Goal: Task Accomplishment & Management: Manage account settings

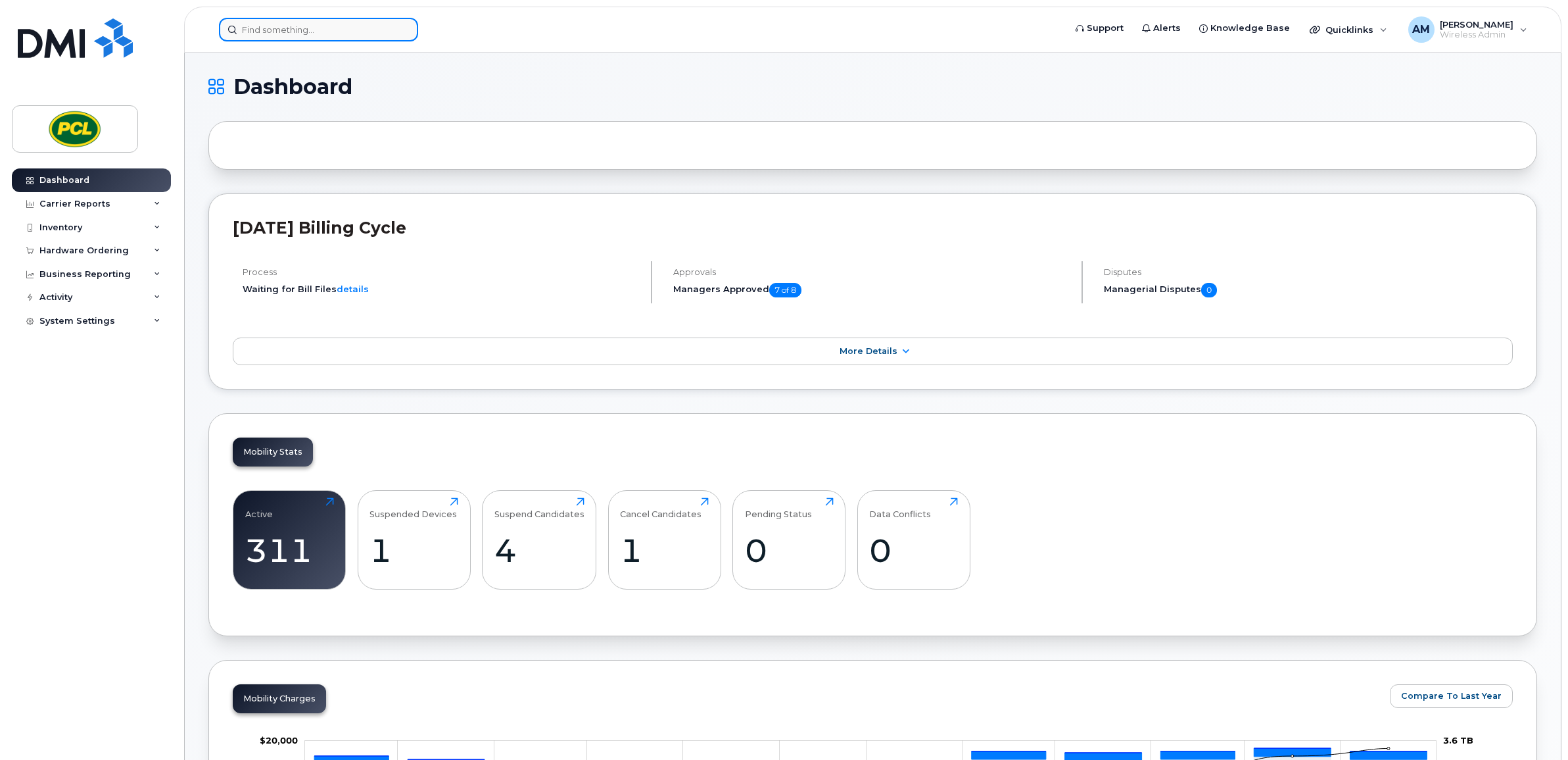
click at [336, 25] on input at bounding box center [318, 30] width 199 height 24
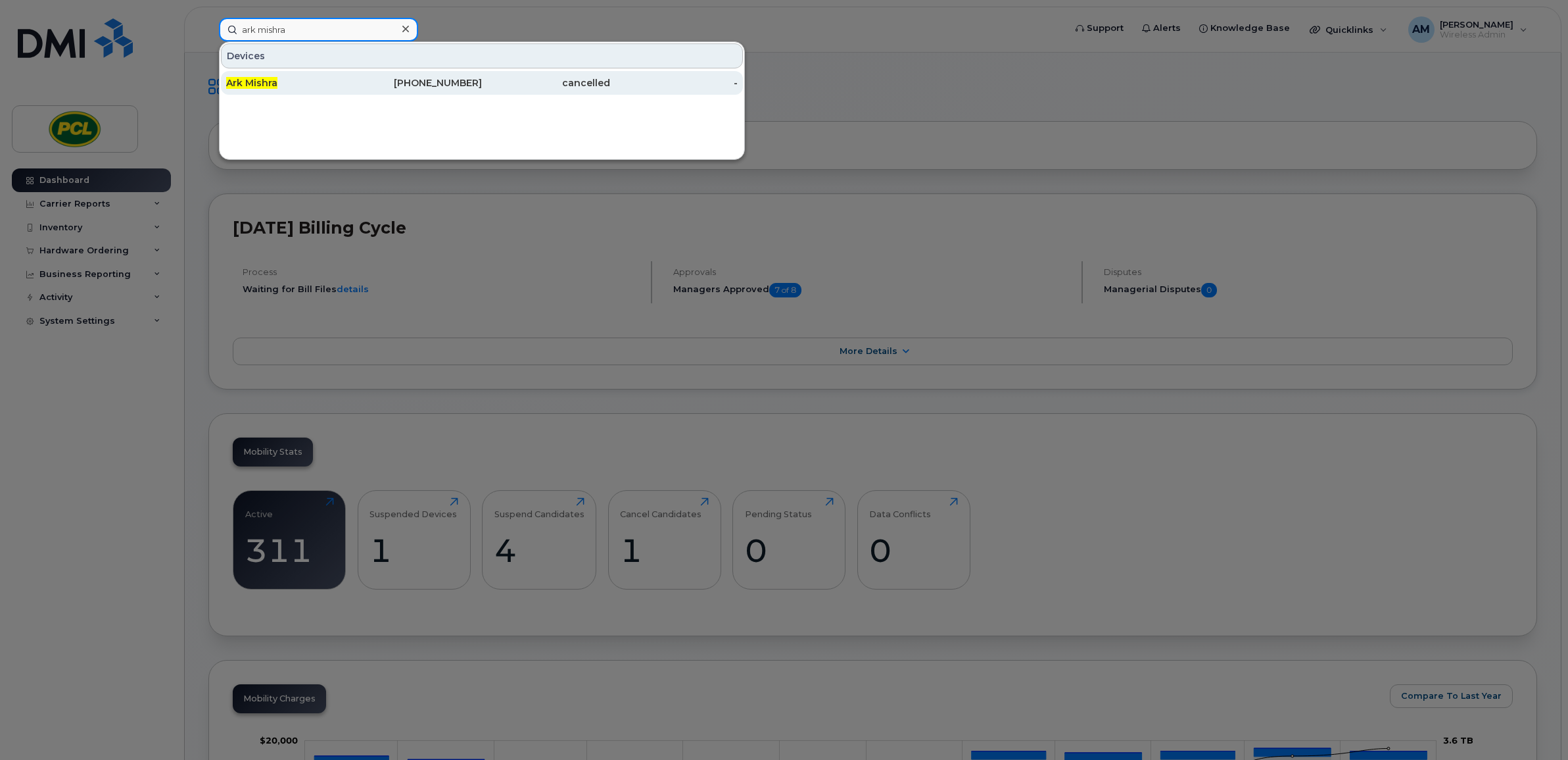
type input "ark mishra"
click at [359, 88] on div "403-333-1470" at bounding box center [418, 82] width 128 height 13
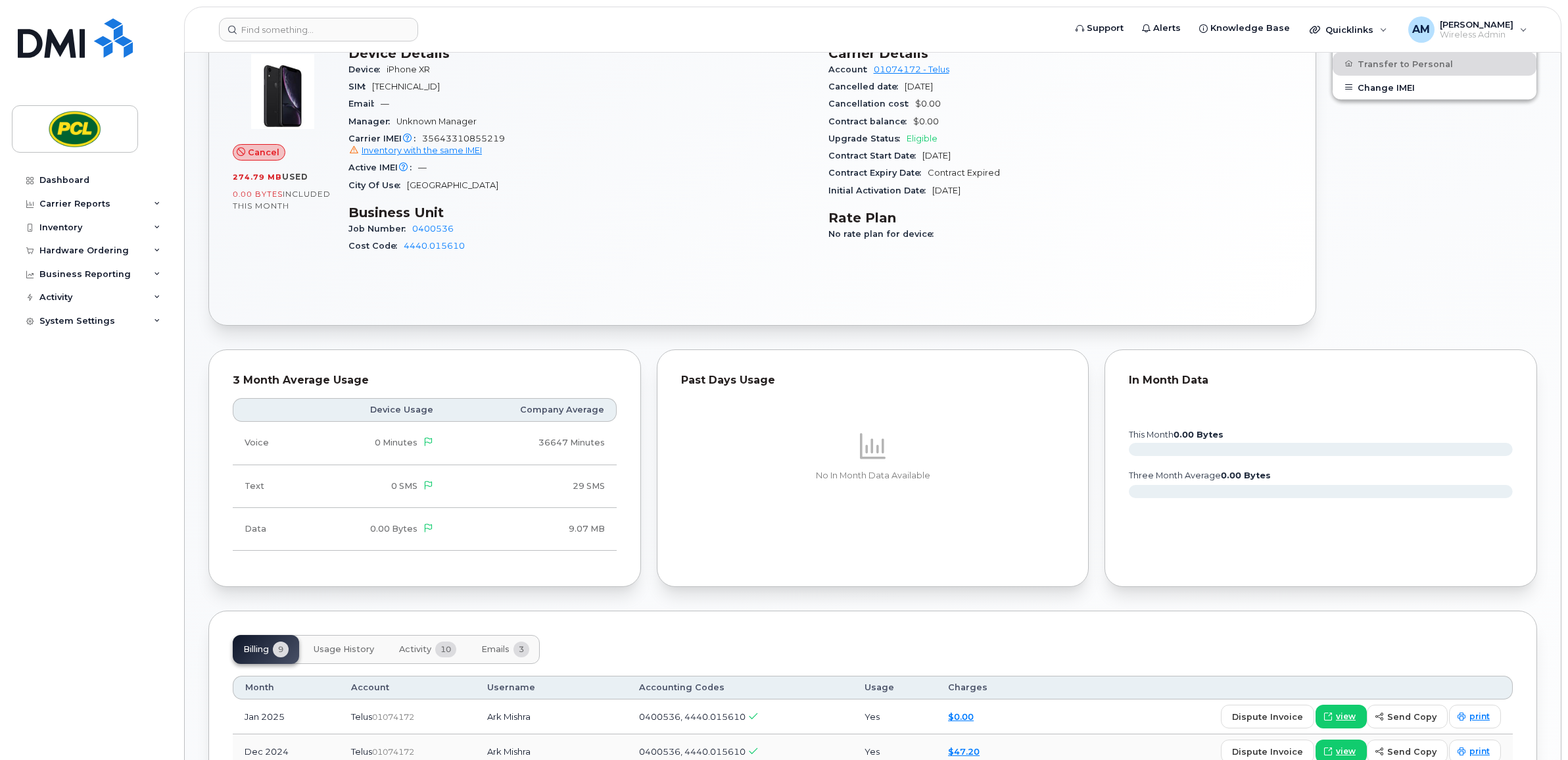
scroll to position [602, 0]
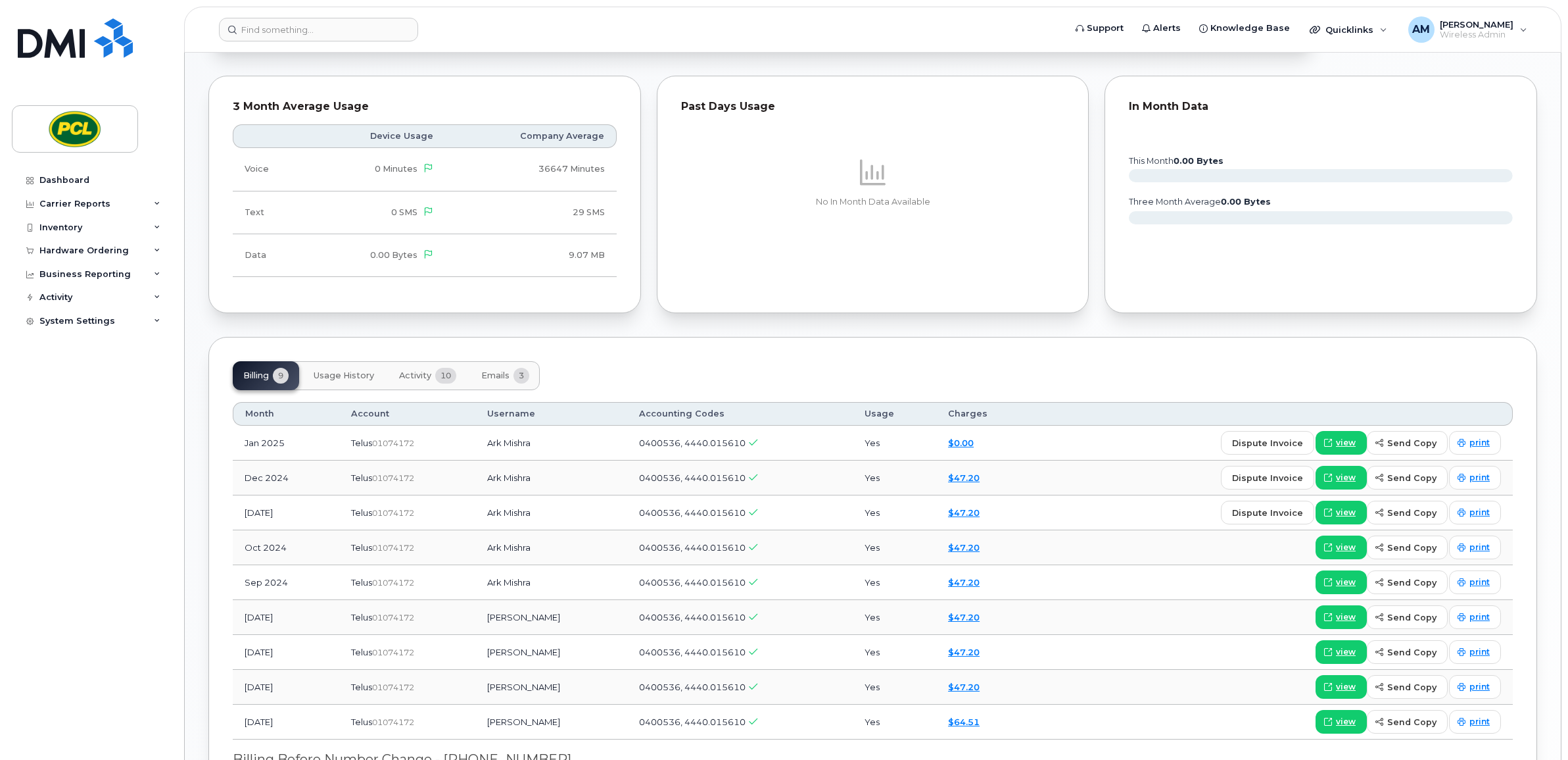
click at [452, 372] on span "10" at bounding box center [445, 376] width 21 height 16
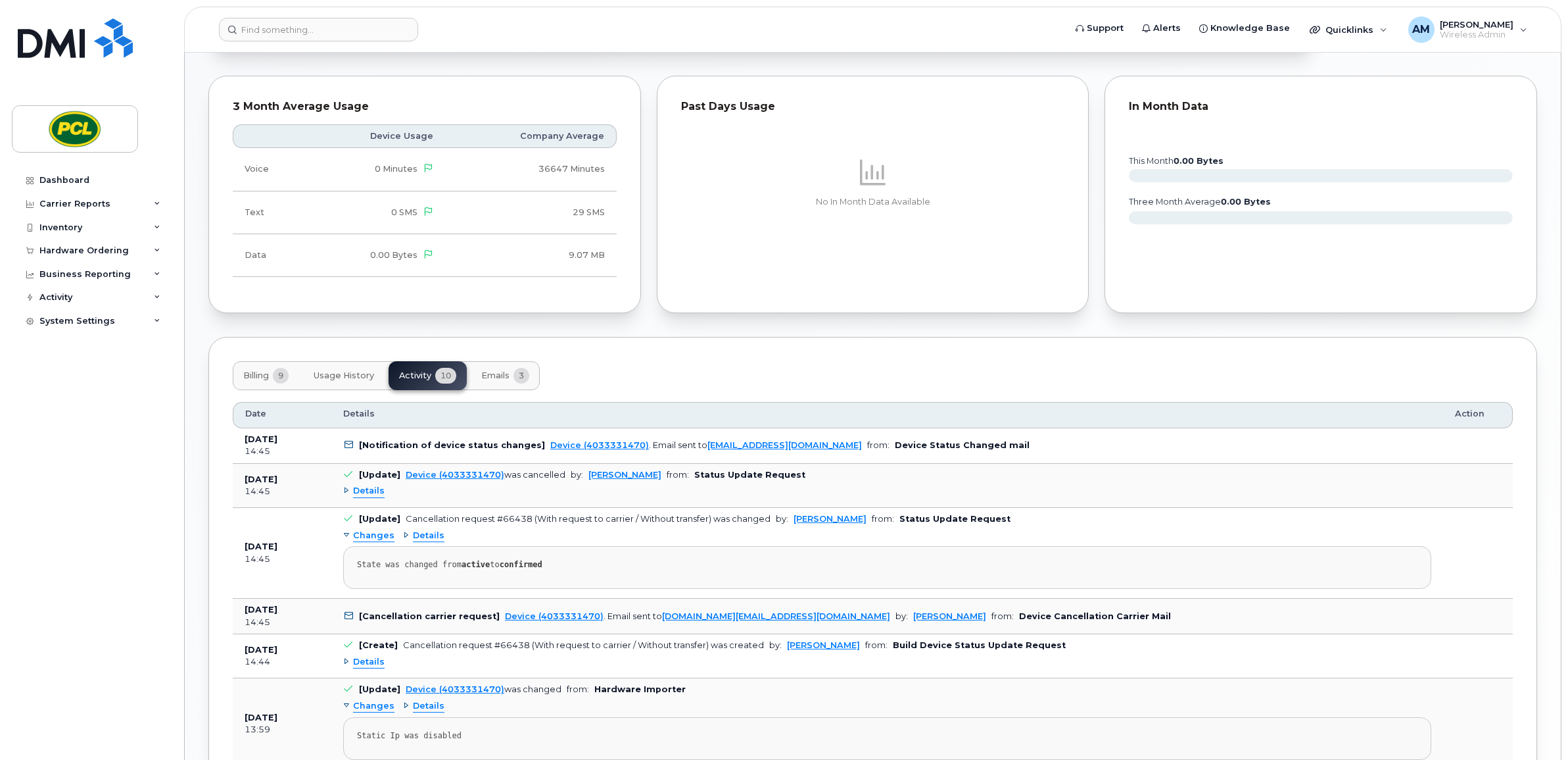
click at [343, 494] on div "Details" at bounding box center [364, 491] width 42 height 13
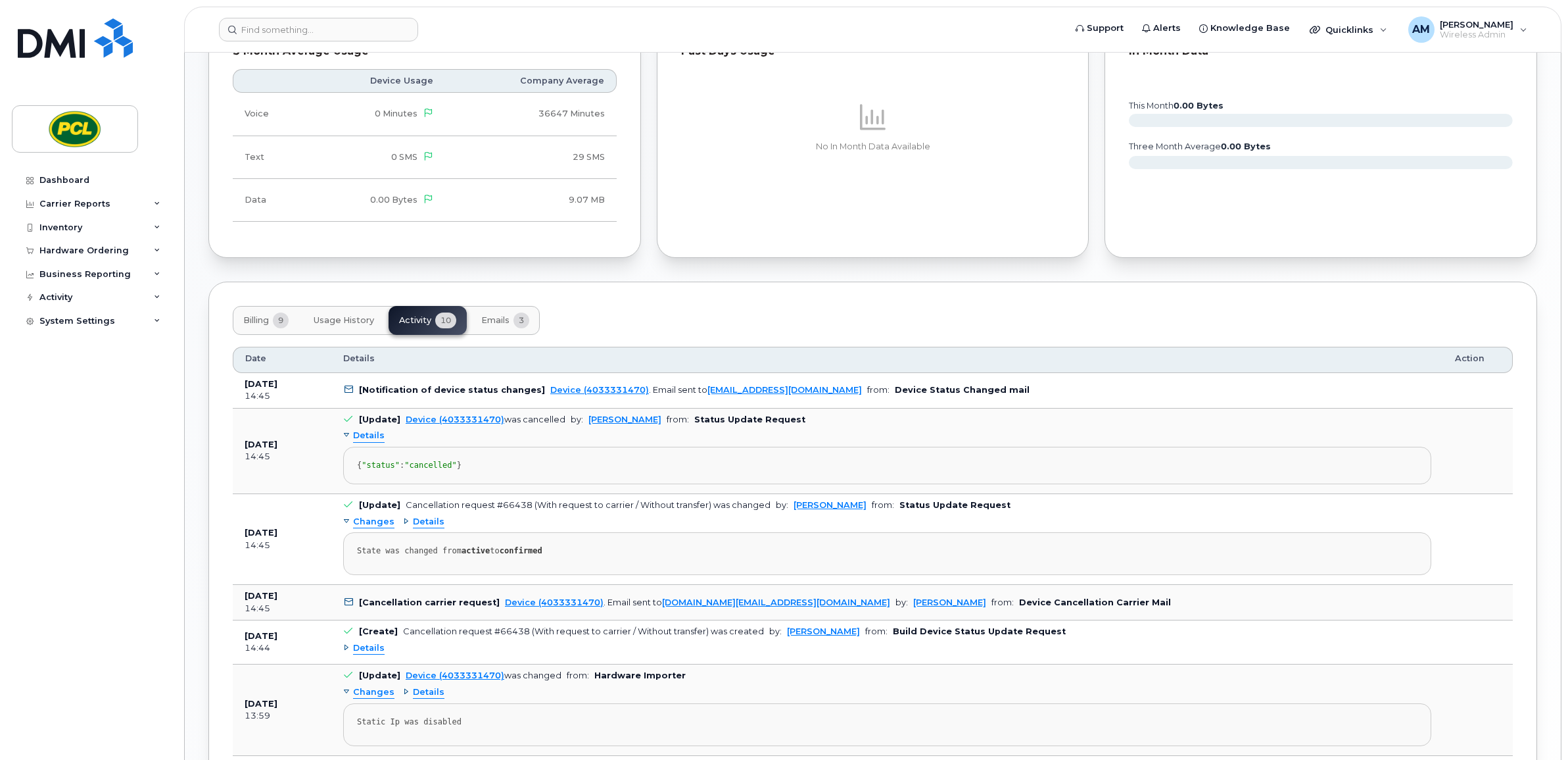
scroll to position [328, 0]
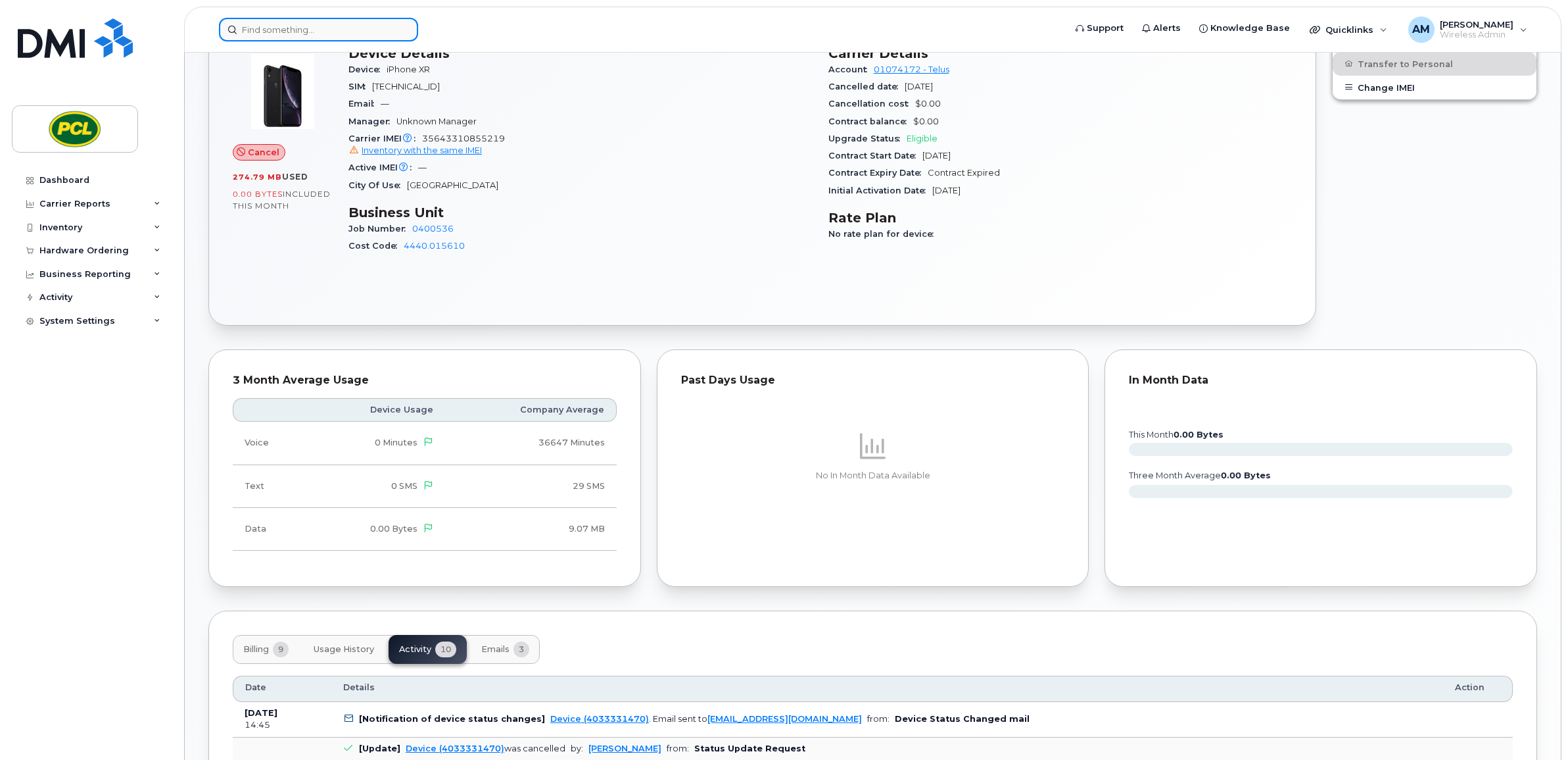
click at [345, 25] on input at bounding box center [318, 30] width 199 height 24
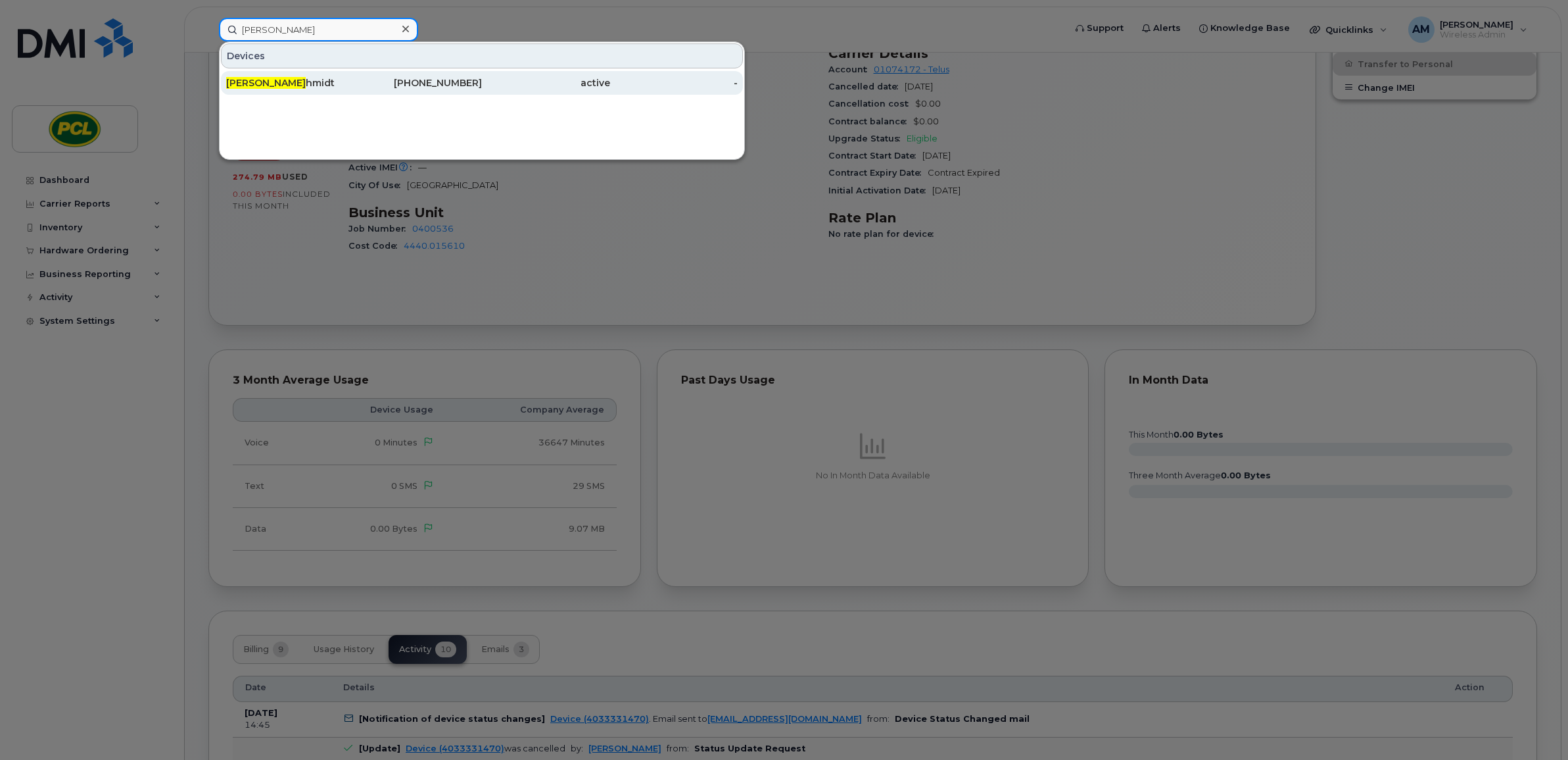
type input "hannah sc"
click at [321, 87] on div "Hannah Sc hmidt" at bounding box center [290, 82] width 128 height 13
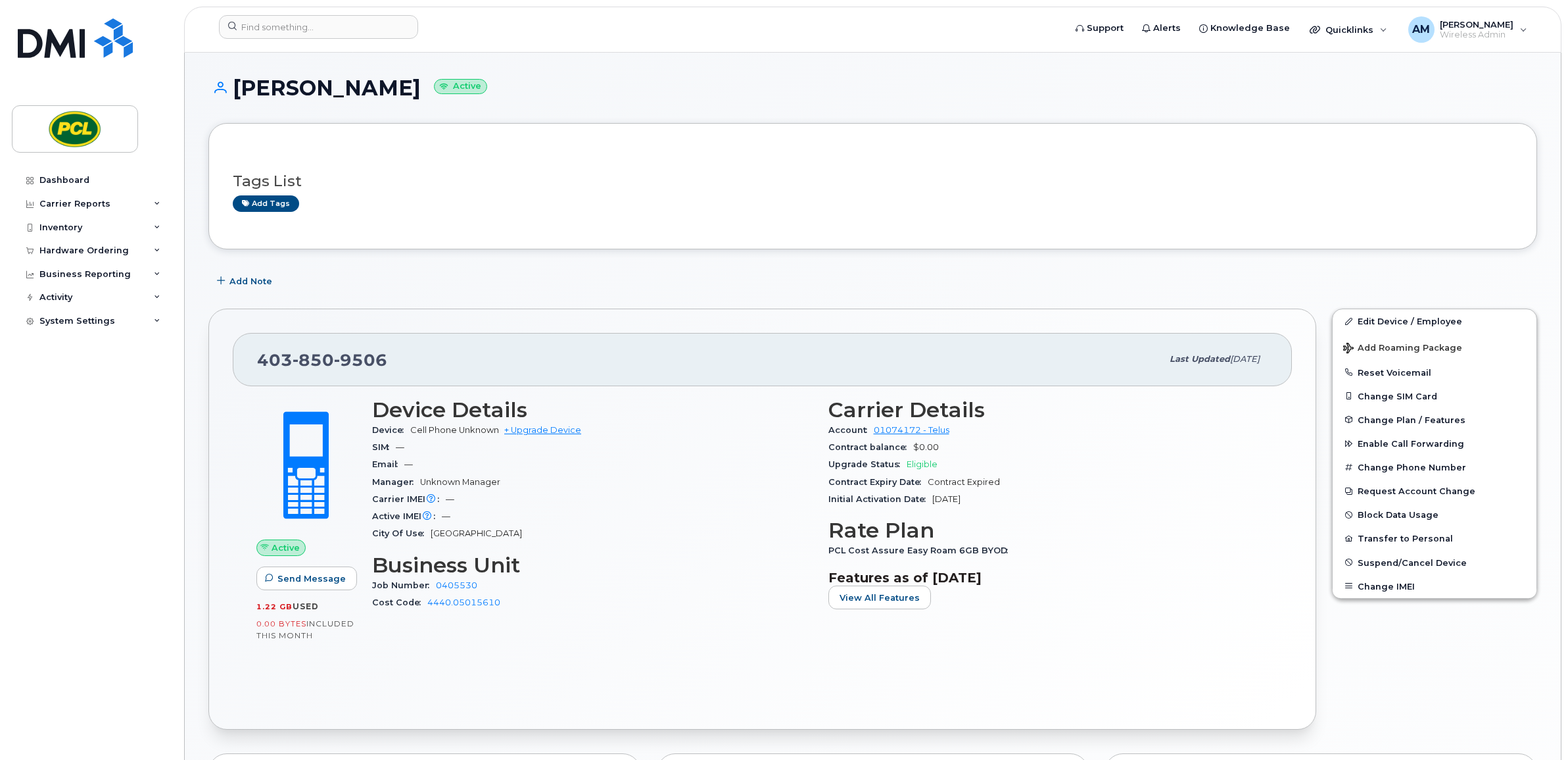
scroll to position [274, 0]
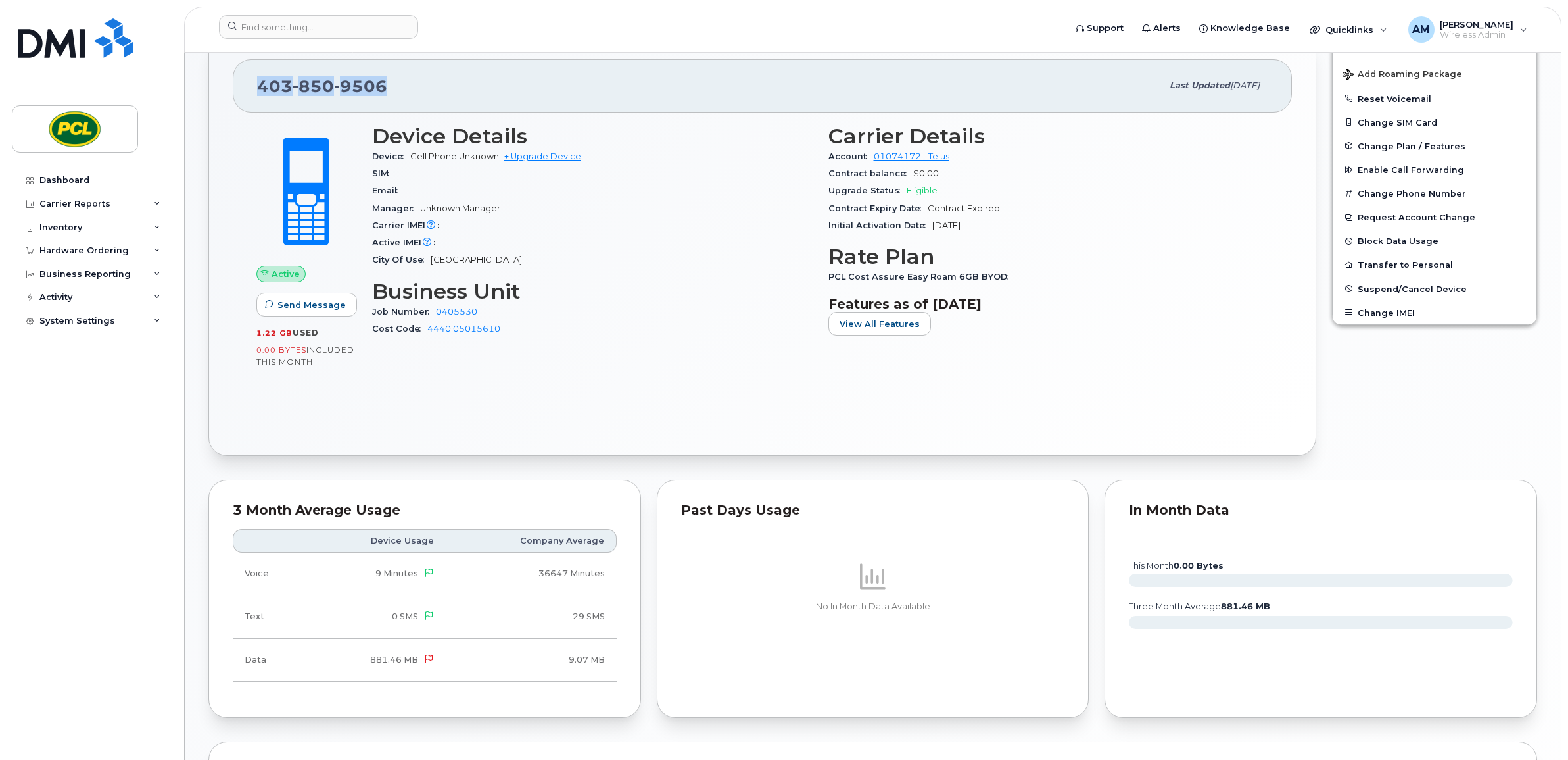
drag, startPoint x: 401, startPoint y: 83, endPoint x: 252, endPoint y: 87, distance: 149.1
click at [252, 87] on div "403 850 9506 Last updated Jun 11, 2025" at bounding box center [763, 85] width 1059 height 53
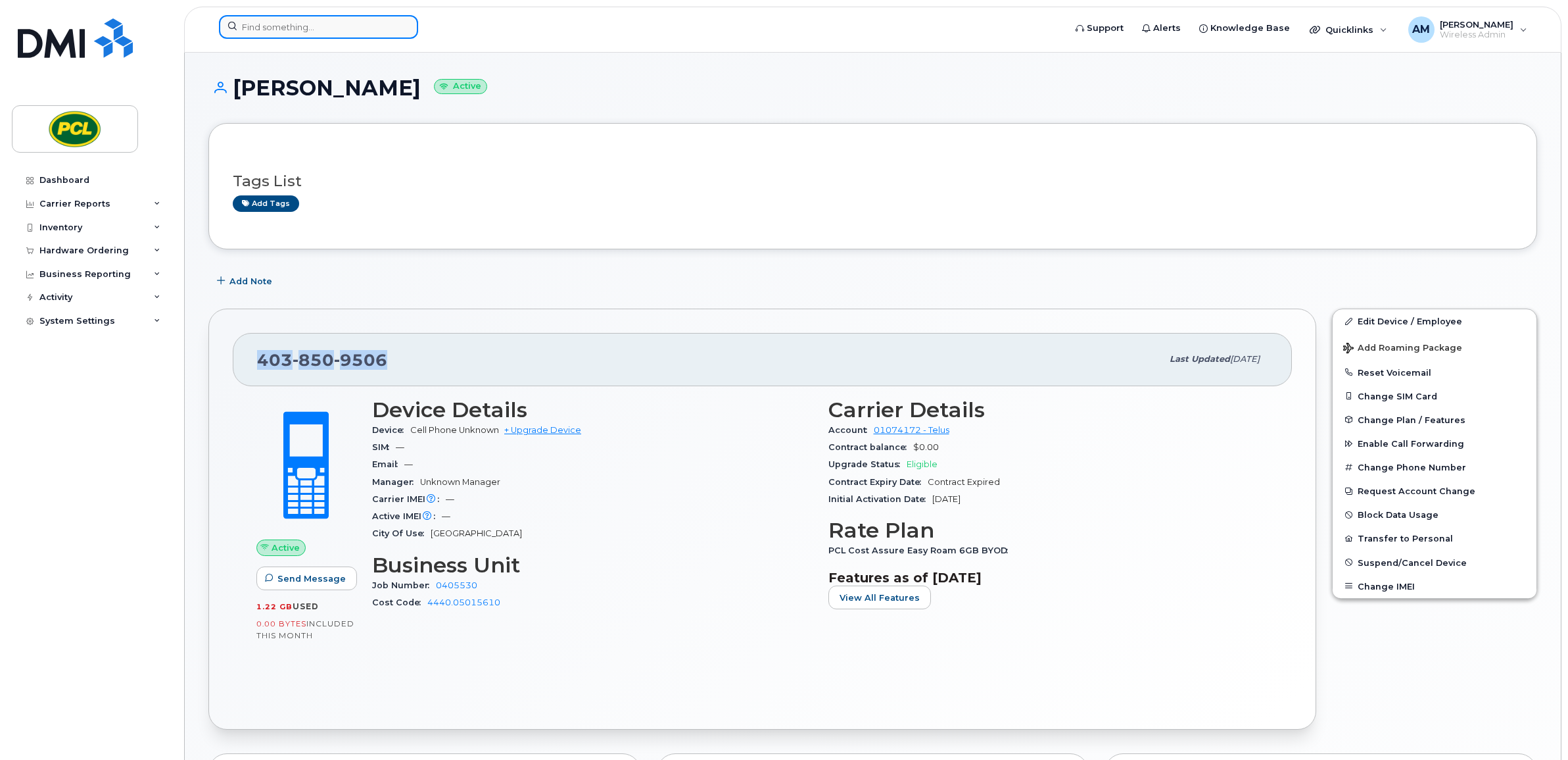
click at [295, 21] on input at bounding box center [318, 27] width 199 height 24
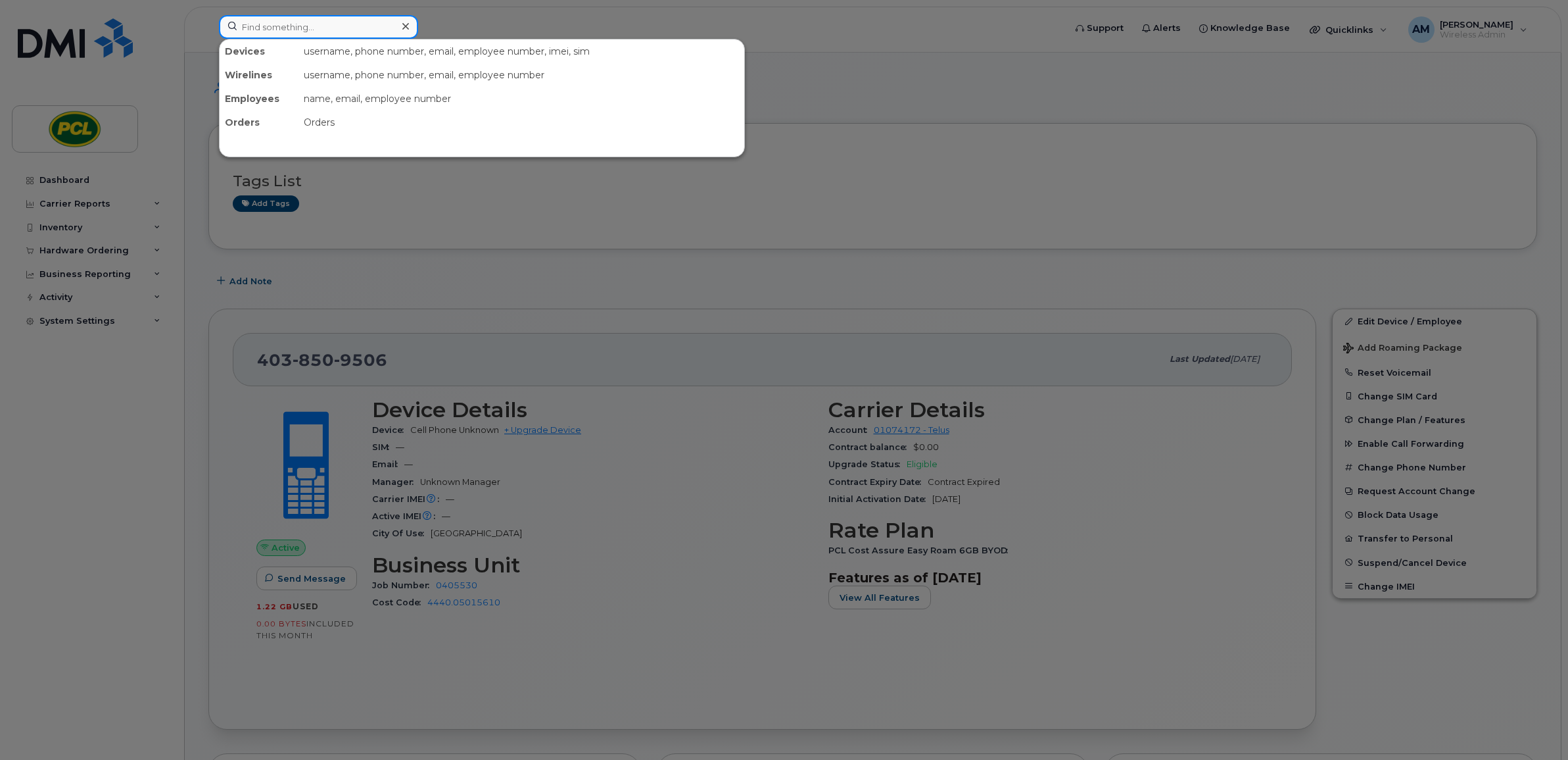
click at [343, 32] on input at bounding box center [318, 27] width 199 height 24
paste input "Somayina Ohaegbu"
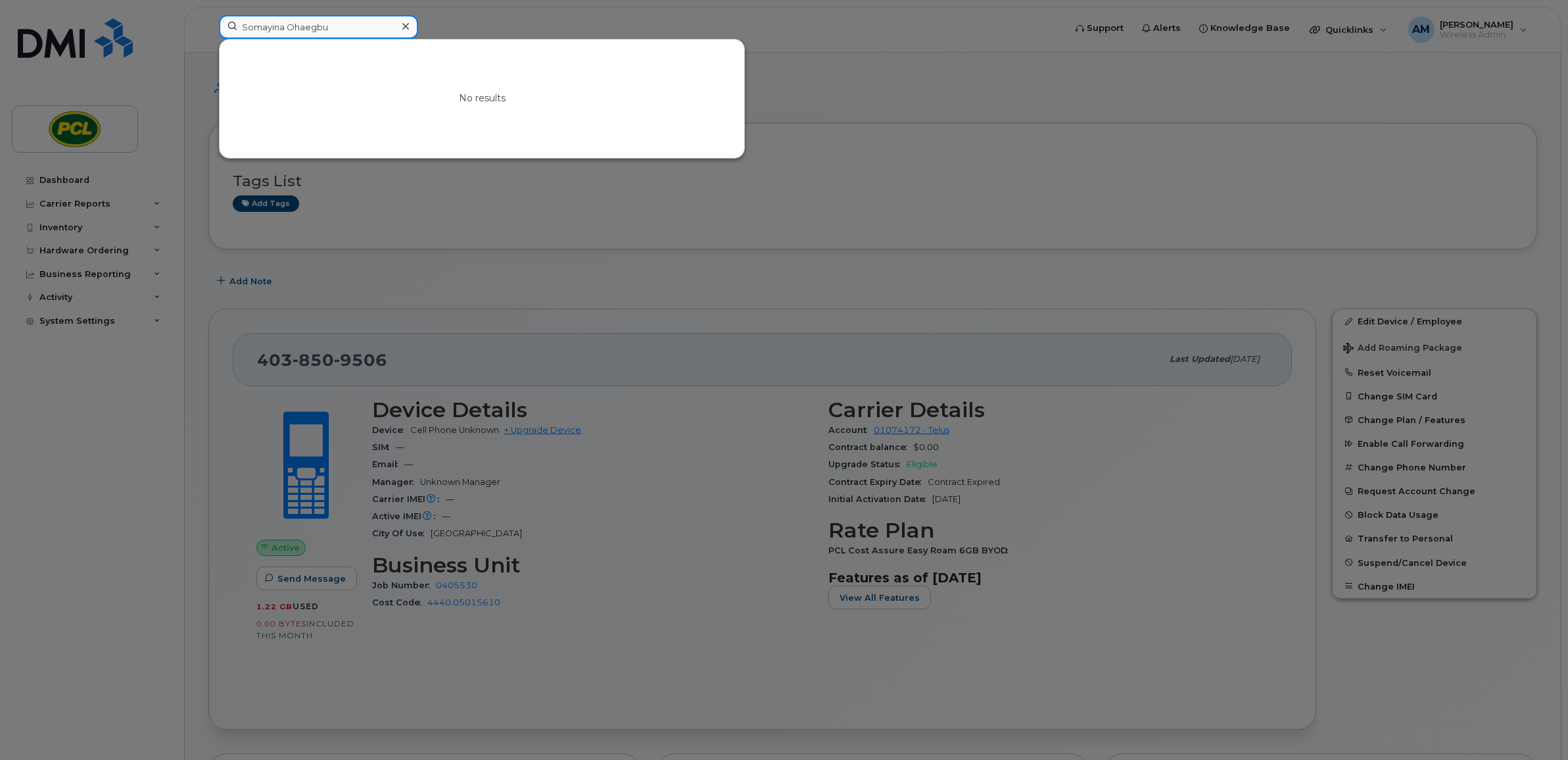
click at [303, 30] on input "Somayina Ohaegbu" at bounding box center [318, 27] width 199 height 24
paste input "Joyce Anasco"
click at [284, 28] on input "Joyce Anasco" at bounding box center [318, 27] width 199 height 24
click at [300, 34] on input "Joyce" at bounding box center [318, 27] width 199 height 24
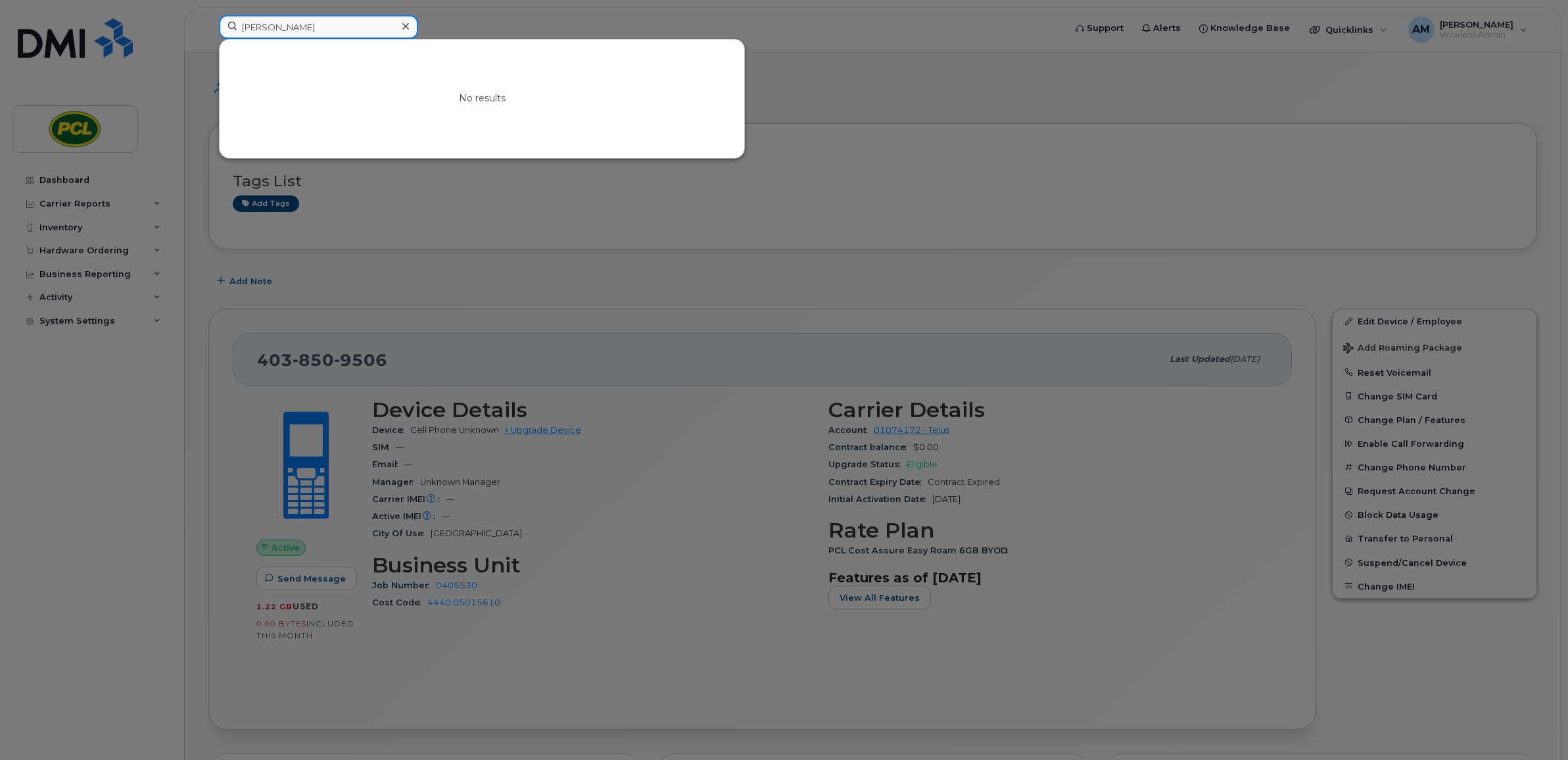
paste input "Giulia Lambert"
click at [297, 41] on div "No results" at bounding box center [481, 98] width 525 height 118
click at [292, 24] on input "Giulia Lambert" at bounding box center [318, 27] width 199 height 24
paste input "Winston Ha"
click at [286, 22] on input "Winston Ha" at bounding box center [318, 27] width 199 height 24
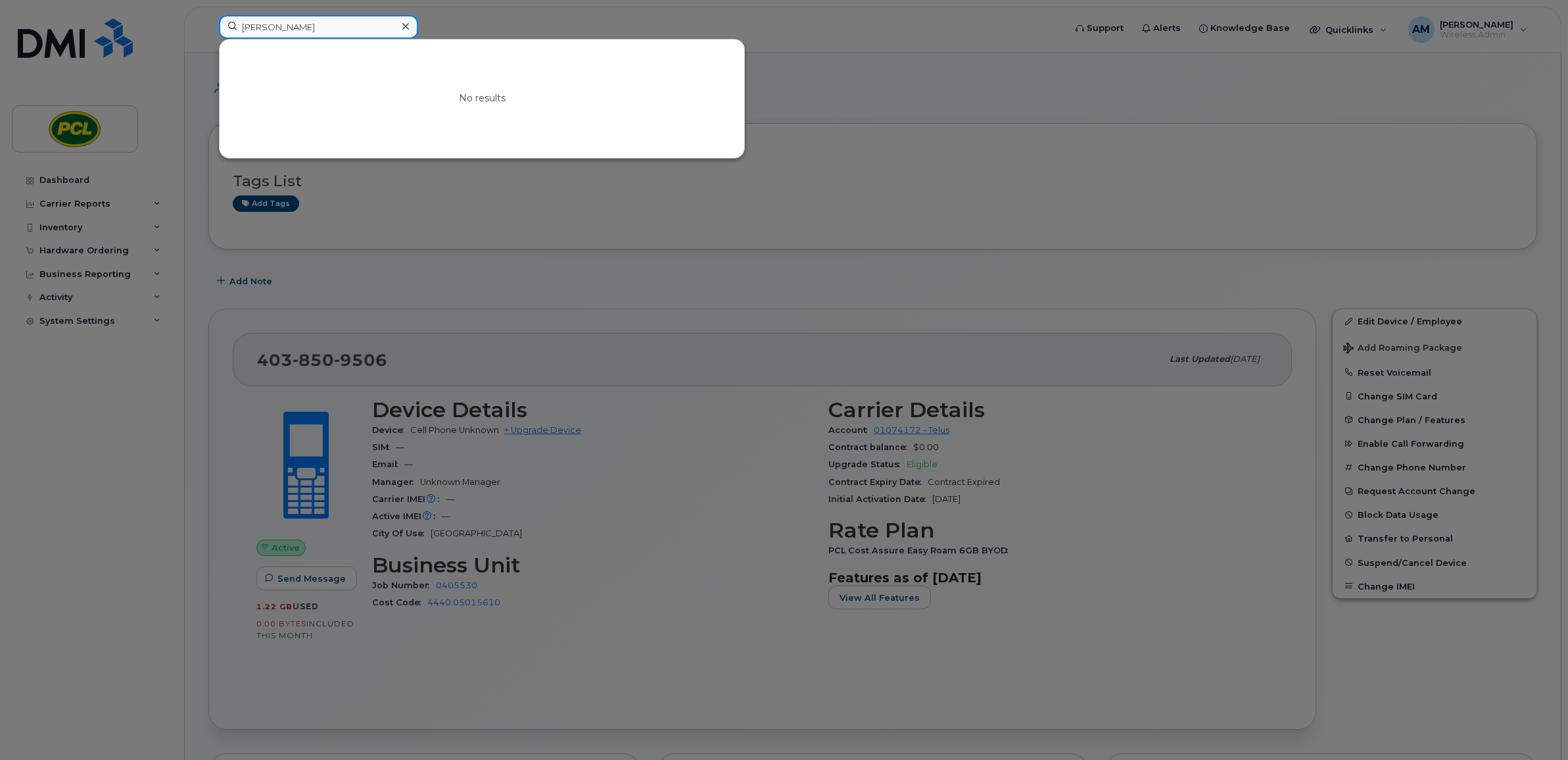
paste input "Ark Mishr"
type input "Ark Mishra"
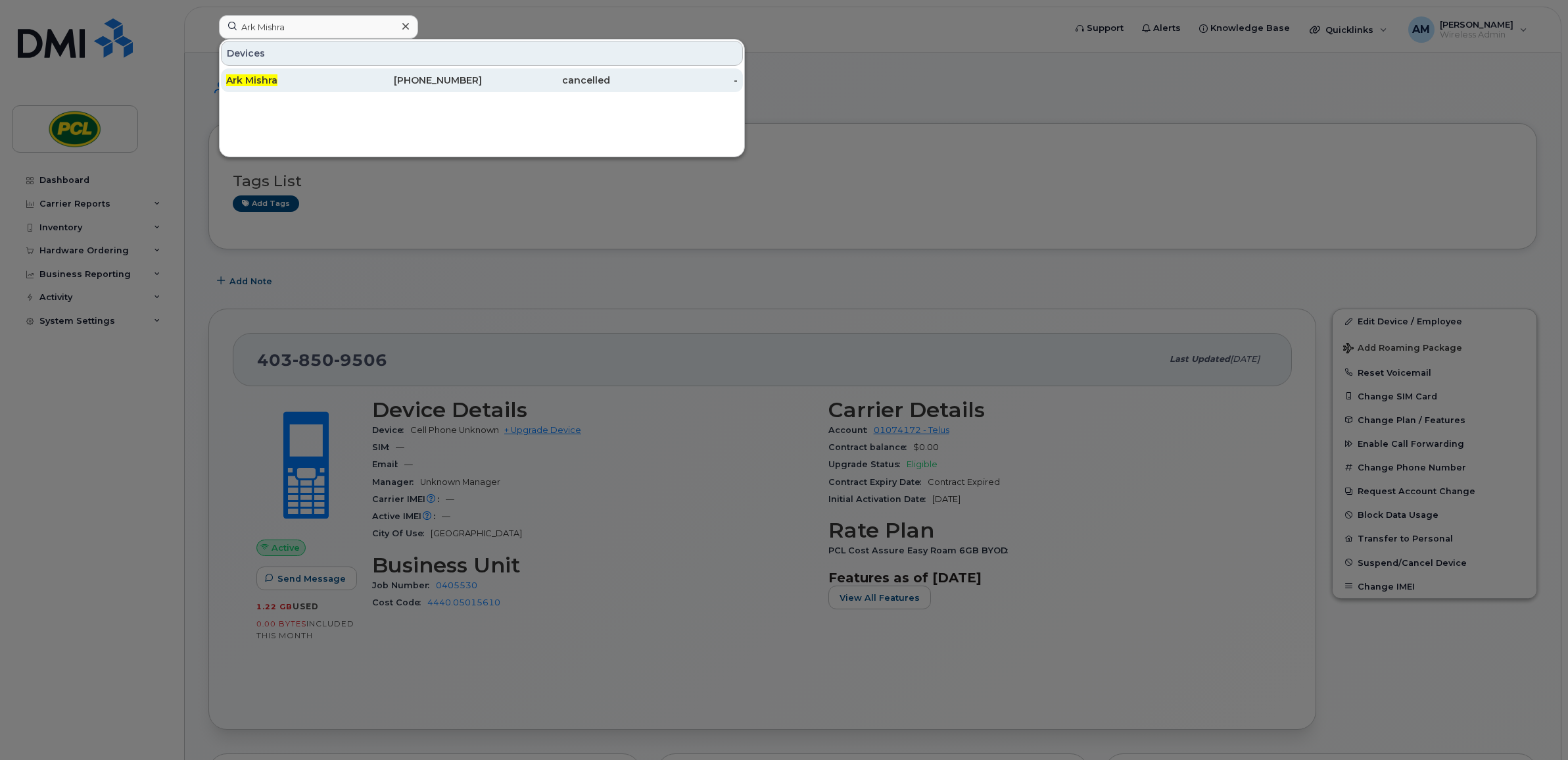
click at [315, 84] on div "Ark Mishra" at bounding box center [290, 79] width 128 height 13
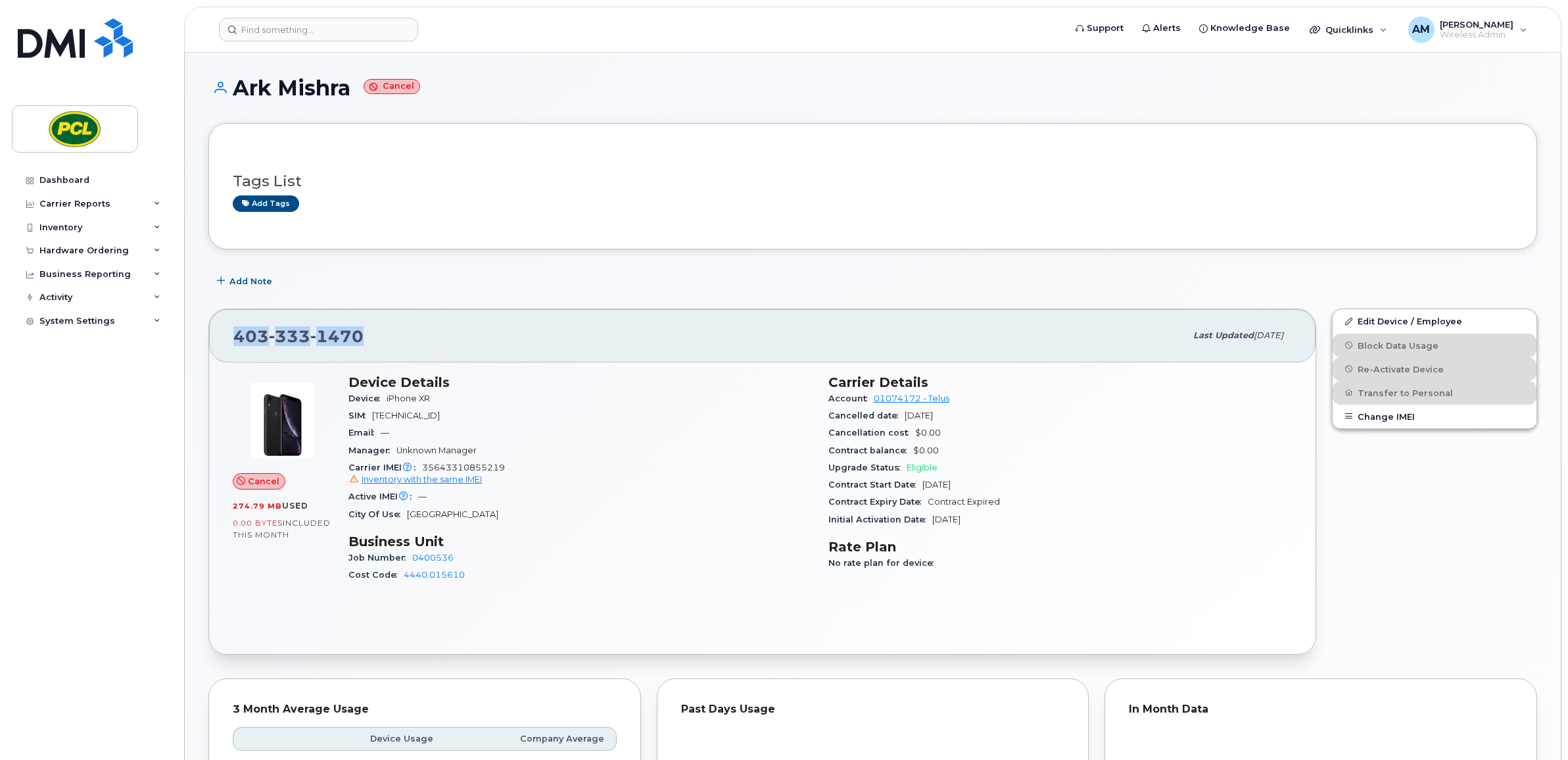
drag, startPoint x: 393, startPoint y: 342, endPoint x: 217, endPoint y: 336, distance: 176.1
click at [217, 336] on div "[PHONE_NUMBER] Last updated [DATE]" at bounding box center [763, 335] width 1107 height 53
copy span "[PHONE_NUMBER]"
click at [280, 19] on input at bounding box center [318, 30] width 199 height 24
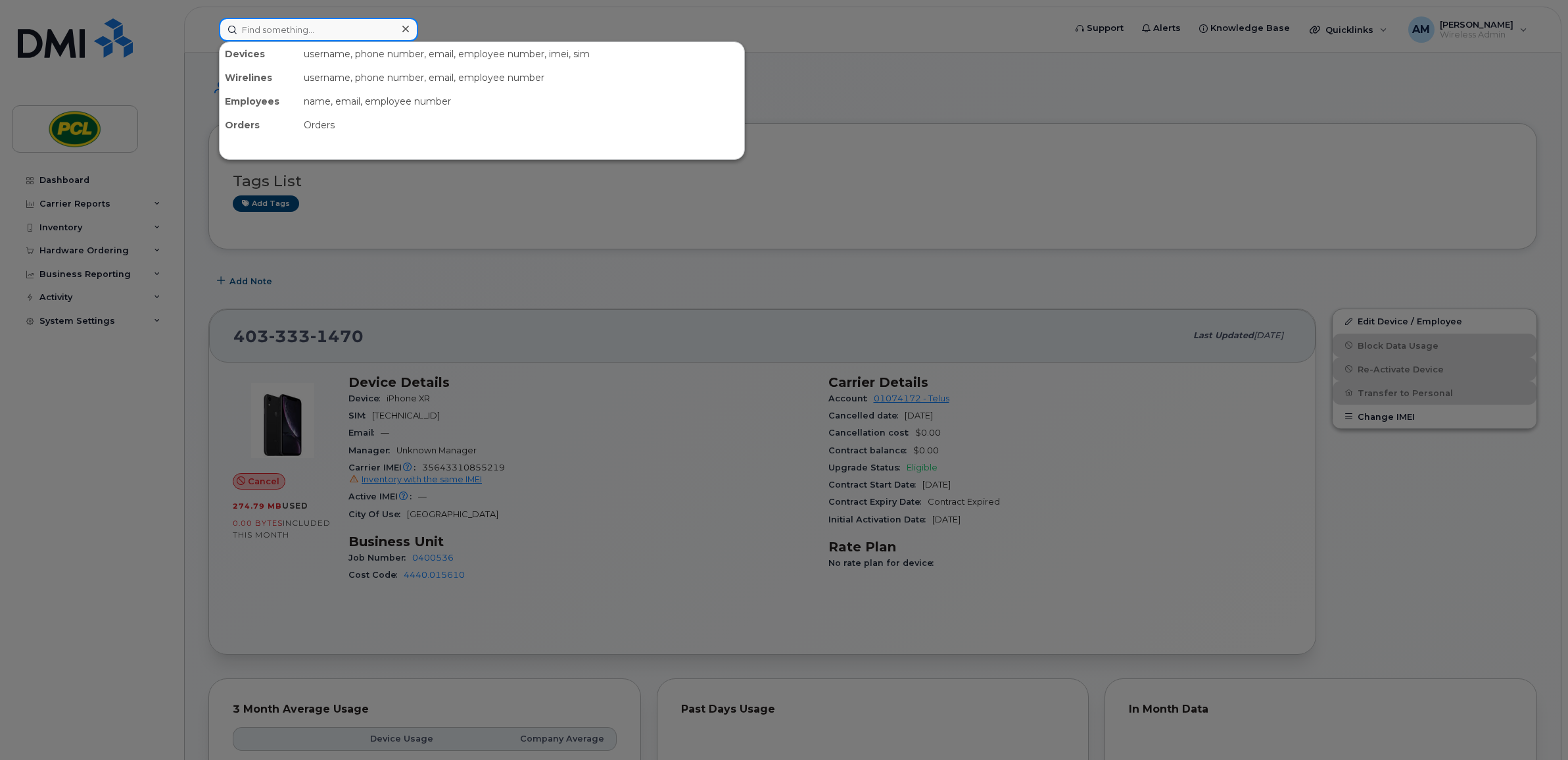
paste input "Beau Kirkey"
type input "[PERSON_NAME]"
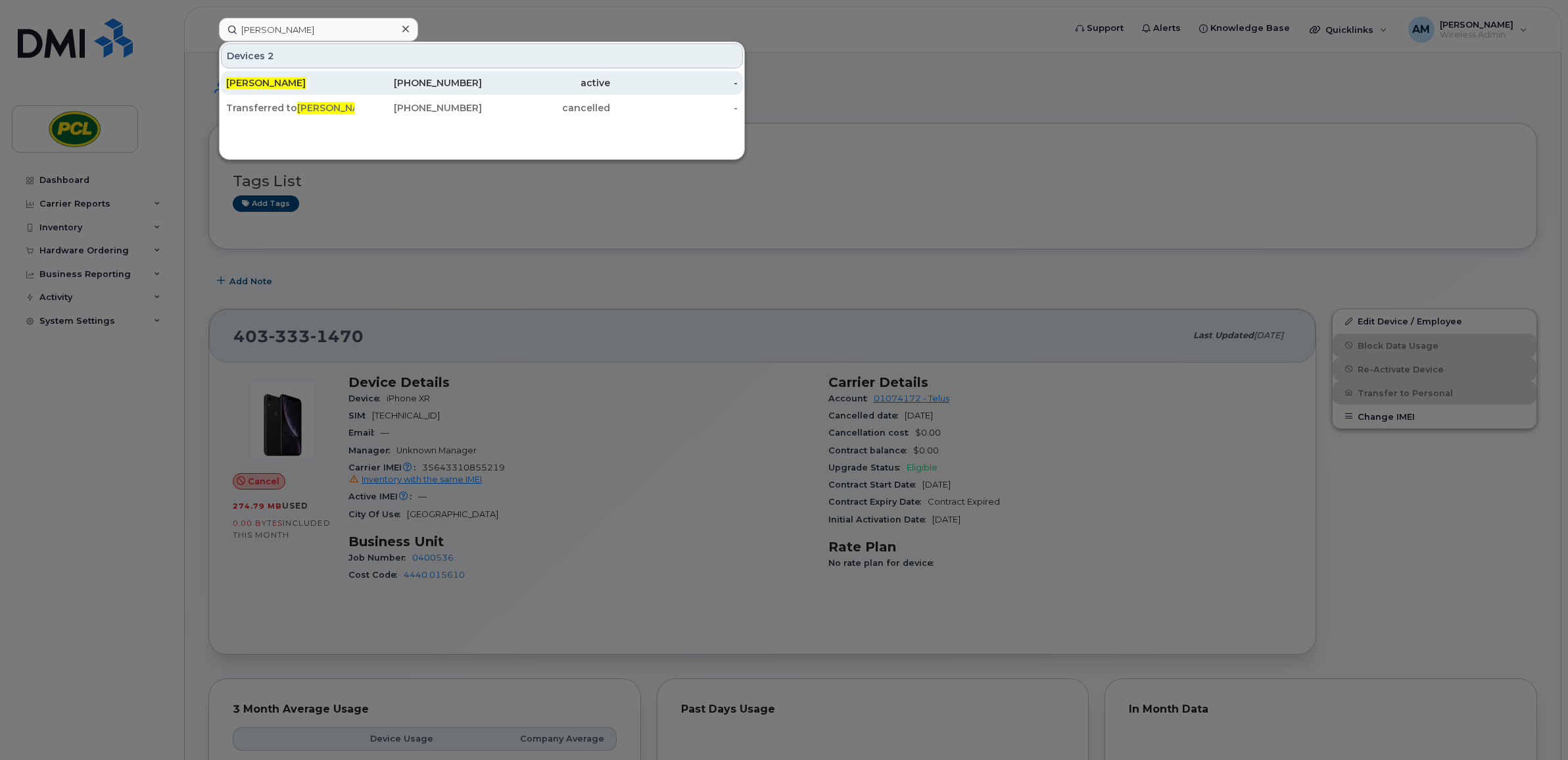
click at [422, 86] on div "403-510-2360" at bounding box center [418, 82] width 128 height 13
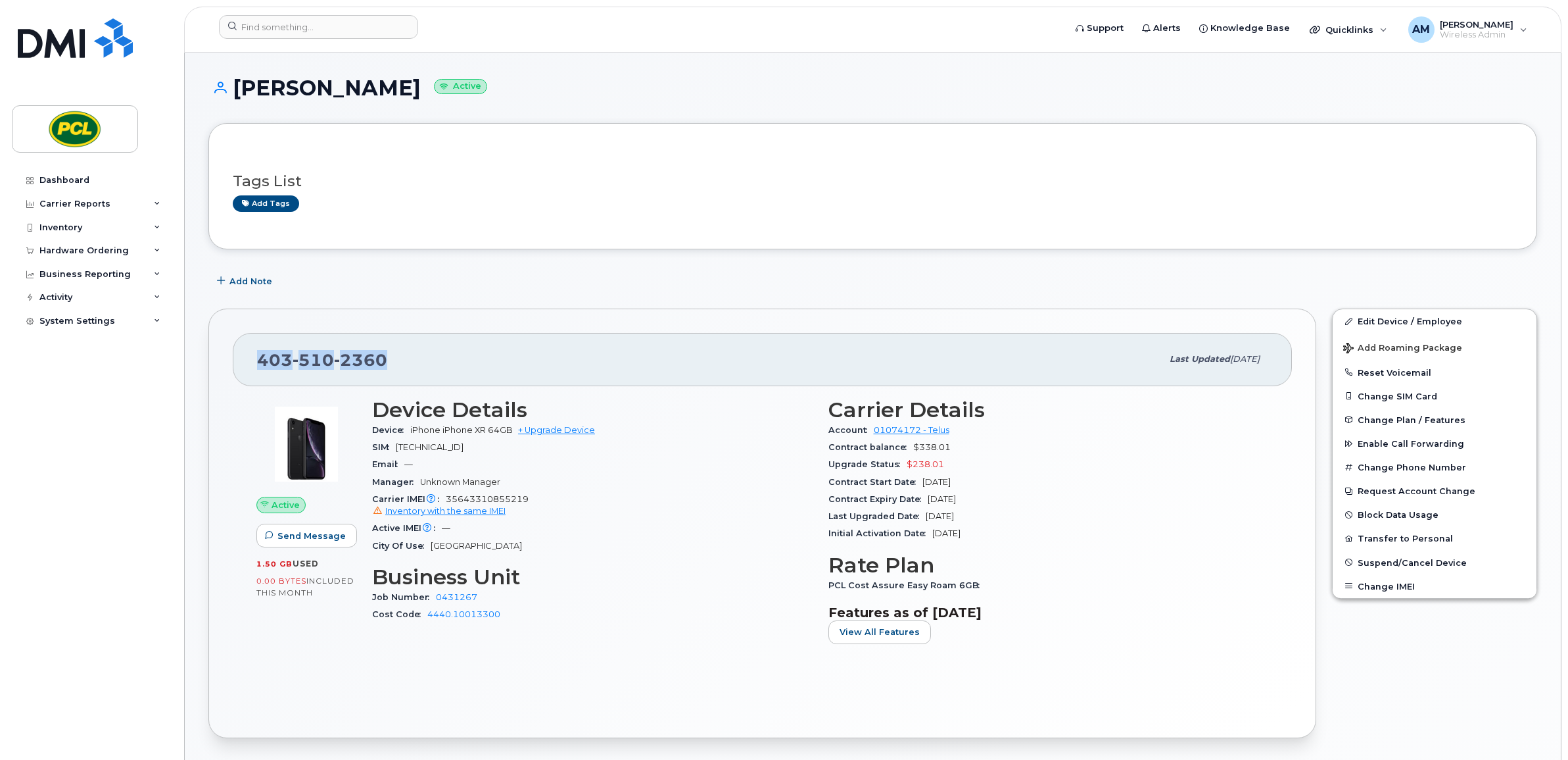
drag, startPoint x: 395, startPoint y: 352, endPoint x: 259, endPoint y: 363, distance: 136.4
click at [259, 363] on div "403 510 2360" at bounding box center [709, 359] width 905 height 28
copy span "403 510 2360"
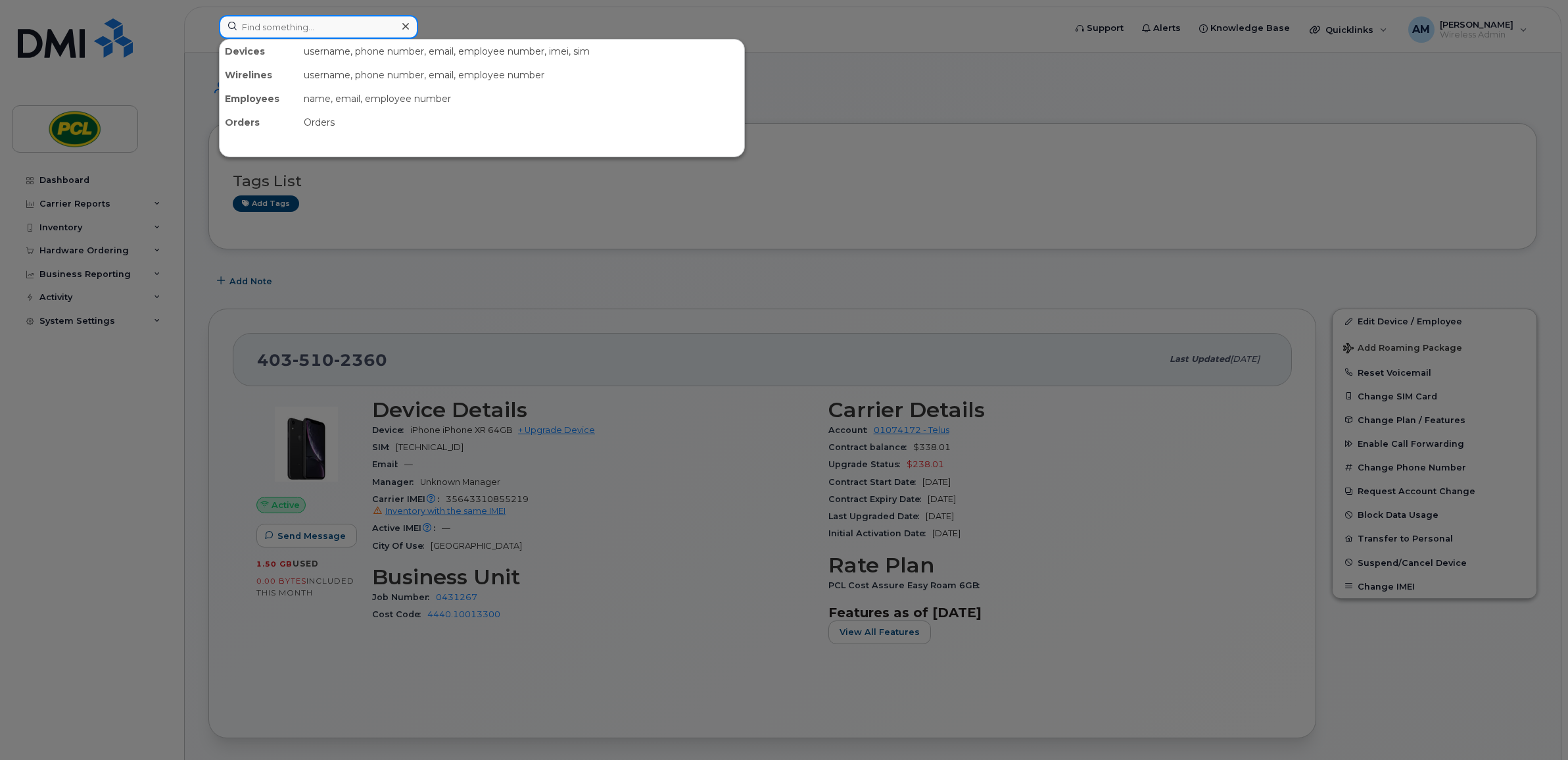
click at [267, 37] on input at bounding box center [318, 27] width 199 height 24
paste input "Quintin Neuls"
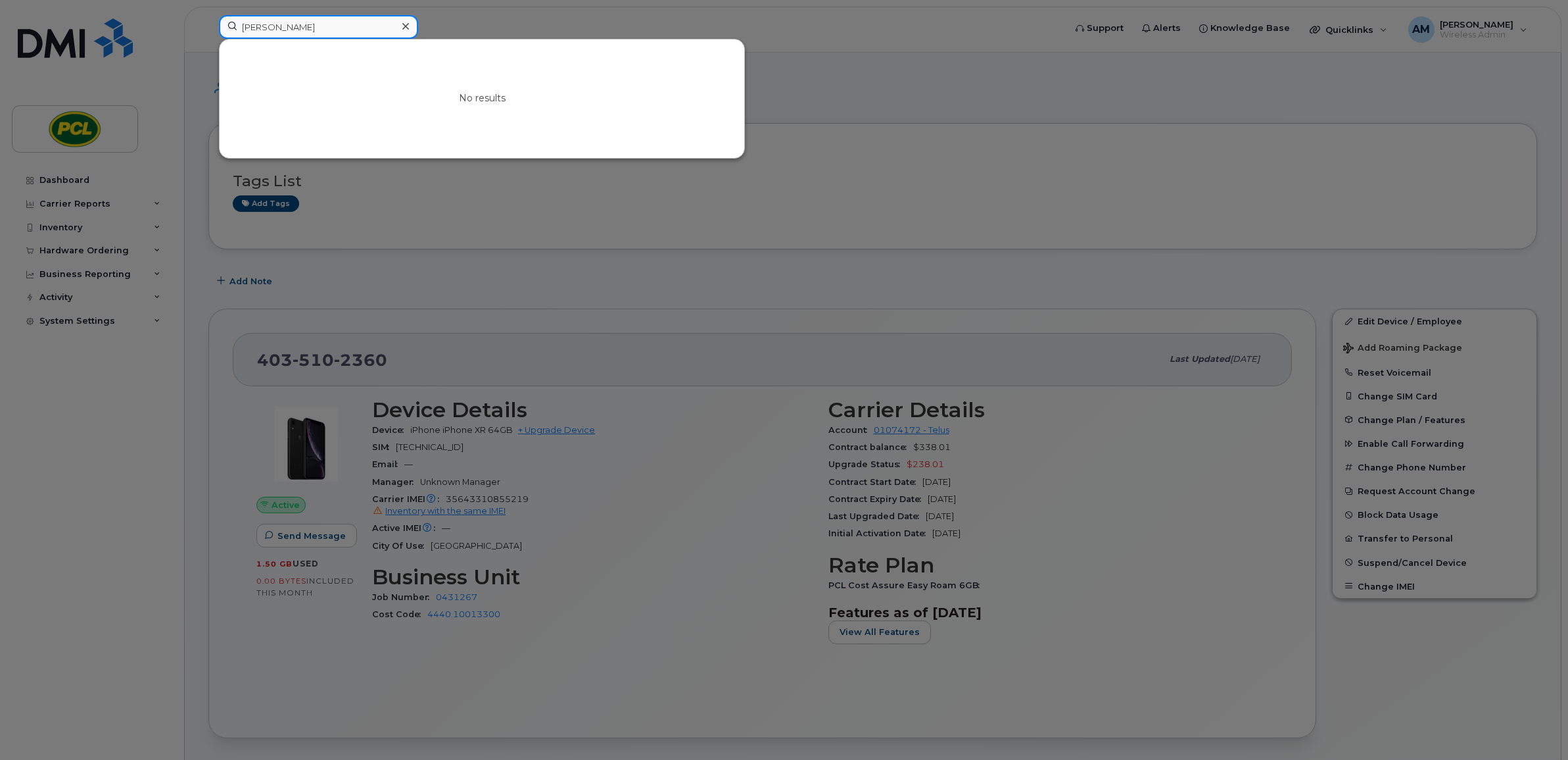
click at [292, 34] on input "Quintin Neuls" at bounding box center [318, 27] width 199 height 24
click at [292, 27] on input "Quintin Neuls" at bounding box center [318, 27] width 199 height 24
click at [349, 25] on input "Quintin" at bounding box center [318, 27] width 199 height 24
paste input "Bailey Nugent"
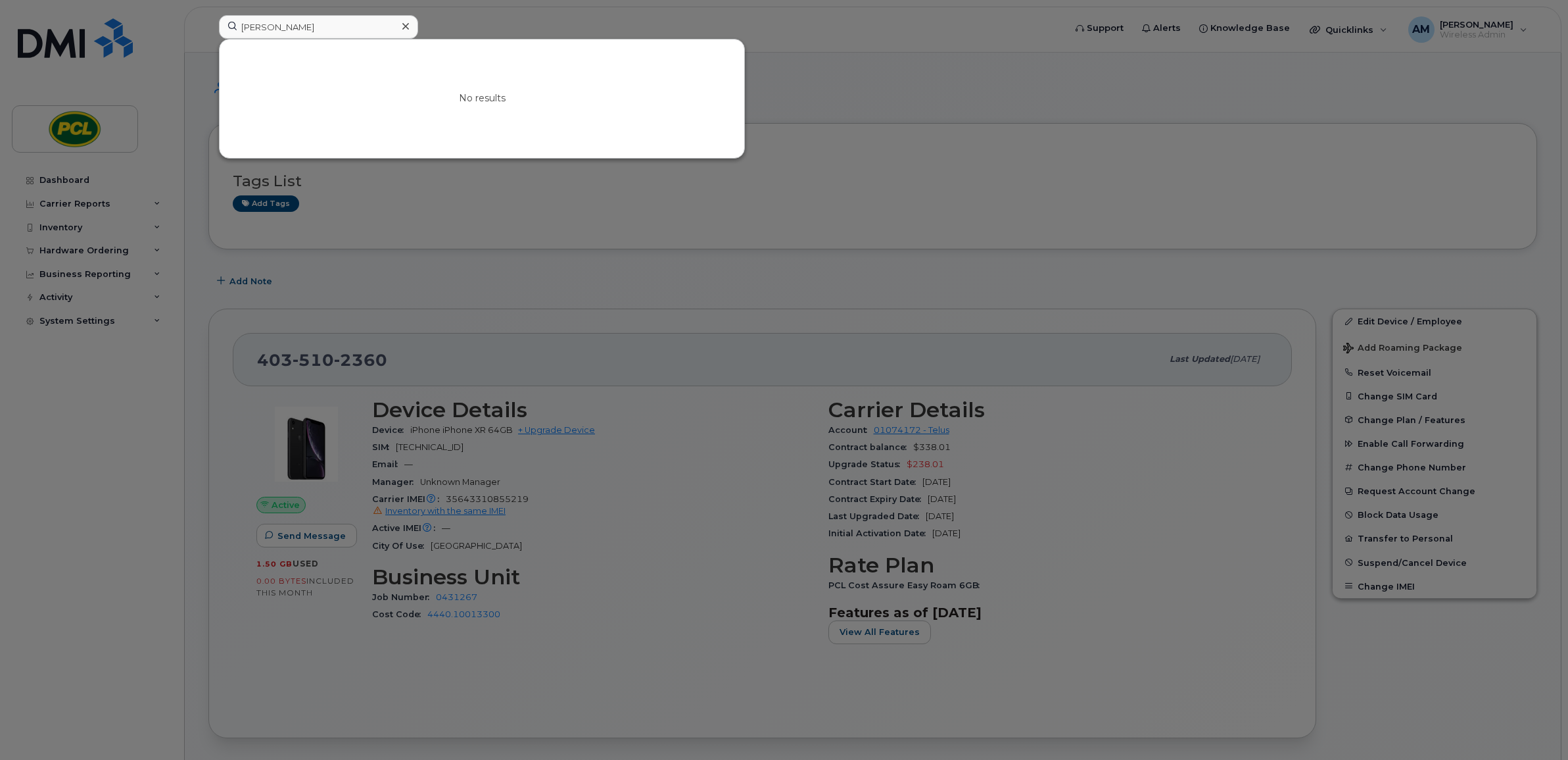
click at [266, 257] on div at bounding box center [784, 380] width 1568 height 760
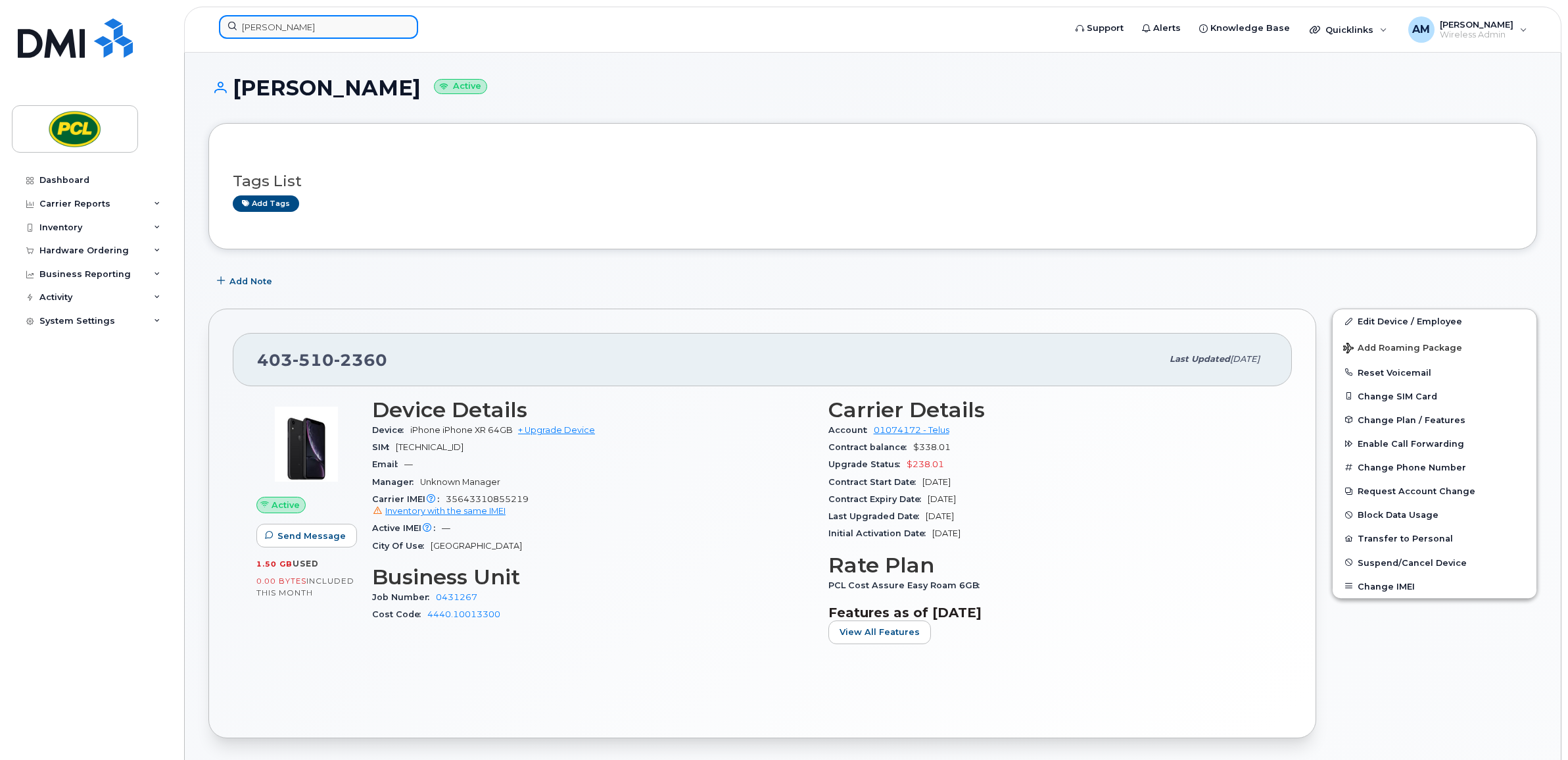
click at [345, 37] on input "Bailey" at bounding box center [318, 27] width 199 height 24
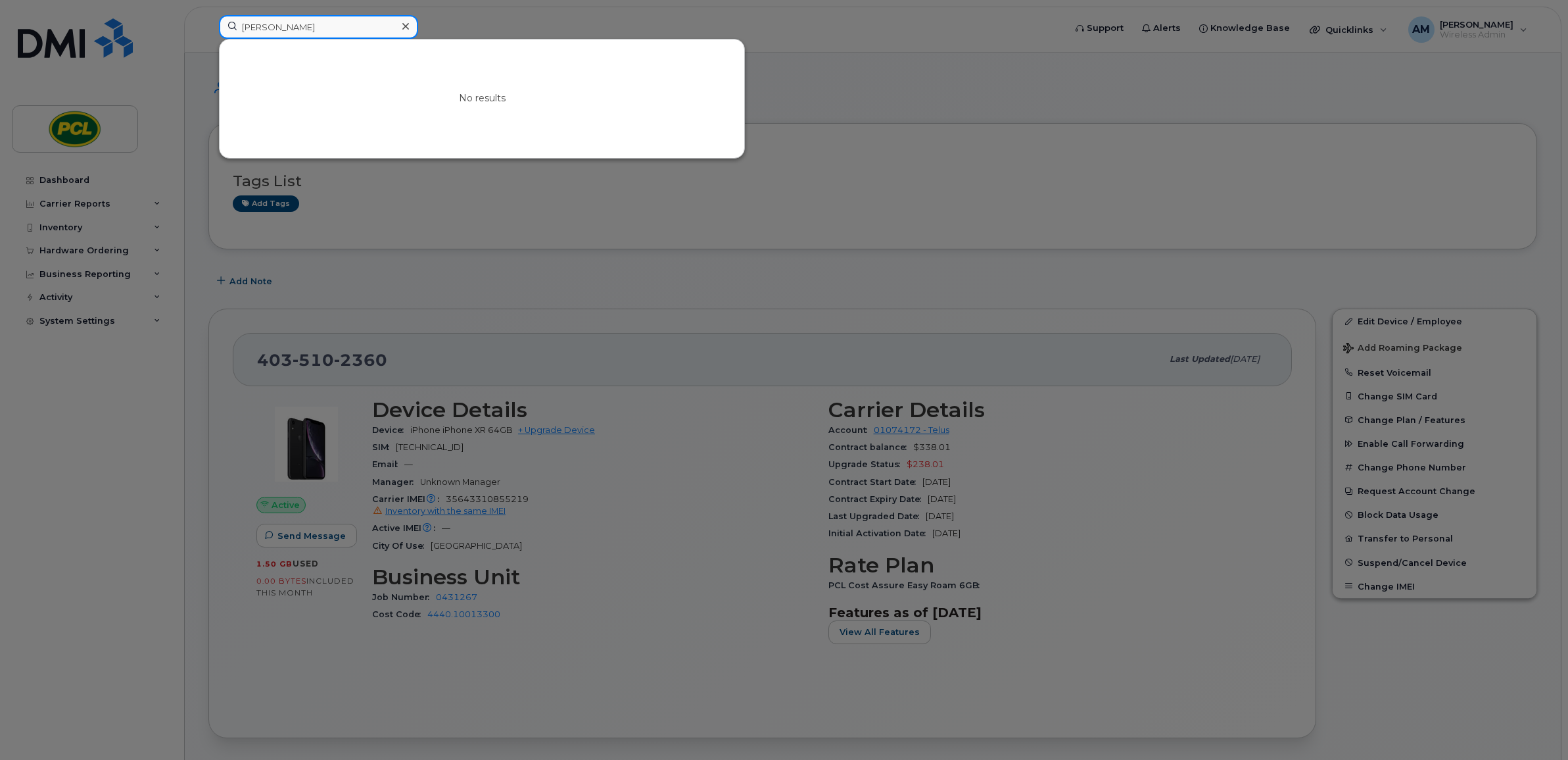
paste input "Stephanie (Uyo) Odiniya"
drag, startPoint x: 328, startPoint y: 21, endPoint x: 339, endPoint y: 21, distance: 11.0
click at [332, 21] on input "Stephanie (Uyo) Odiniya" at bounding box center [318, 27] width 199 height 24
drag, startPoint x: 346, startPoint y: 21, endPoint x: 288, endPoint y: 34, distance: 59.4
click at [288, 34] on input "Stephanie (Uyo) Odiniya" at bounding box center [318, 27] width 199 height 24
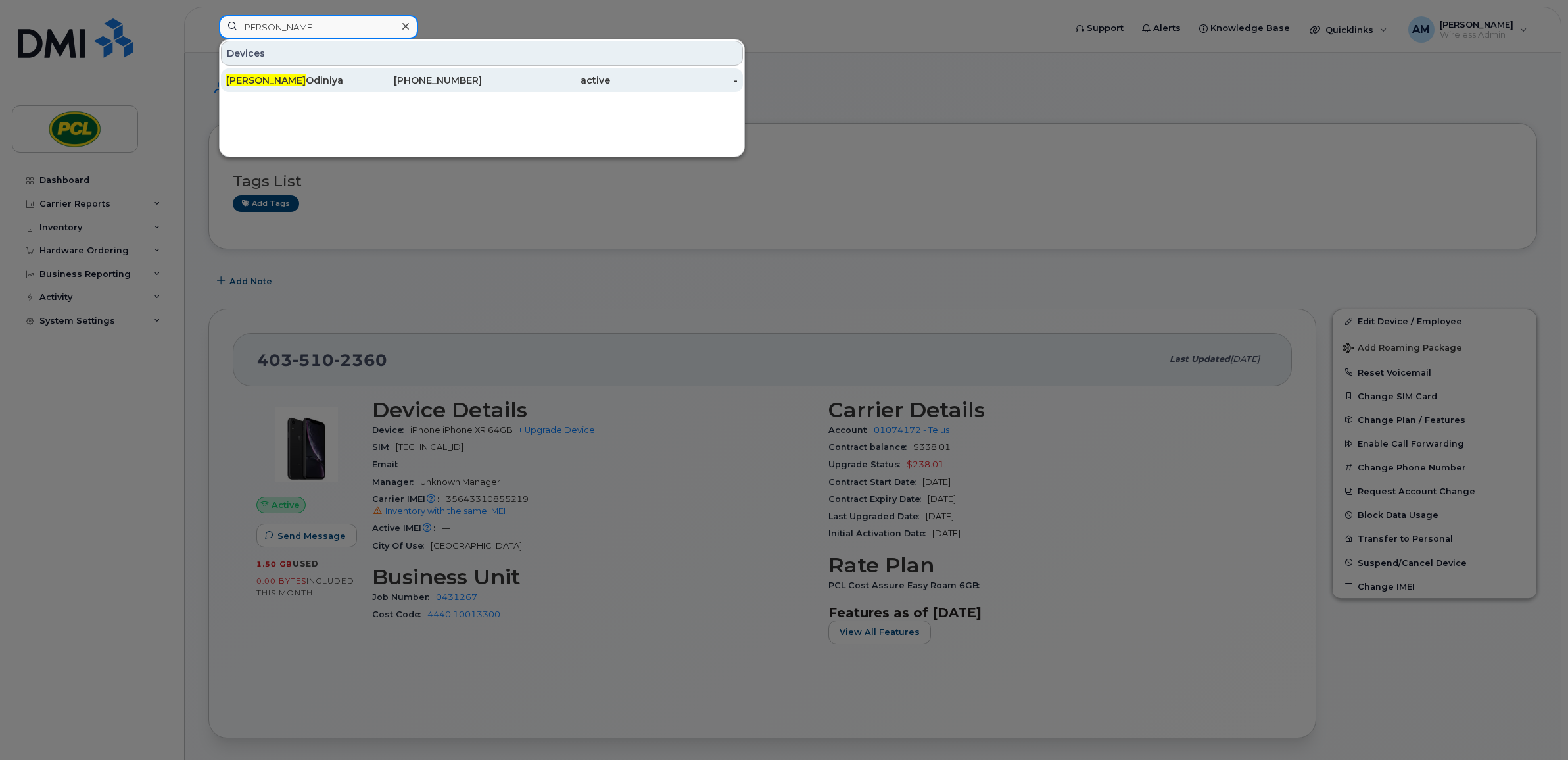
type input "Stephanie"
click at [298, 77] on div "Stephanie Odiniya" at bounding box center [290, 79] width 128 height 13
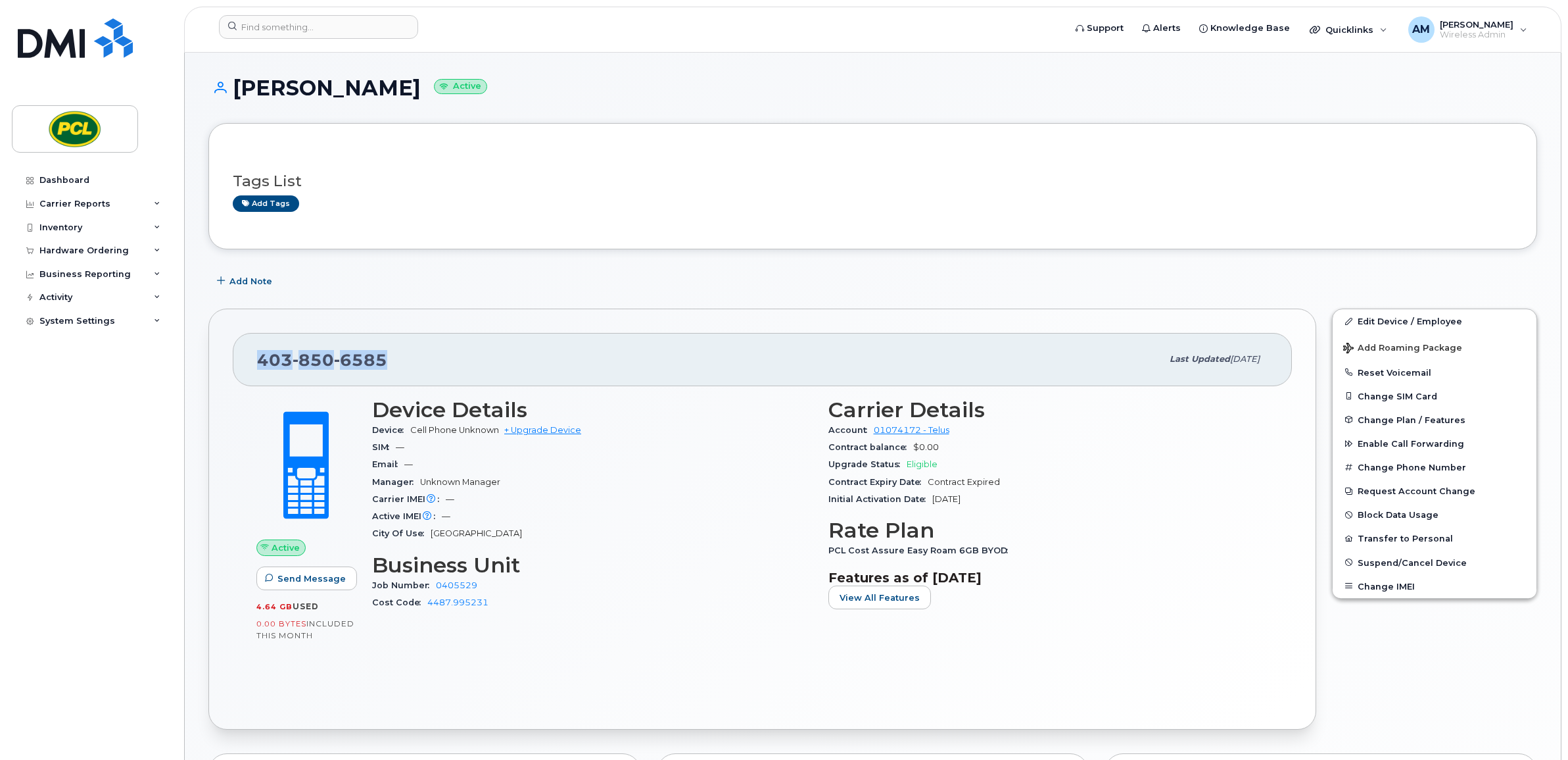
drag, startPoint x: 395, startPoint y: 352, endPoint x: 241, endPoint y: 366, distance: 154.6
click at [241, 366] on div "[PHONE_NUMBER] Last updated [DATE]" at bounding box center [763, 358] width 1059 height 53
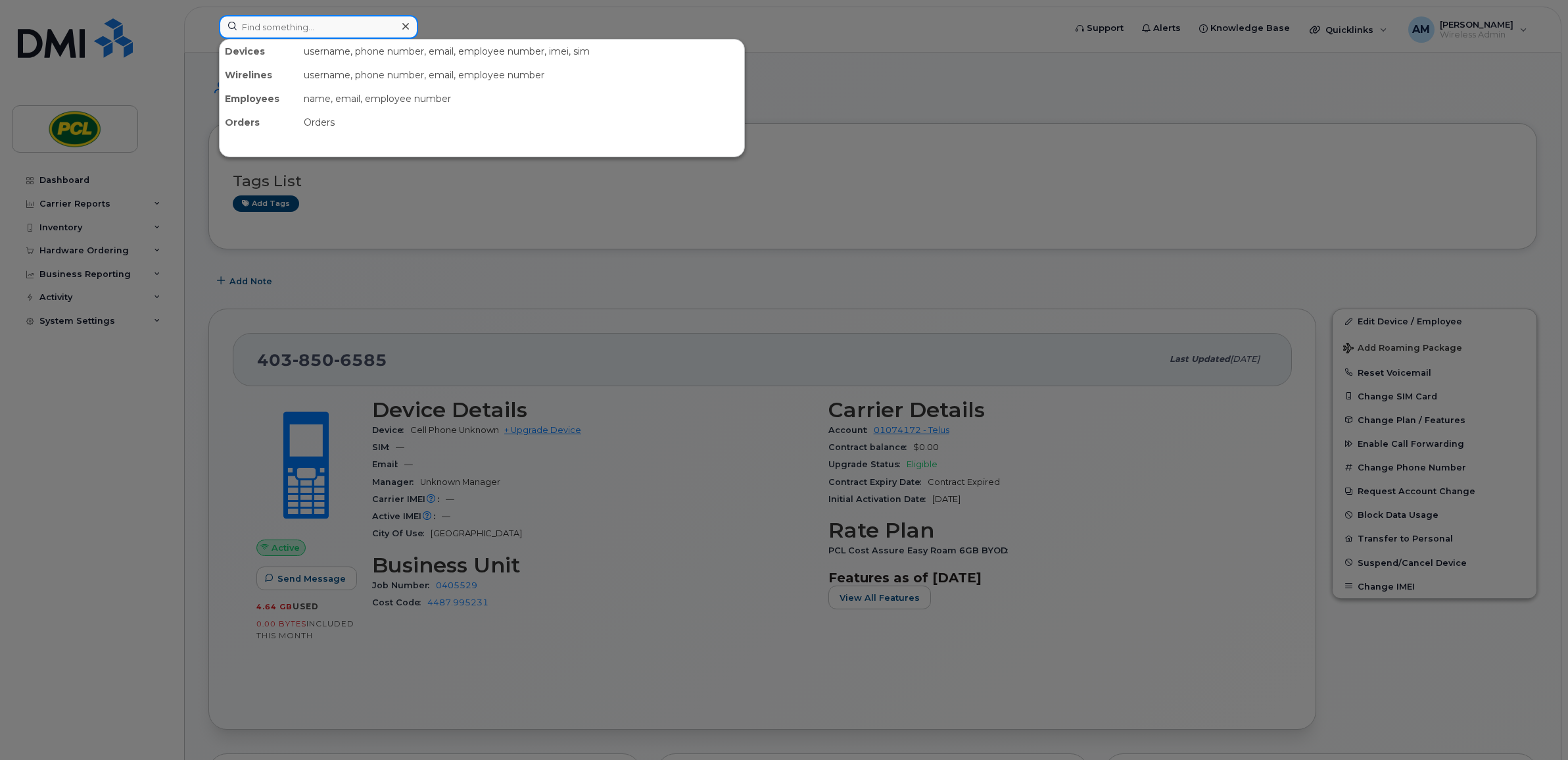
click at [300, 20] on input at bounding box center [318, 27] width 199 height 24
paste input "Ryan Hunter"
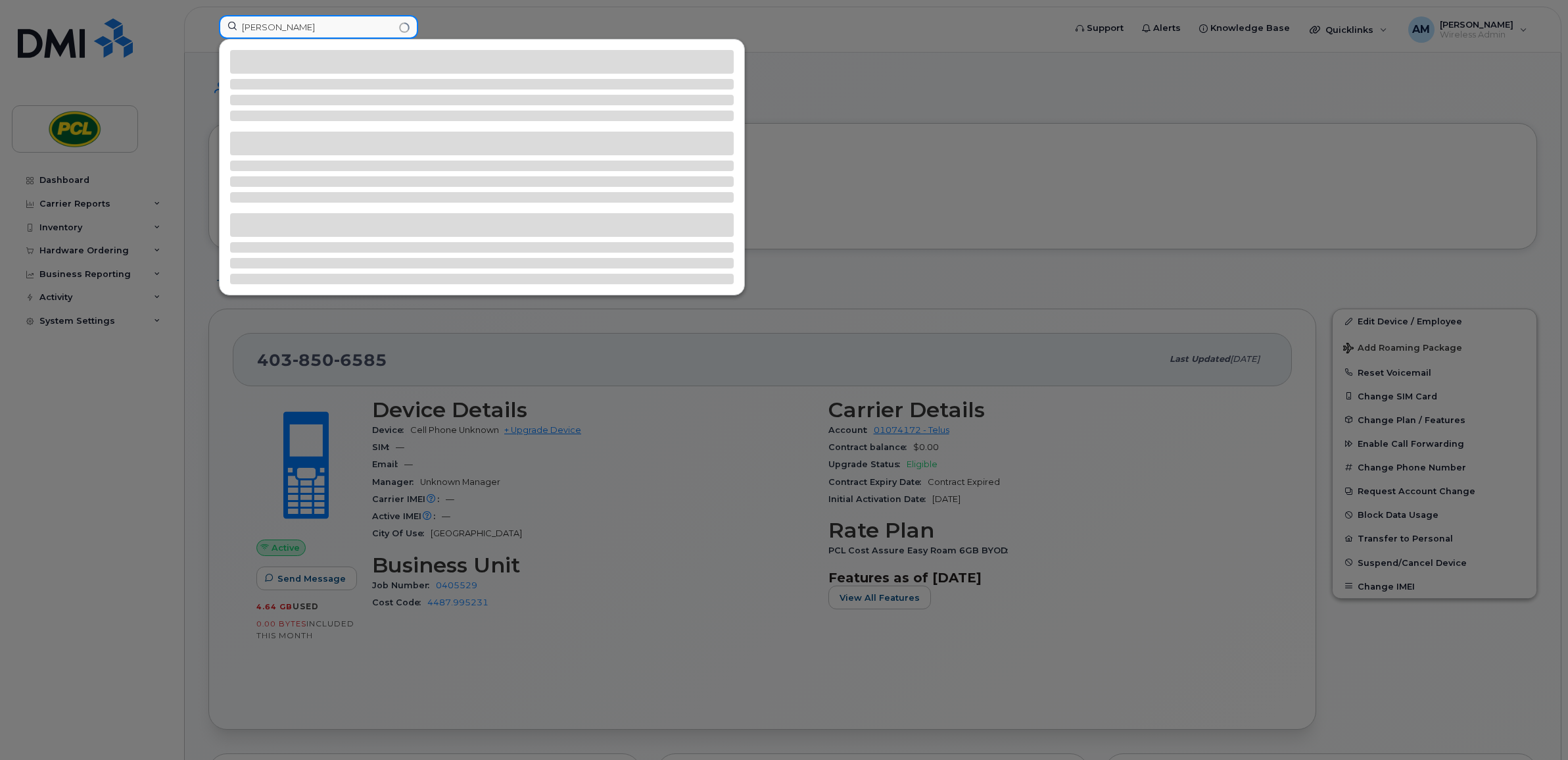
type input "Ryan Hunter"
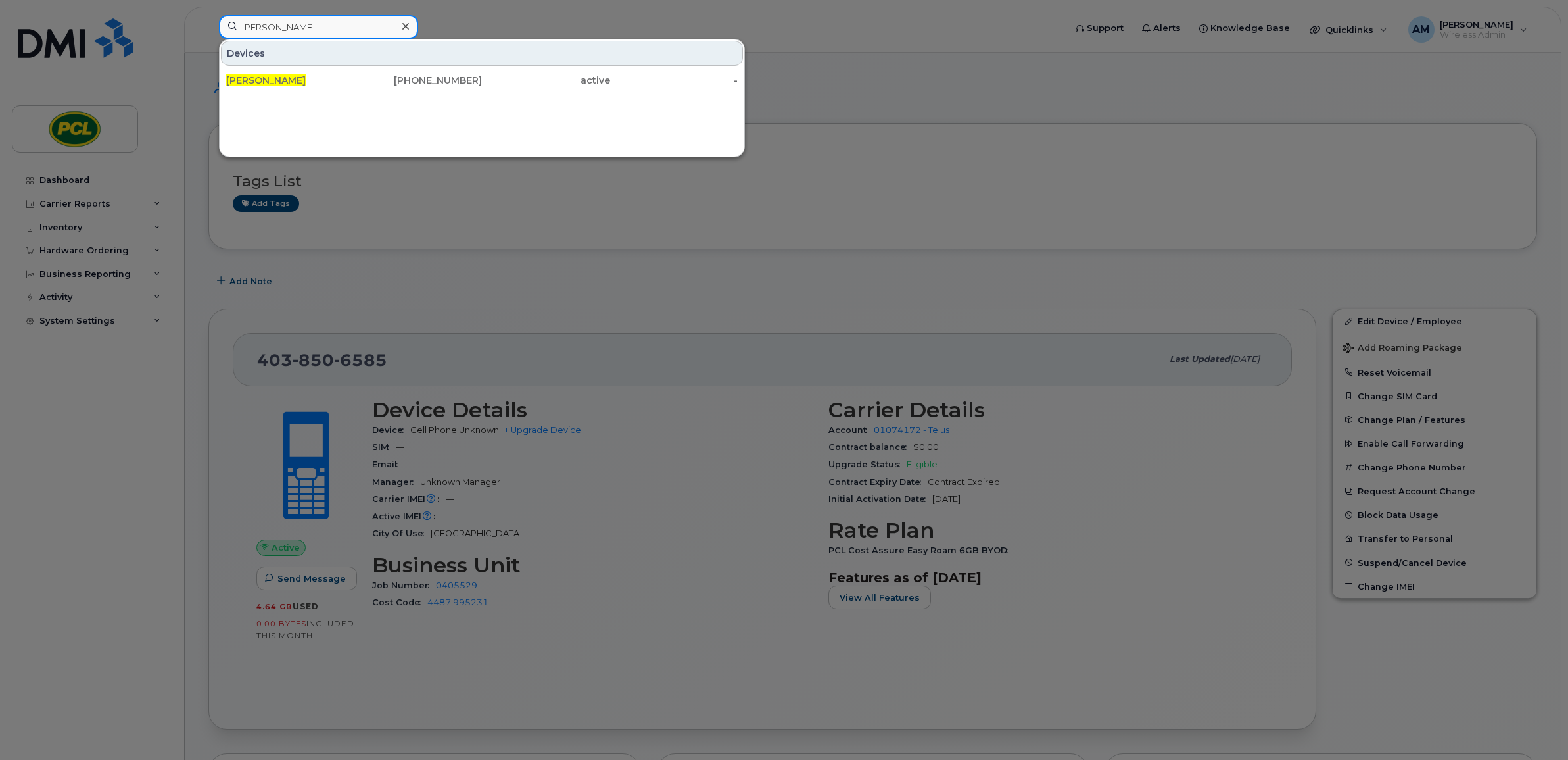
click at [296, 30] on input "Ryan Hunter" at bounding box center [318, 27] width 199 height 24
click at [303, 30] on input "Ryan Hunter" at bounding box center [318, 27] width 199 height 24
paste input
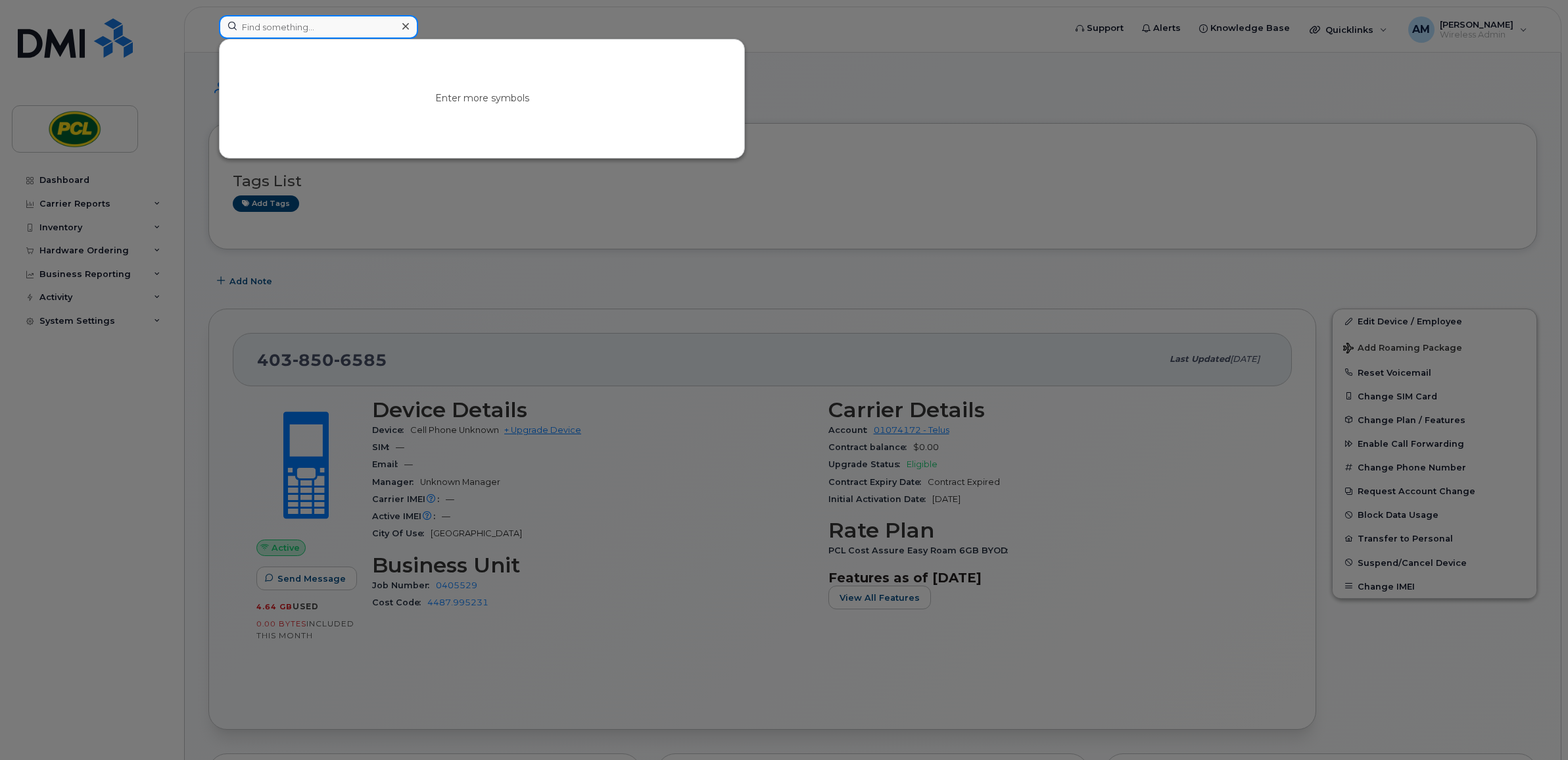
click at [303, 30] on input at bounding box center [318, 27] width 199 height 24
paste input "j"
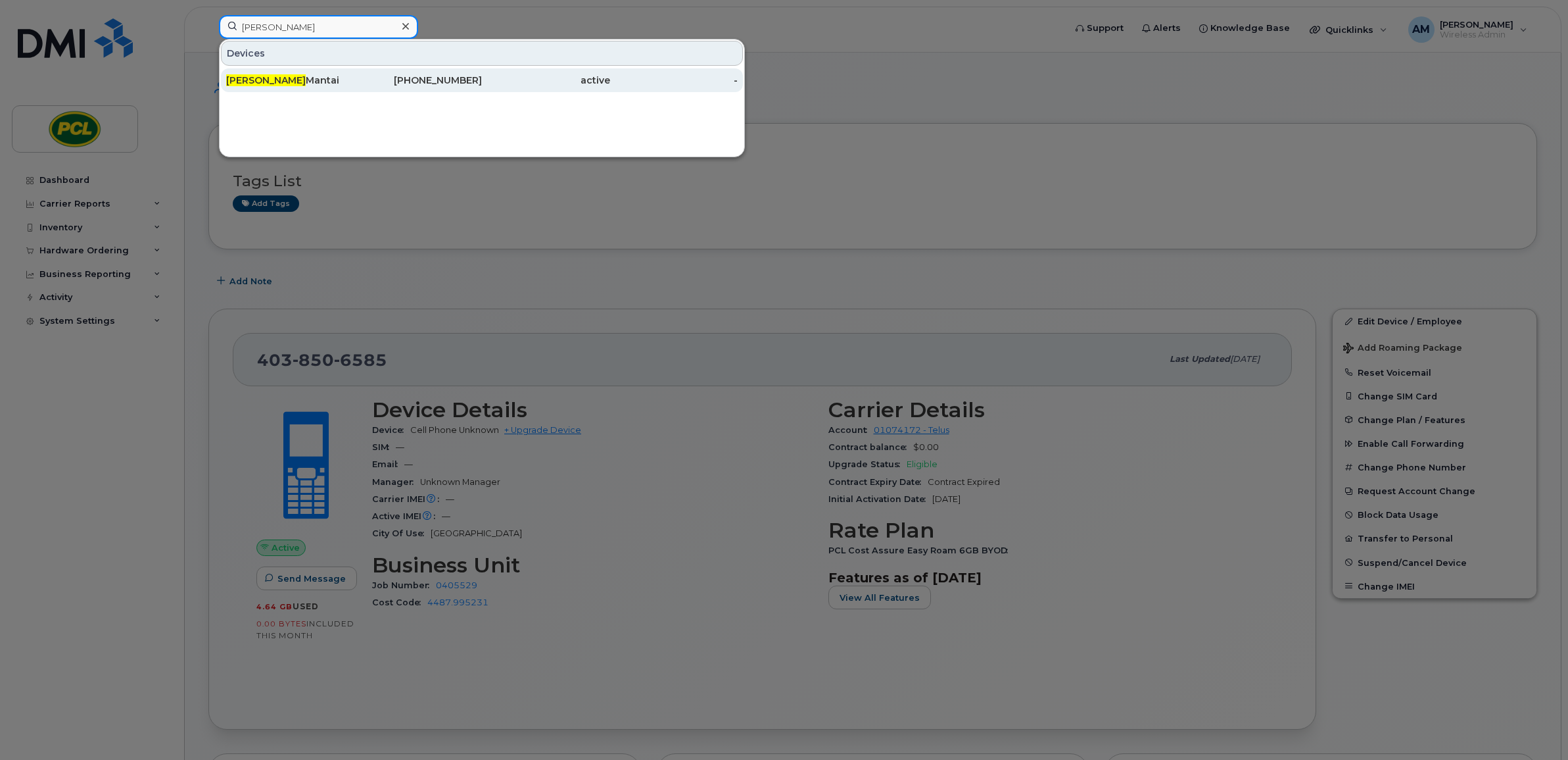
type input "jacob"
click at [267, 88] on div "Jacob Mantai" at bounding box center [290, 80] width 128 height 24
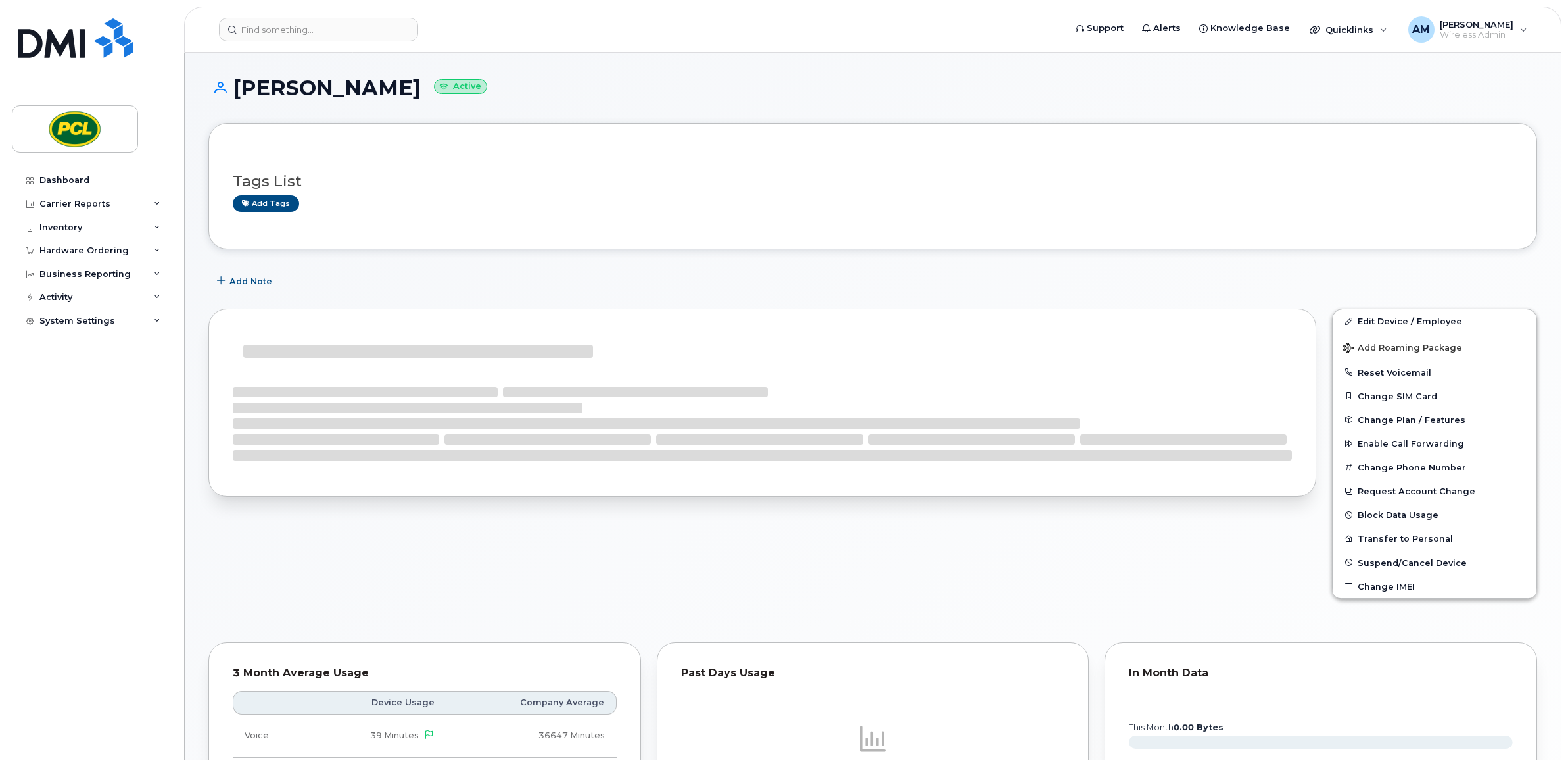
click at [465, 304] on div at bounding box center [762, 462] width 1124 height 324
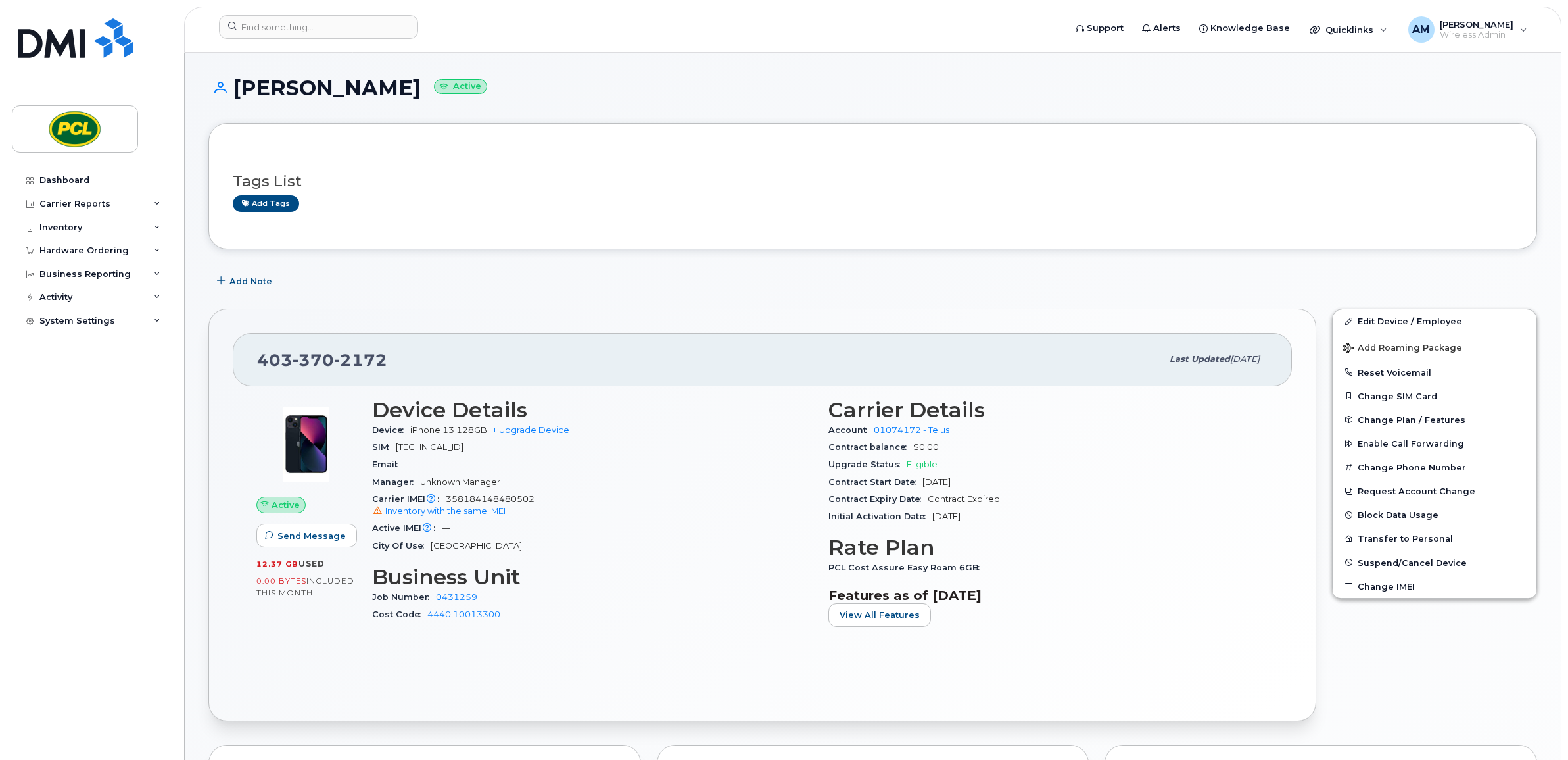
click at [398, 185] on h3 "Tags List" at bounding box center [873, 181] width 1280 height 17
drag, startPoint x: 372, startPoint y: 358, endPoint x: 254, endPoint y: 362, distance: 118.1
click at [254, 362] on div "403 370 2172 Last updated Aug 20, 2025" at bounding box center [763, 358] width 1059 height 53
copy span "403 370 2172"
click at [346, 282] on div "Add Note" at bounding box center [873, 281] width 1329 height 24
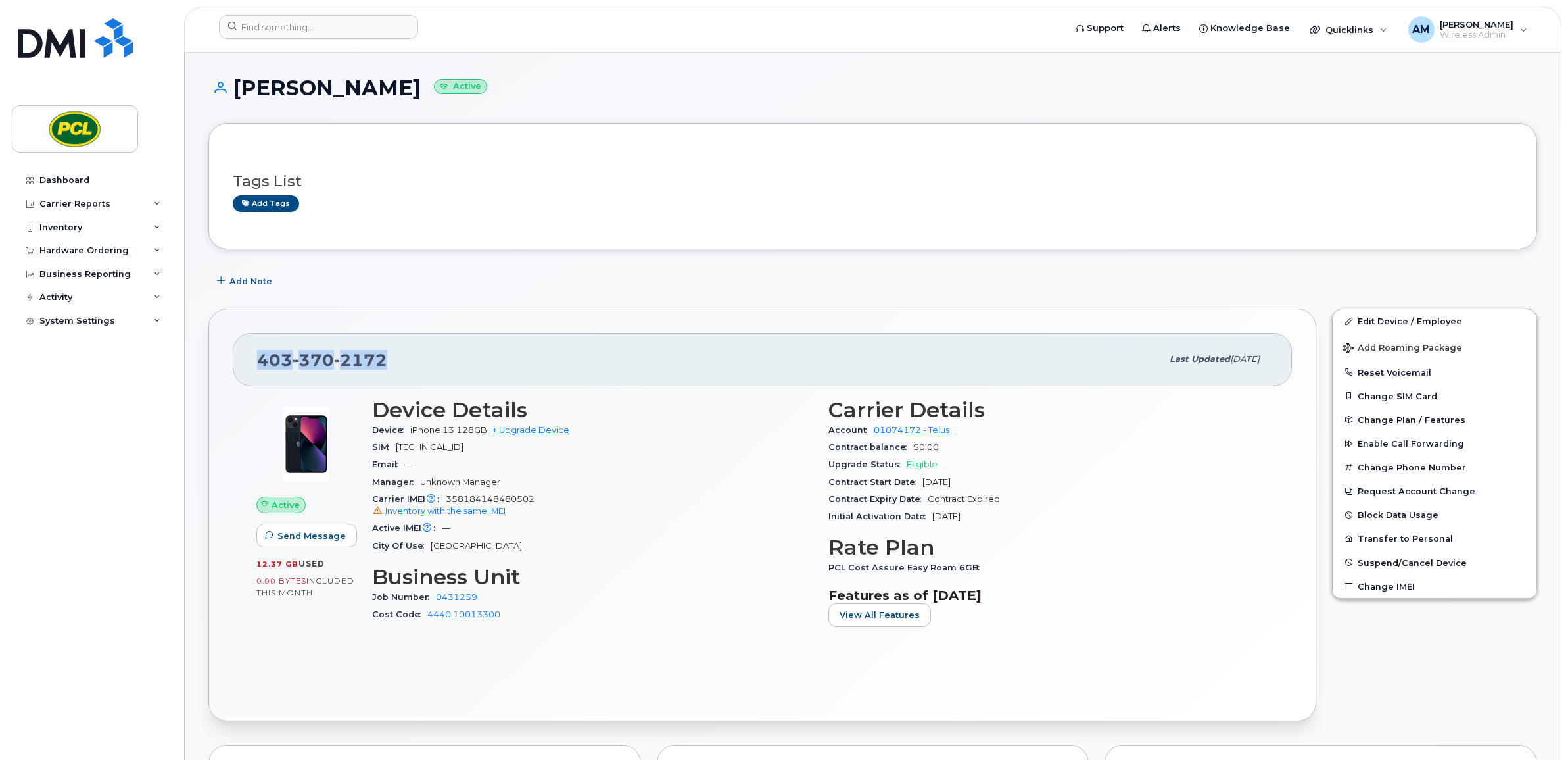
drag, startPoint x: 307, startPoint y: 363, endPoint x: 237, endPoint y: 364, distance: 70.0
click at [237, 364] on div "403 370 2172 Last updated Aug 20, 2025" at bounding box center [763, 358] width 1059 height 53
copy span "403 370 2172"
click at [266, 29] on input at bounding box center [318, 27] width 199 height 24
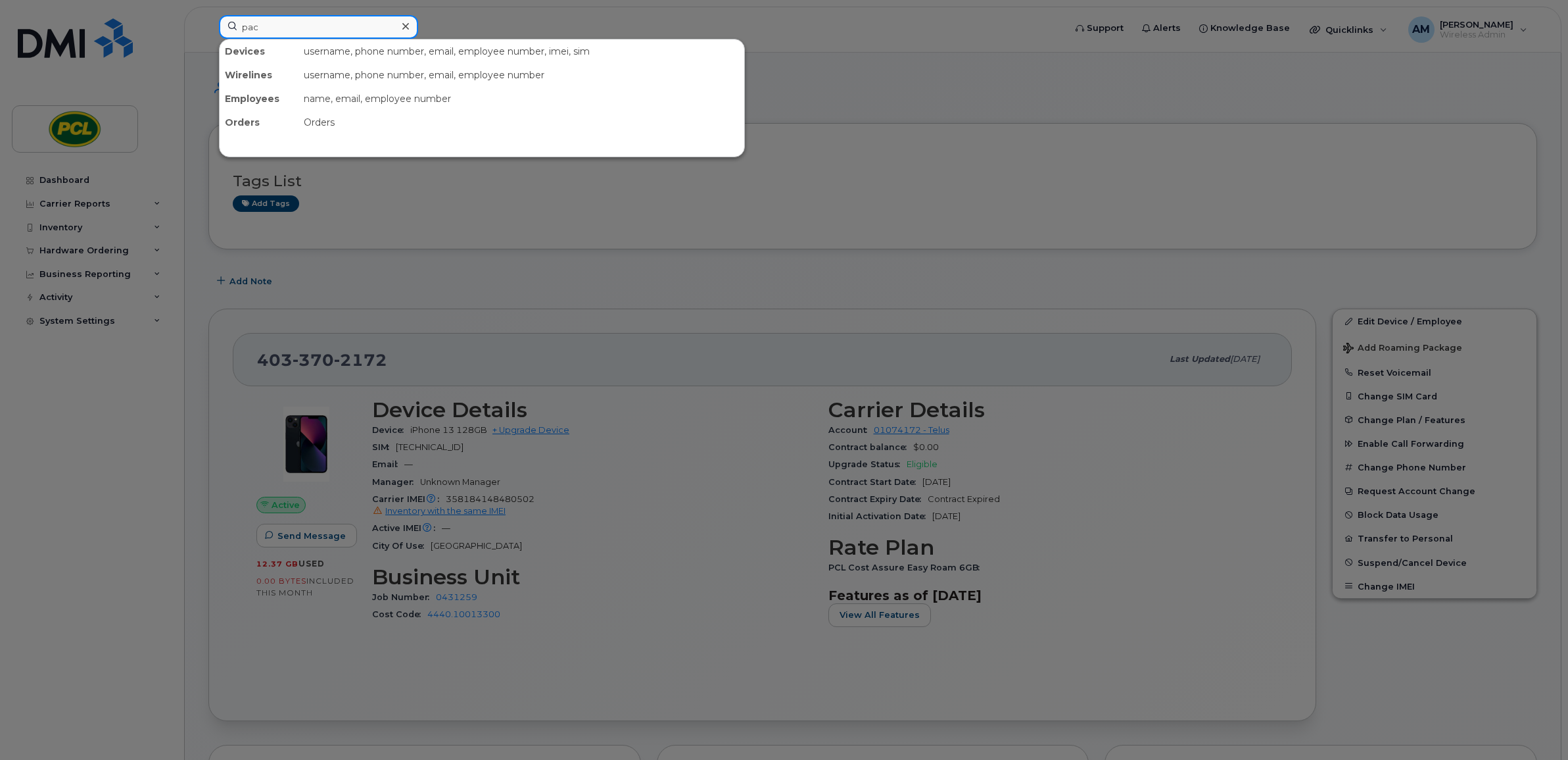
type input "paco"
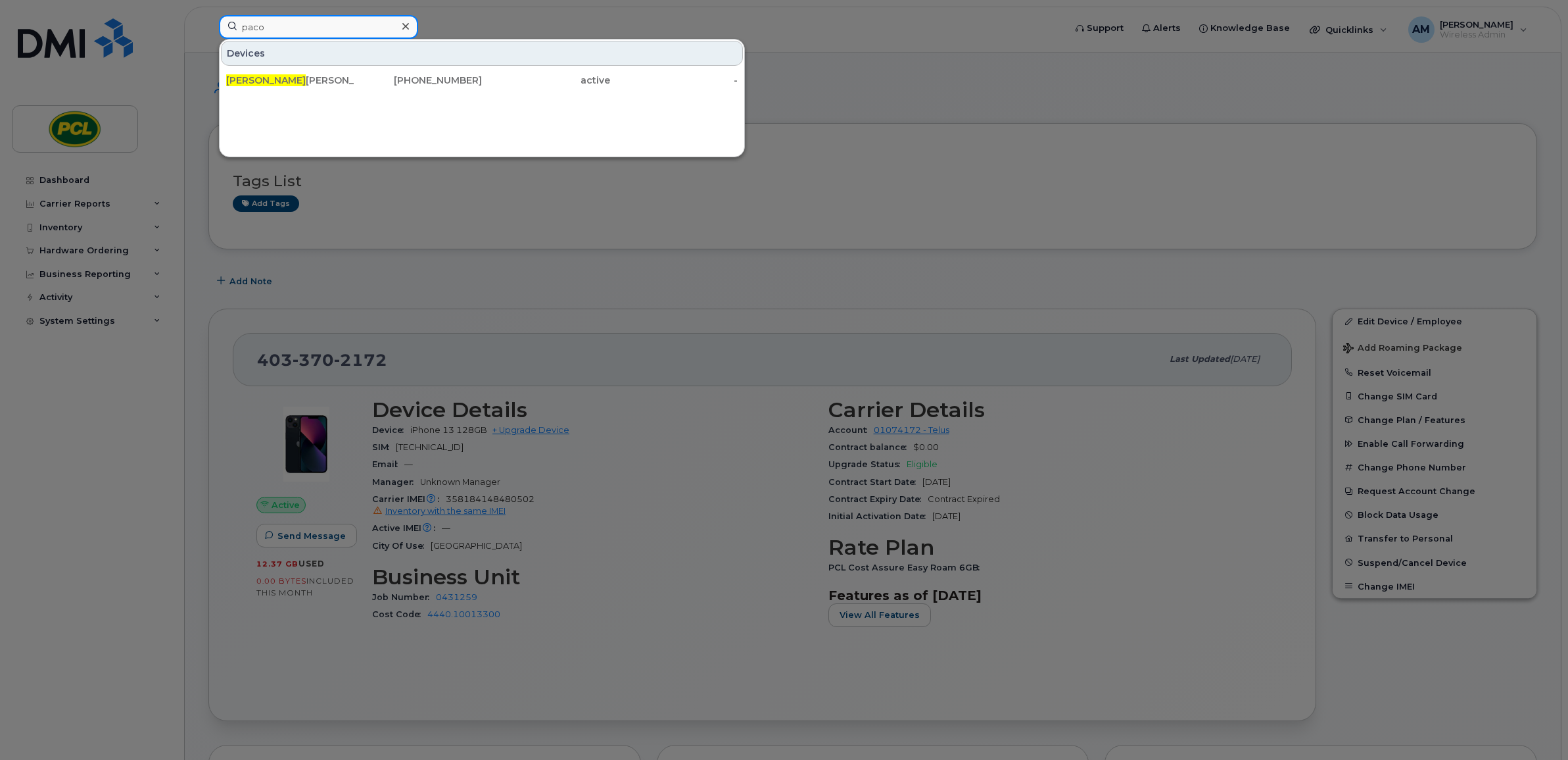
drag, startPoint x: 266, startPoint y: 28, endPoint x: 225, endPoint y: 28, distance: 41.0
click at [225, 28] on input "paco" at bounding box center [318, 27] width 199 height 24
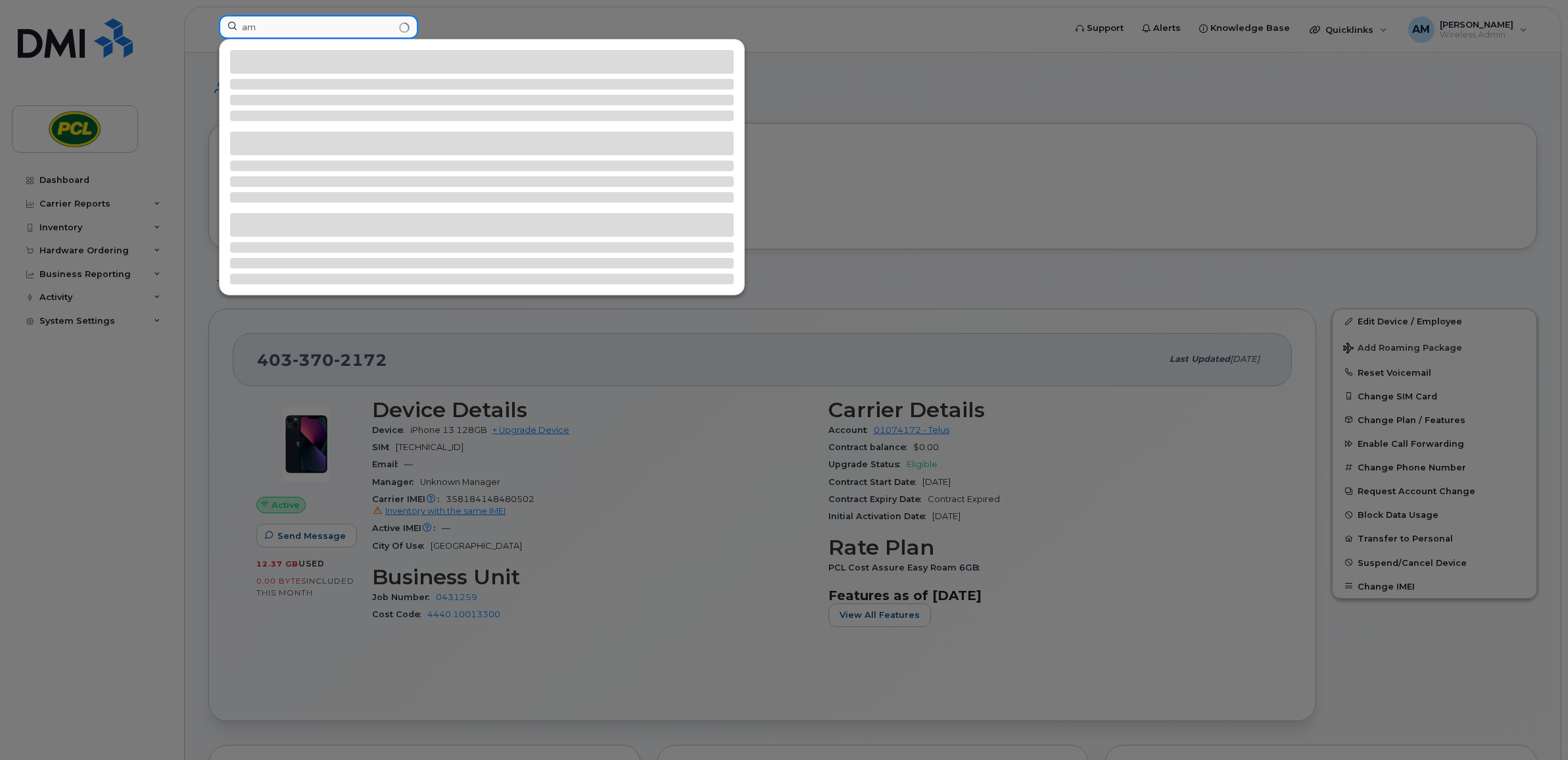
type input "a"
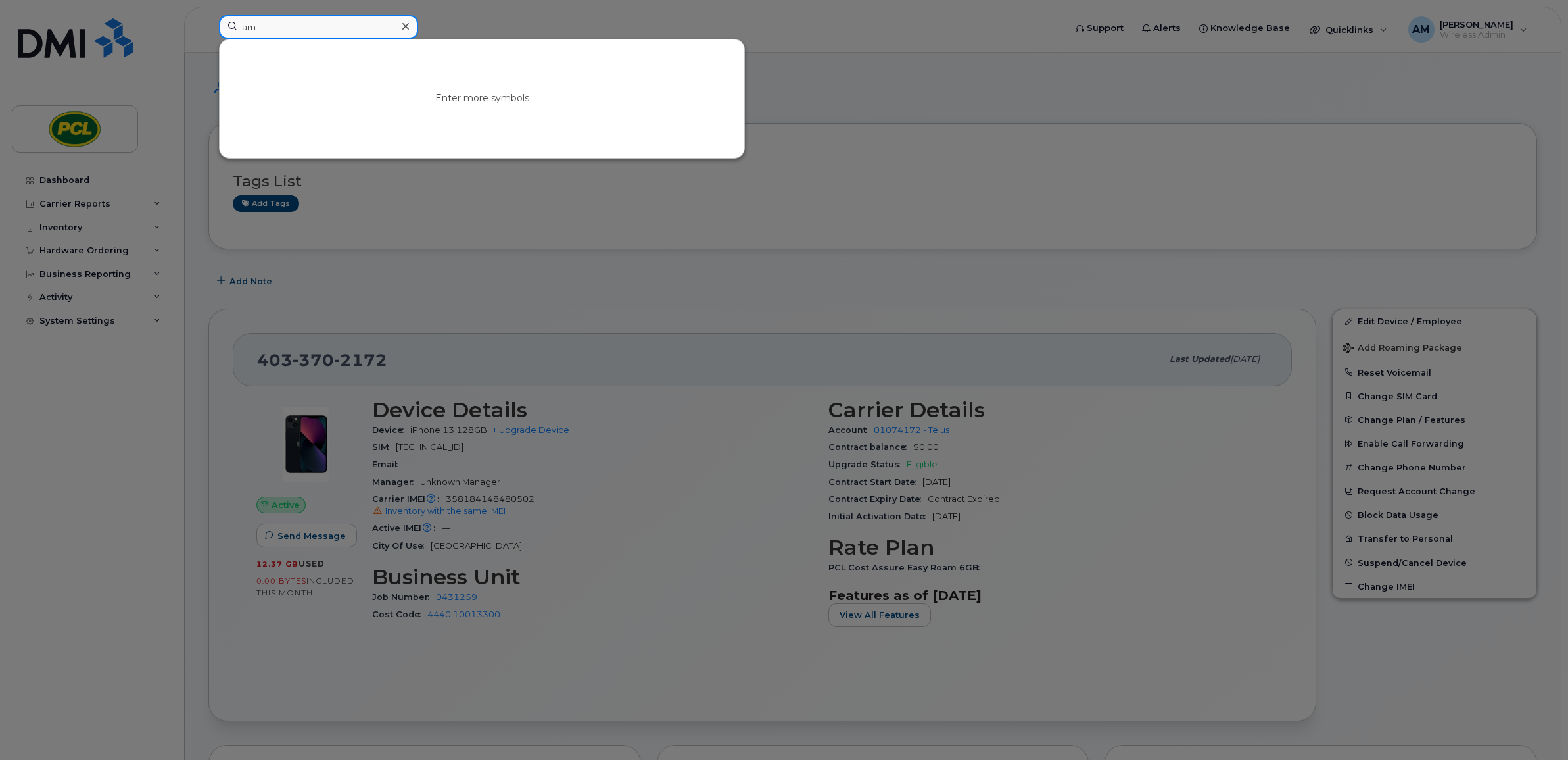
type input "a"
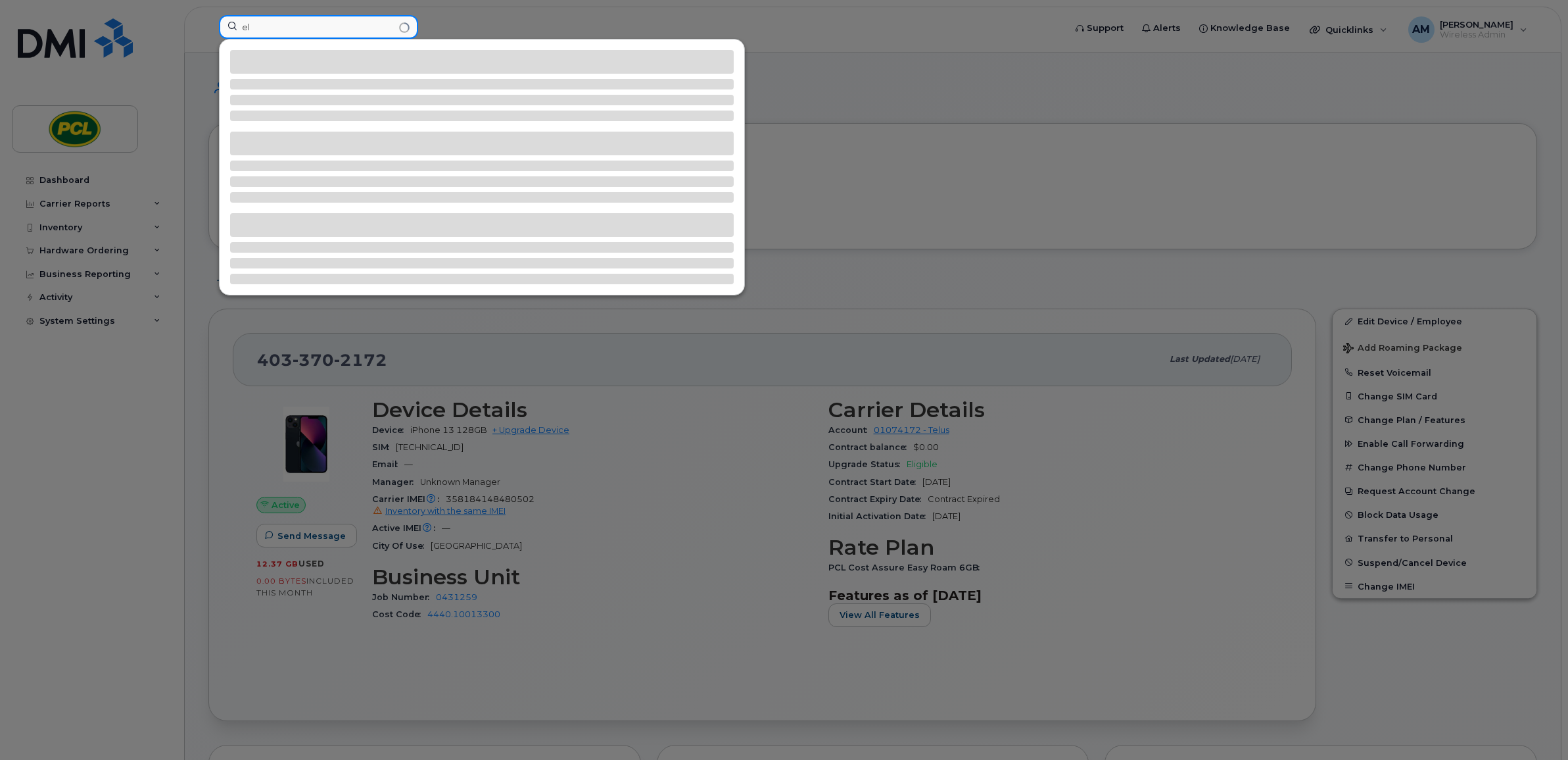
type input "e"
type input "a"
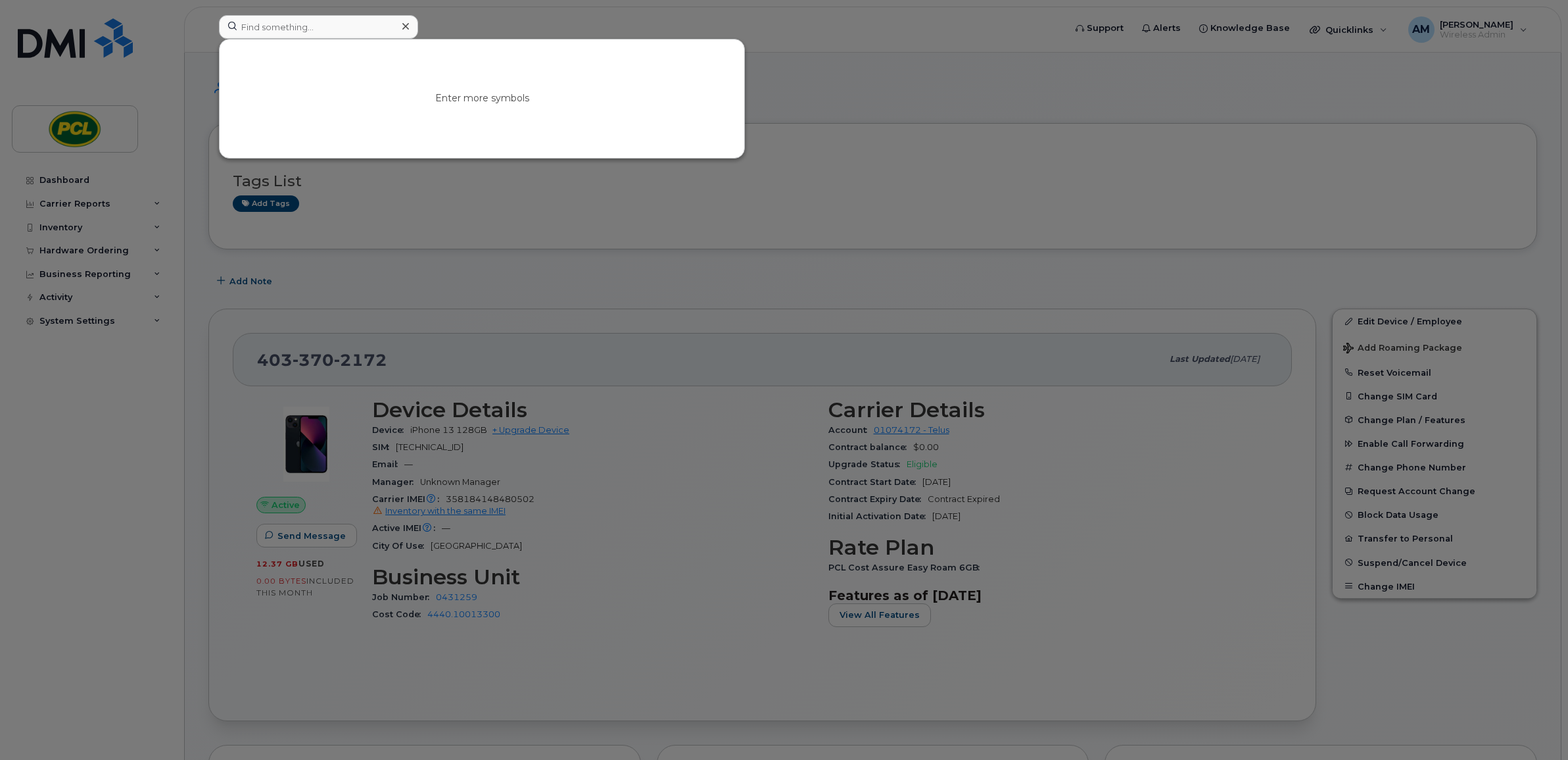
click at [1335, 92] on div at bounding box center [784, 380] width 1568 height 760
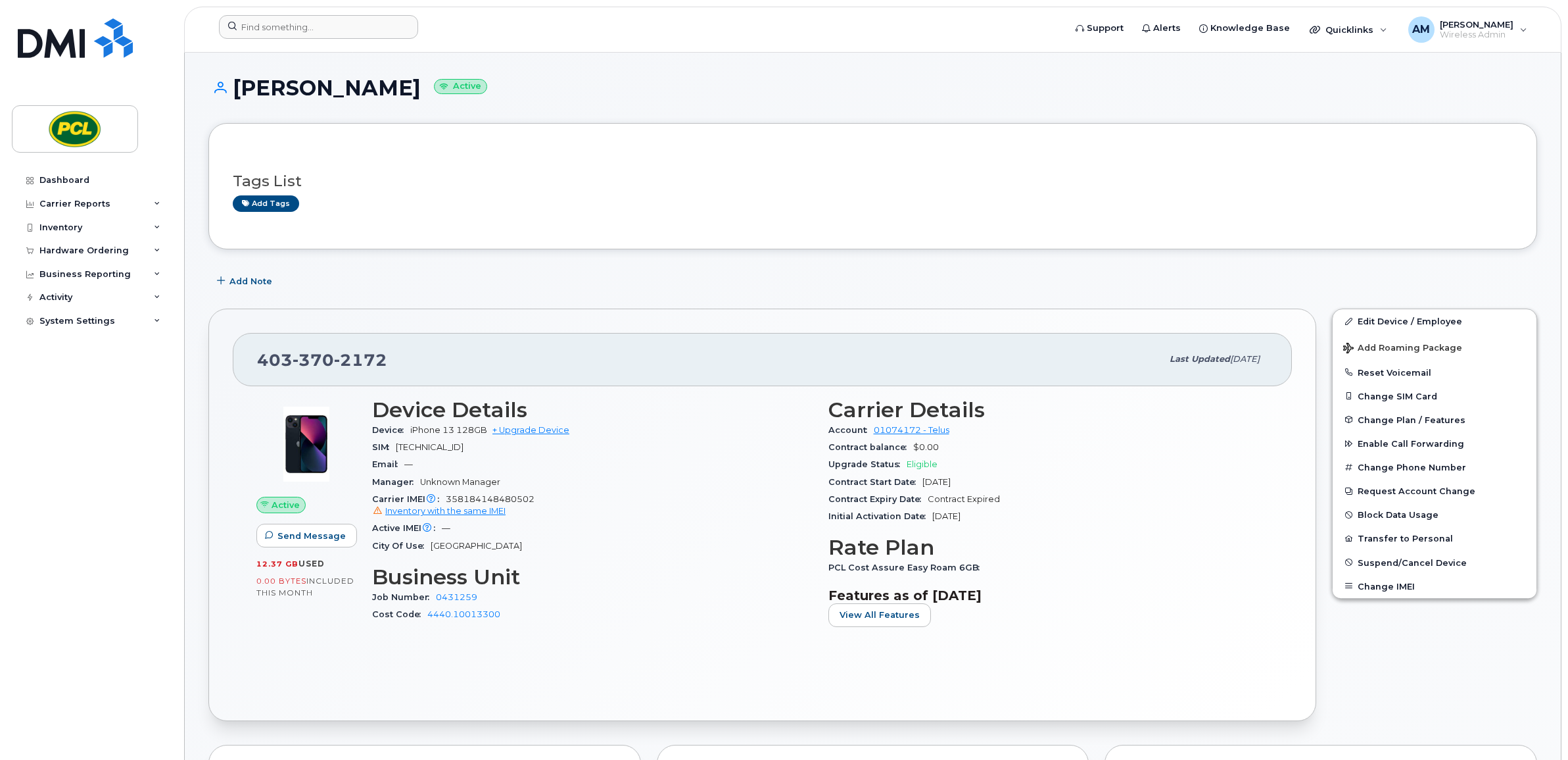
drag, startPoint x: 727, startPoint y: 95, endPoint x: 468, endPoint y: 85, distance: 259.2
click at [727, 95] on h1 "Jacob Mantai Active" at bounding box center [873, 87] width 1329 height 23
click at [285, 22] on input at bounding box center [318, 27] width 199 height 24
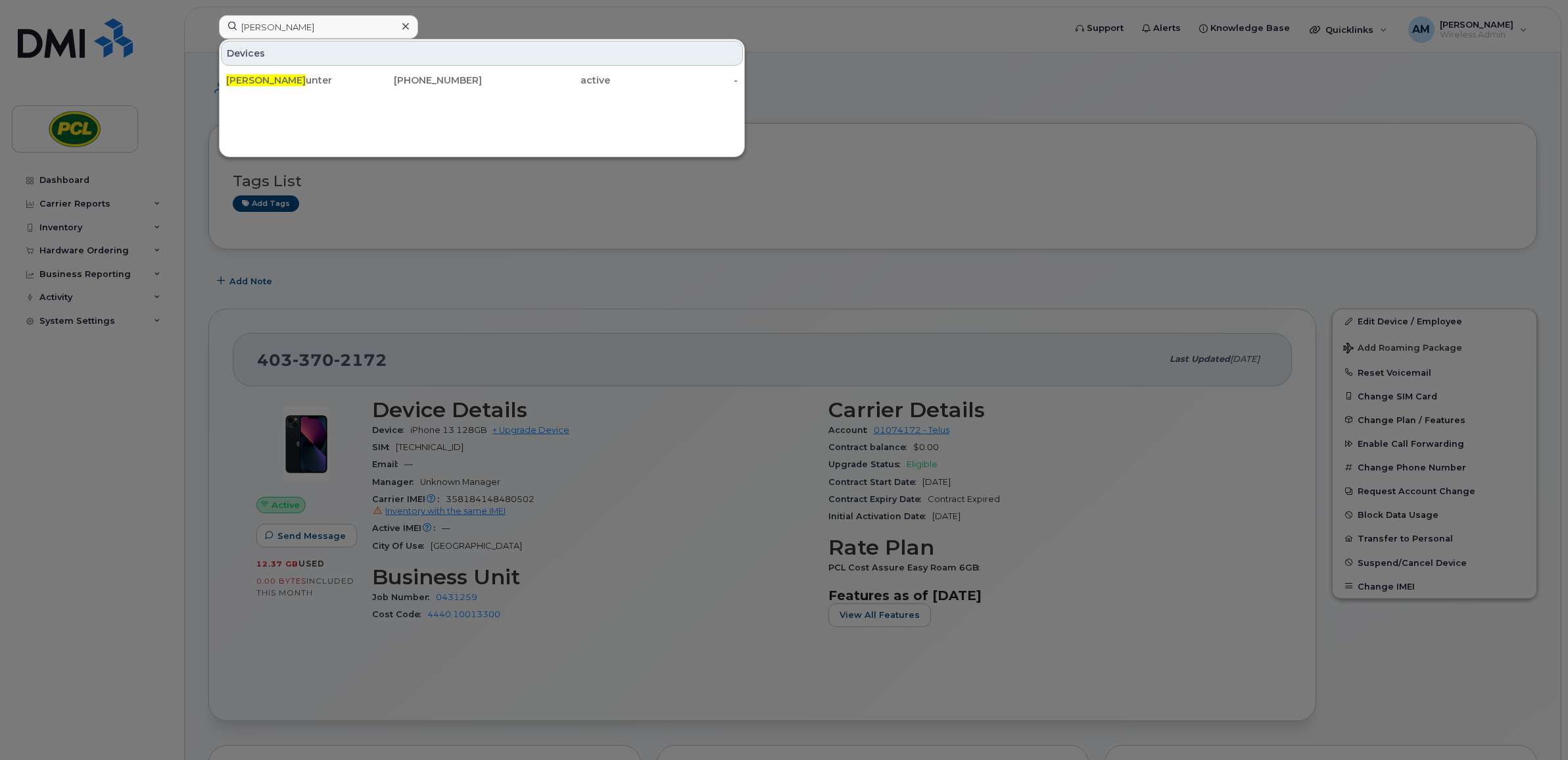
click at [1003, 237] on div at bounding box center [784, 380] width 1568 height 760
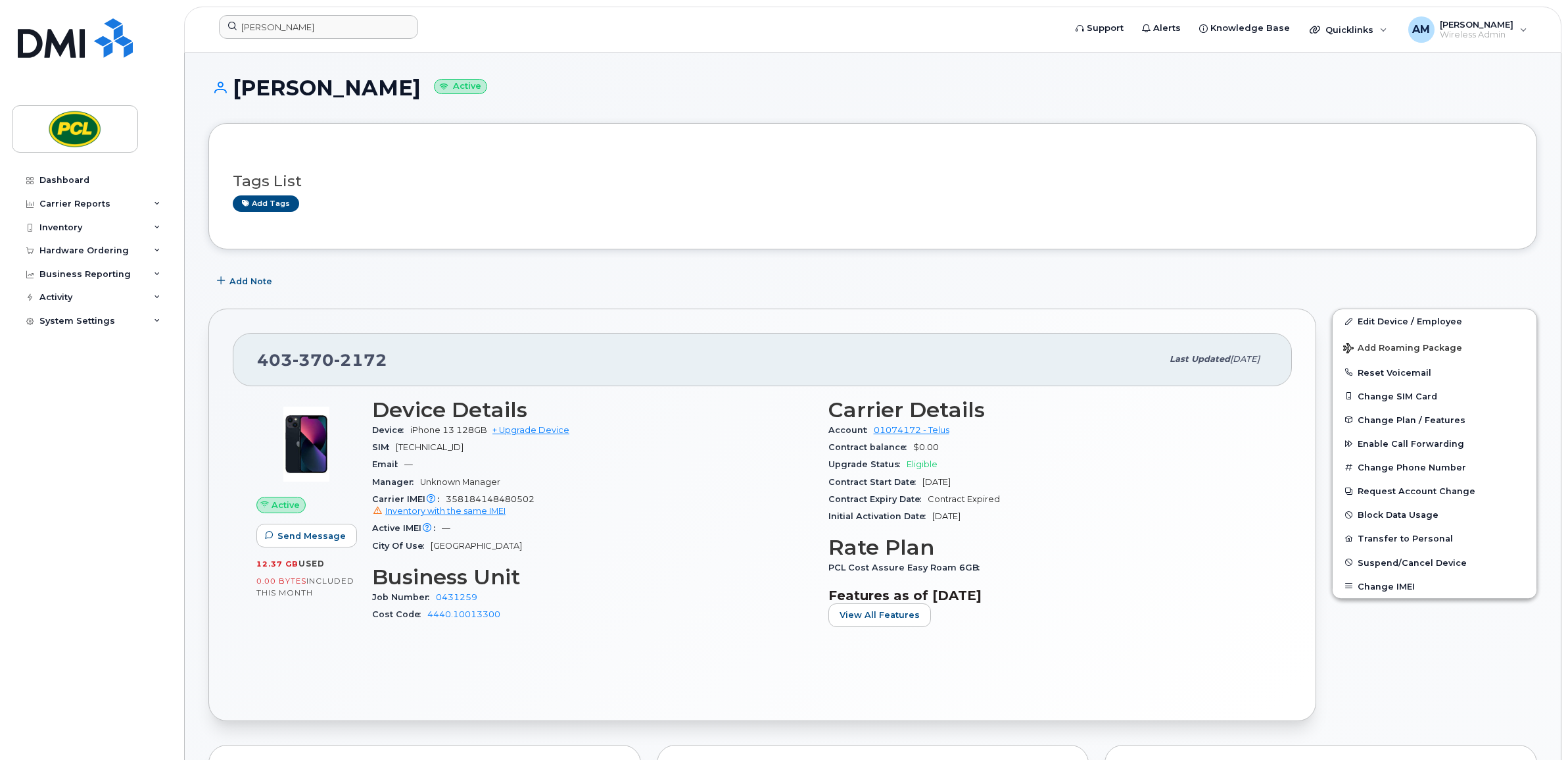
click at [746, 235] on div "Tags List Add tags" at bounding box center [873, 186] width 1329 height 126
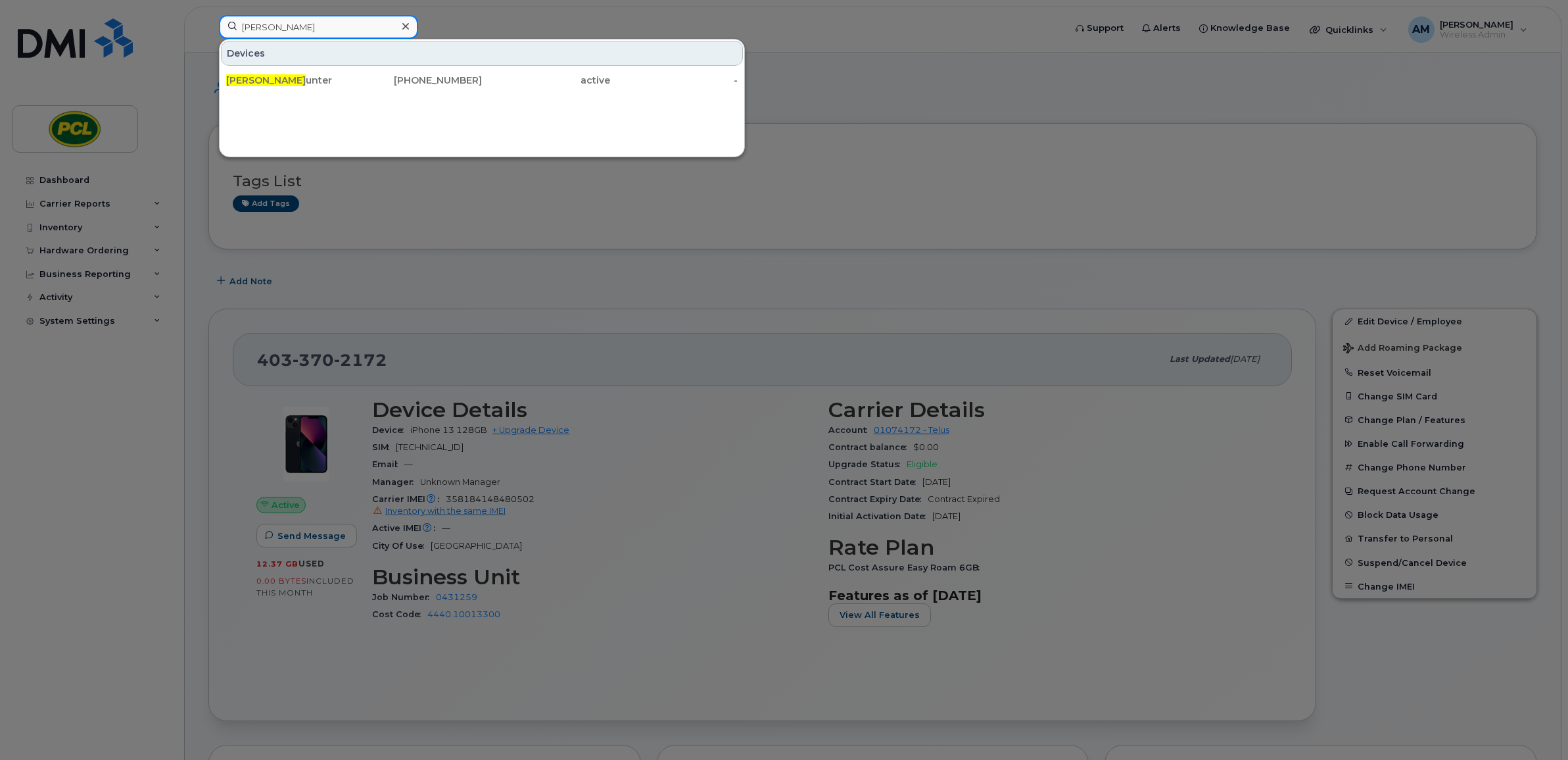
click at [321, 25] on input "ryan h" at bounding box center [318, 27] width 199 height 24
drag, startPoint x: 270, startPoint y: 30, endPoint x: 222, endPoint y: 34, distance: 48.2
click at [222, 34] on input "ryan h" at bounding box center [318, 27] width 199 height 24
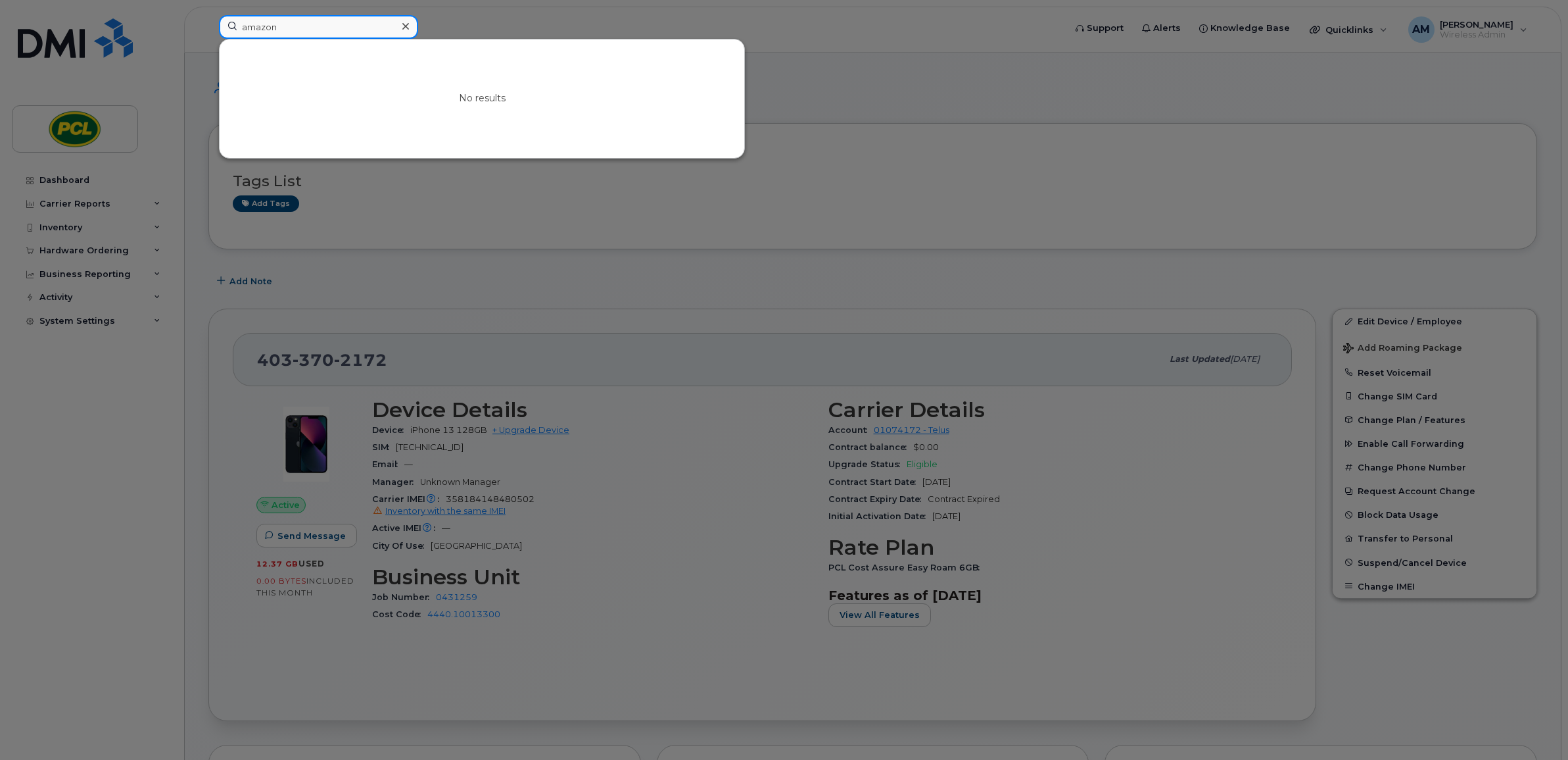
type input "amazon"
click at [656, 202] on div at bounding box center [784, 380] width 1568 height 760
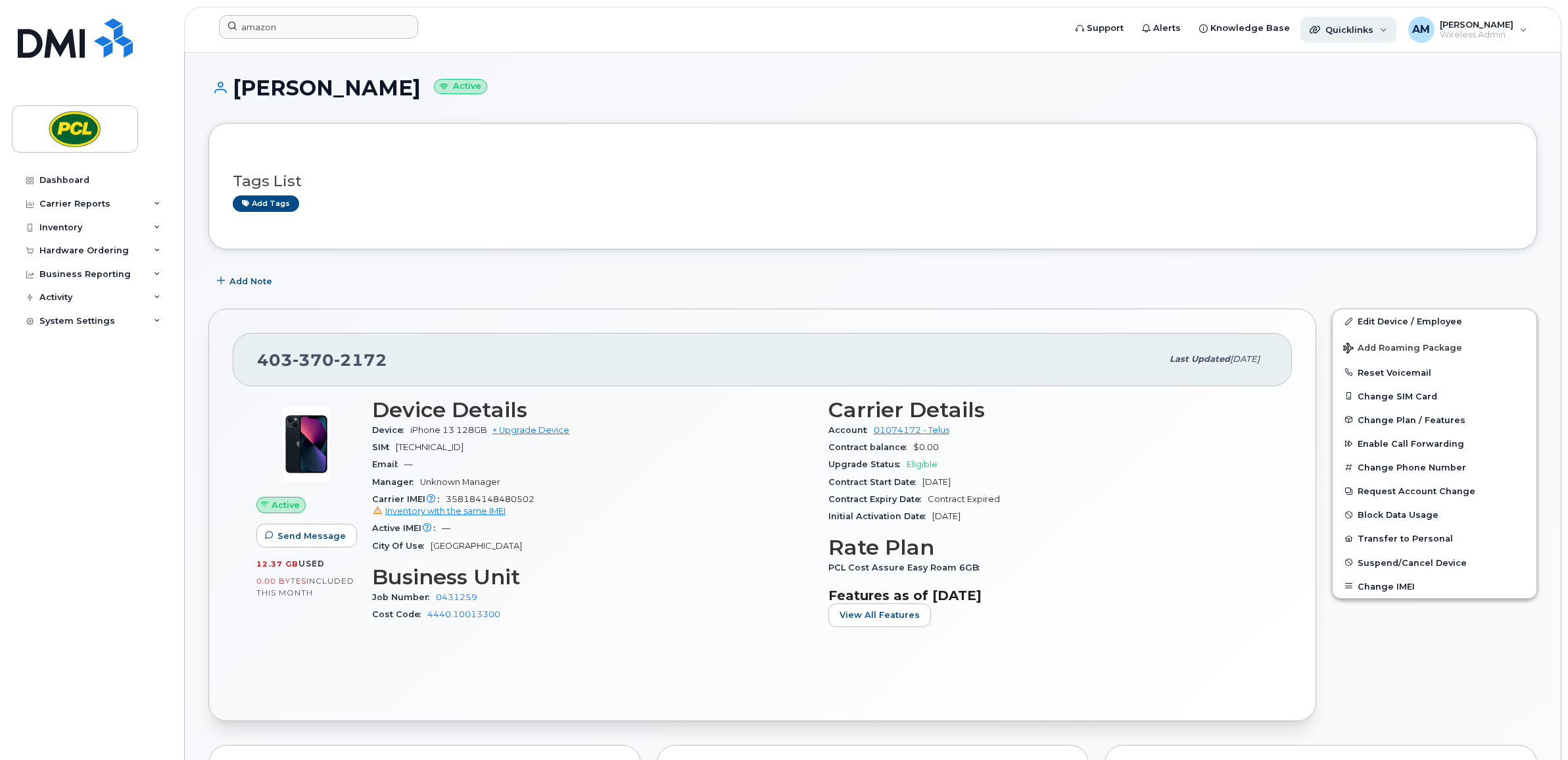
click at [1355, 28] on span "Quicklinks" at bounding box center [1350, 30] width 48 height 11
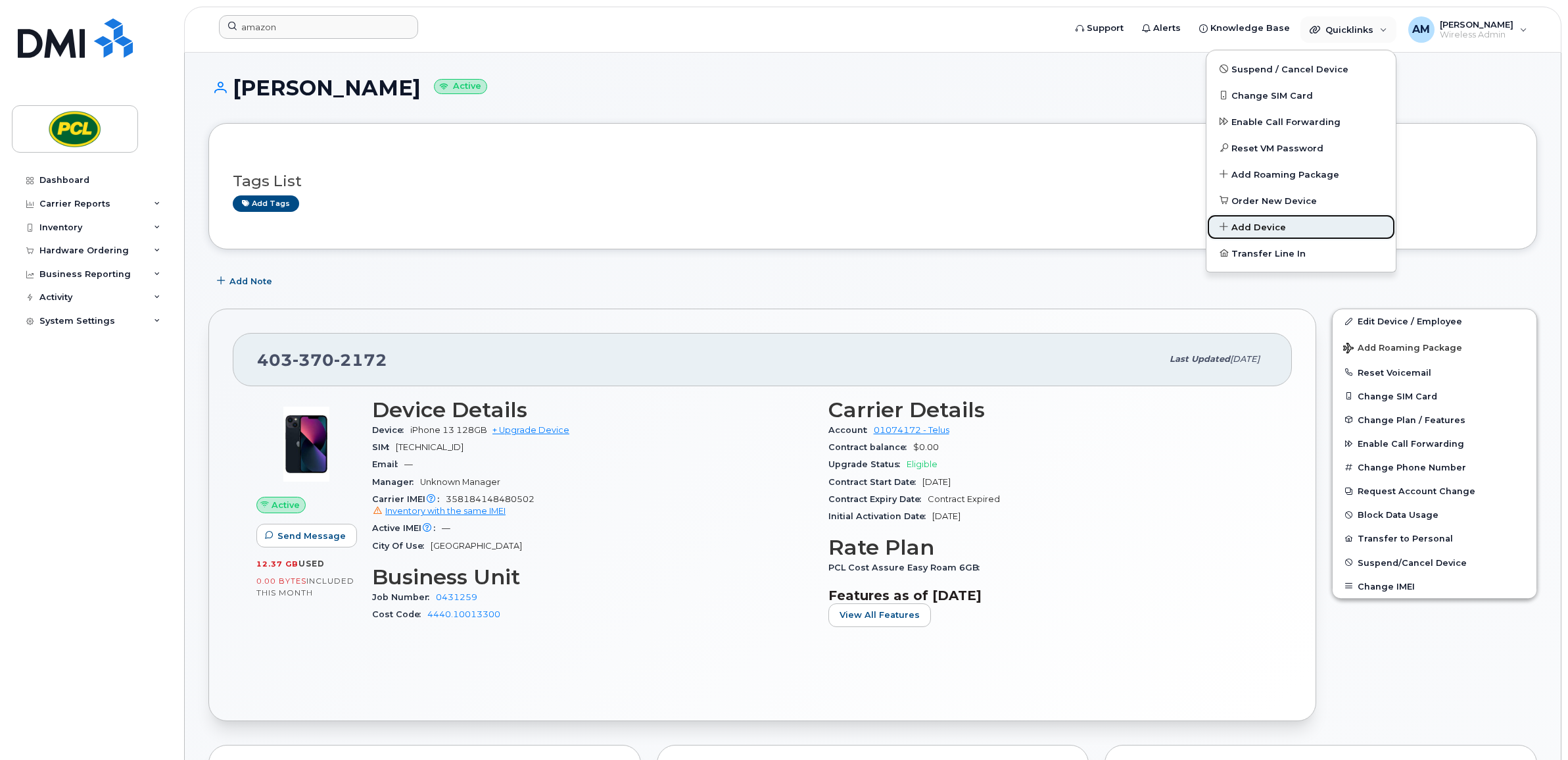
click at [1261, 221] on span "Add Device" at bounding box center [1259, 227] width 55 height 13
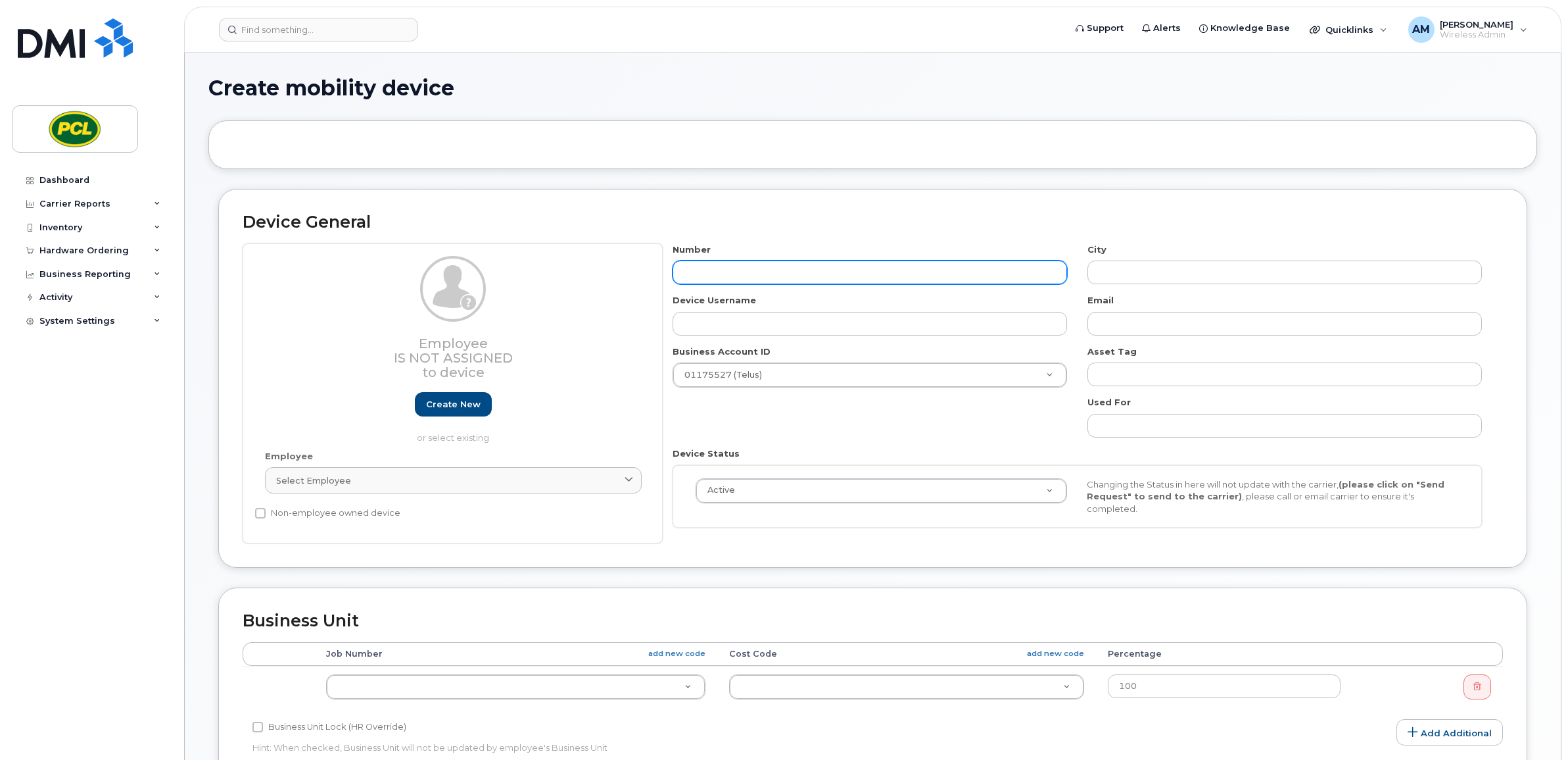
click at [747, 270] on input "text" at bounding box center [870, 273] width 395 height 24
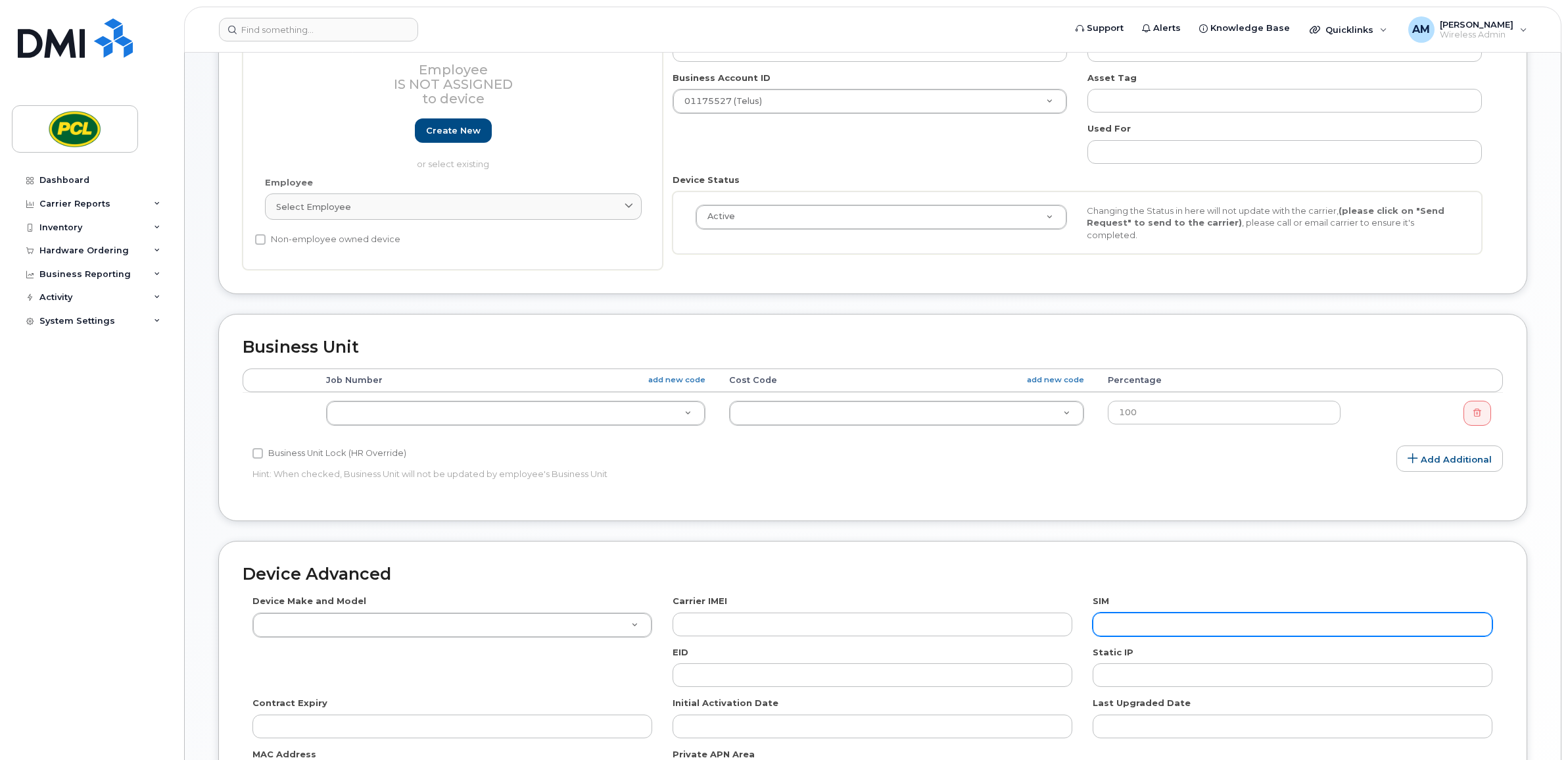
click at [1210, 625] on input "text" at bounding box center [1292, 624] width 400 height 24
paste input "8912230200211789793"
type input "8912230200211789793"
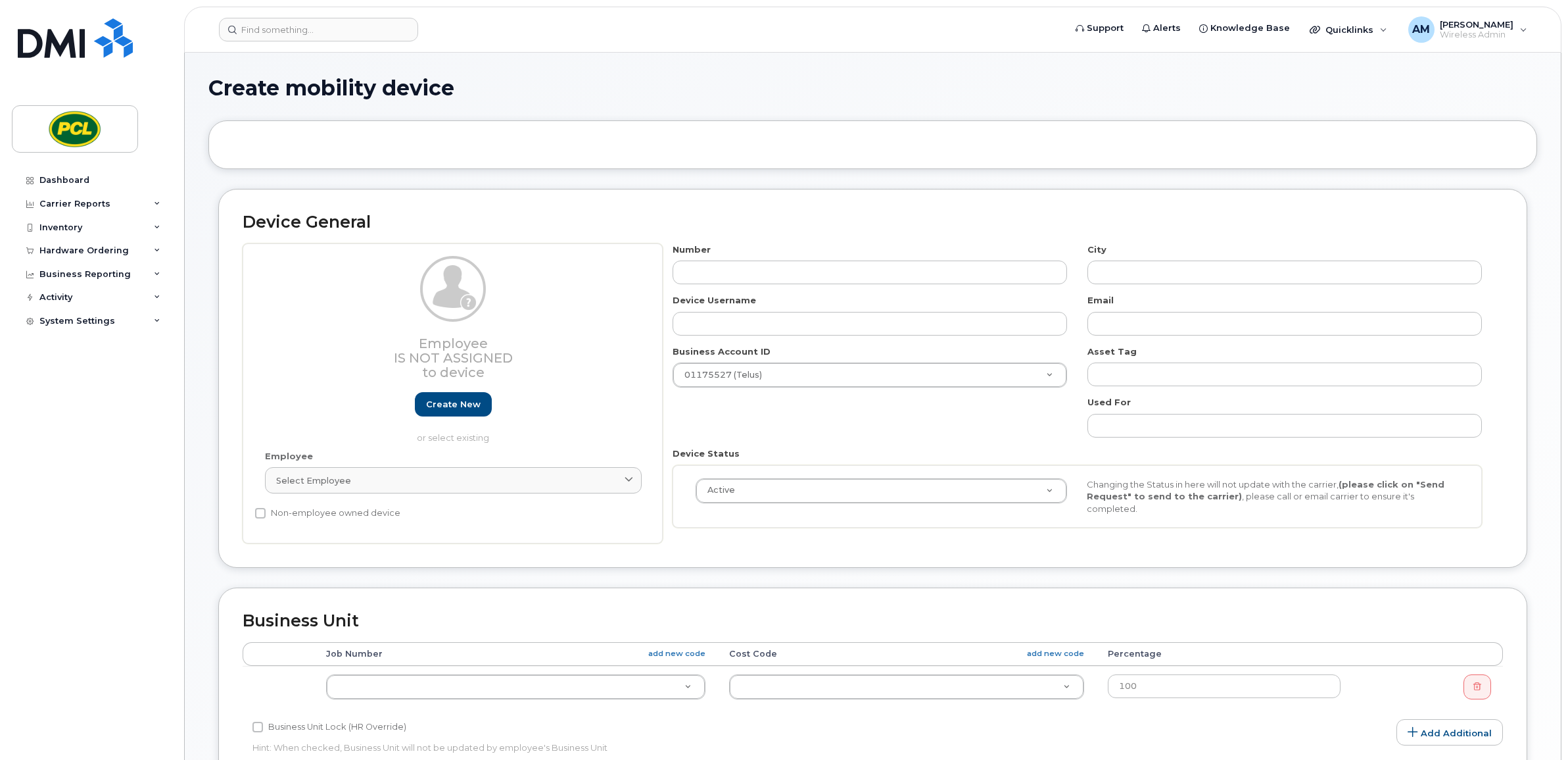
click at [832, 259] on div "Number" at bounding box center [870, 264] width 415 height 42
click at [711, 270] on input "text" at bounding box center [870, 273] width 395 height 24
paste input "587-999-9712"
type input "587-999-9712"
type input "?"
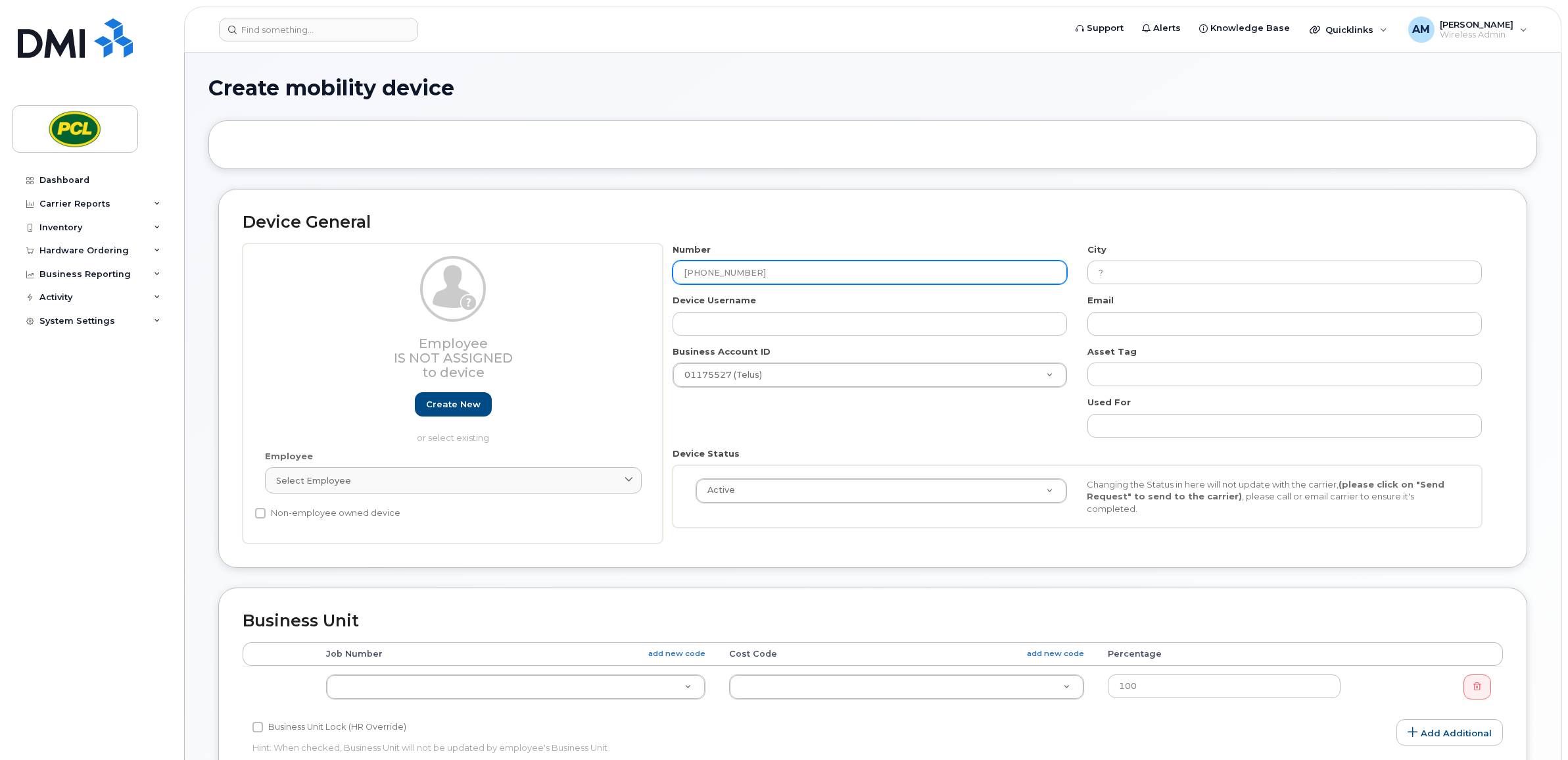
type input "587-999-9712"
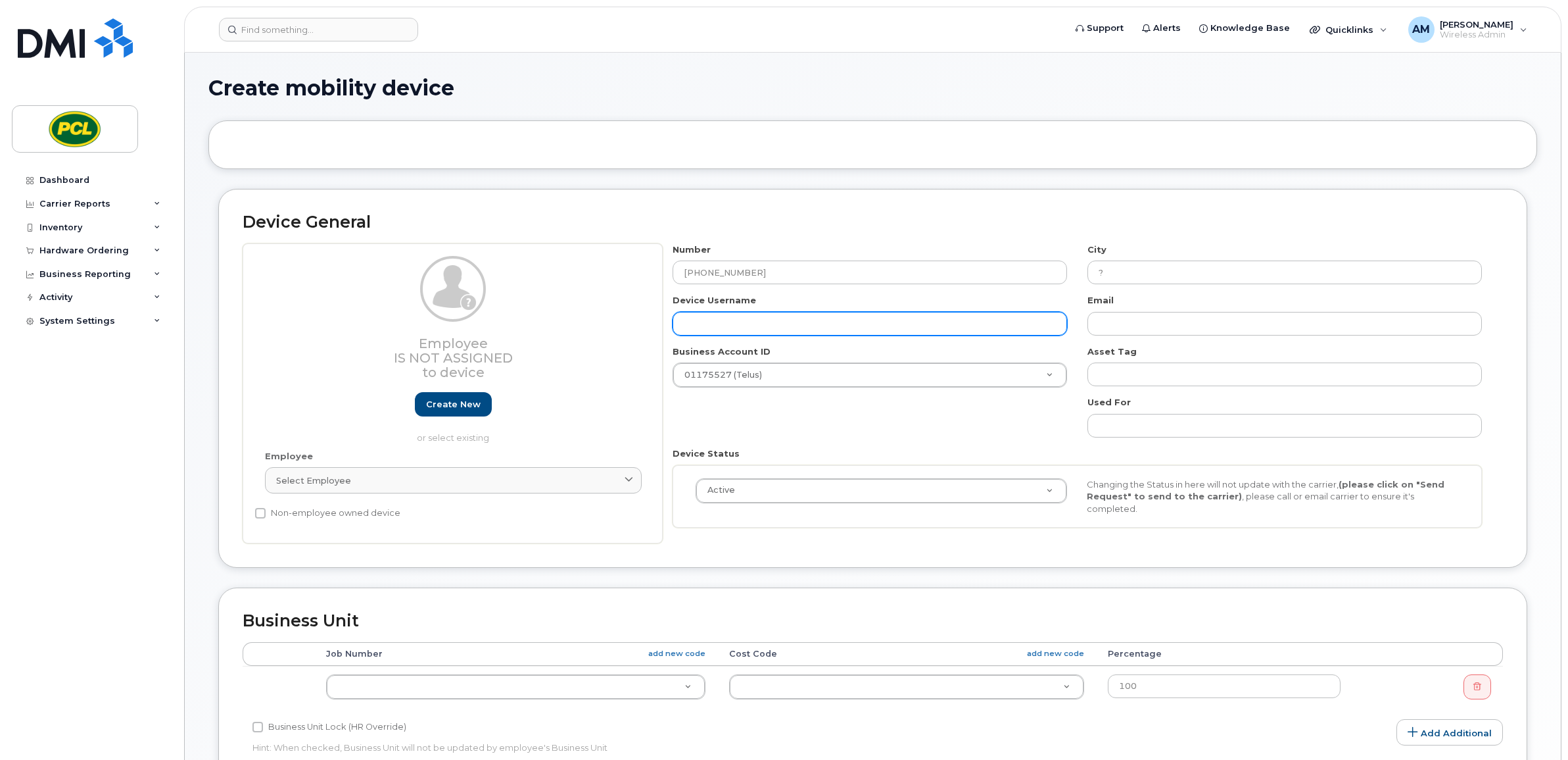
click at [789, 314] on input "text" at bounding box center [870, 323] width 395 height 24
click at [793, 317] on input "text" at bounding box center [870, 323] width 395 height 24
paste input "Amazon YYC4 - Hub"
type input "Amazon YYC4 - Hub"
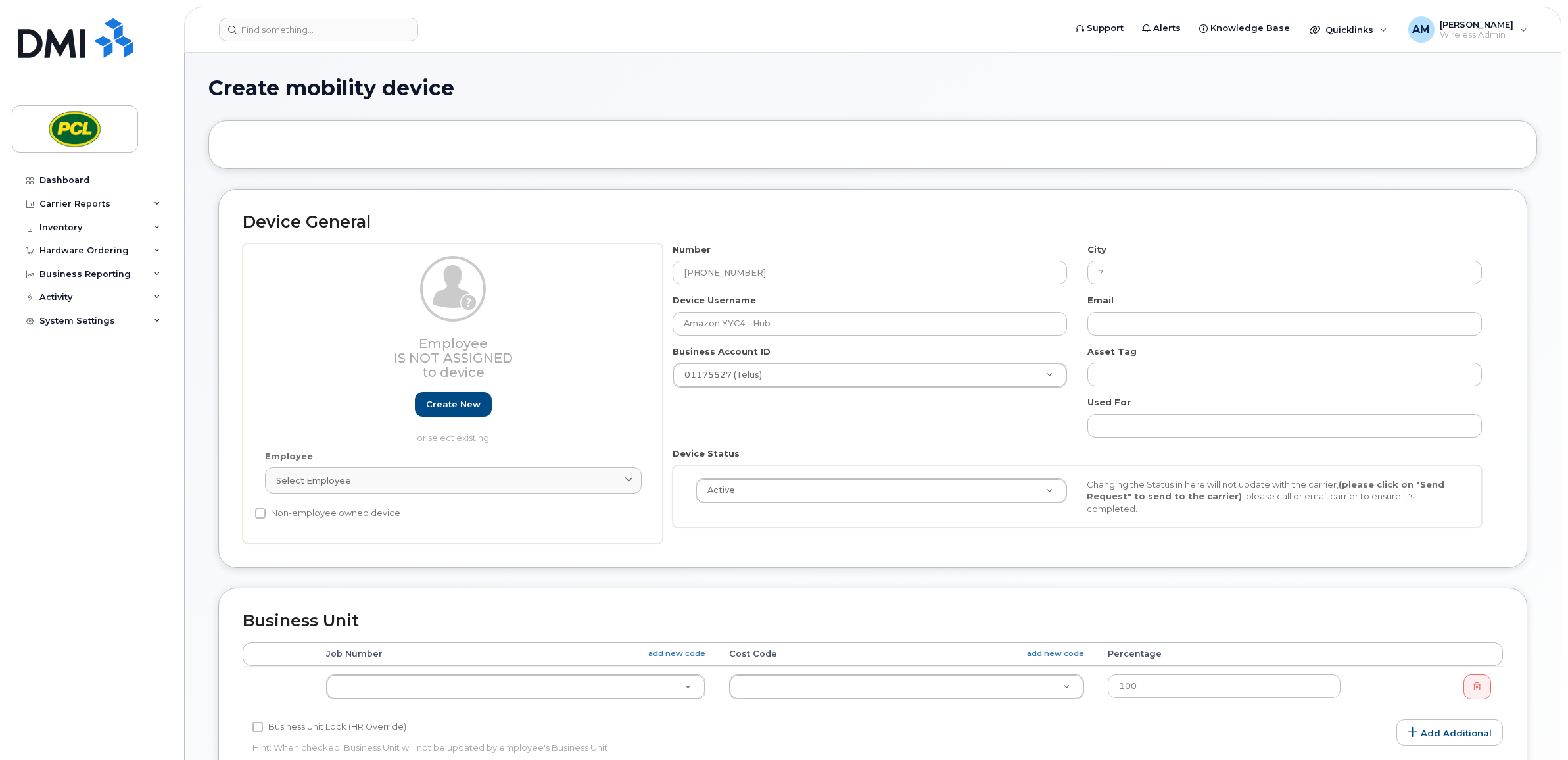
click at [855, 429] on div "Number 587-999-9712 City ? Device Username Amazon YYC4 - Hub Email Business Acc…" at bounding box center [1077, 390] width 830 height 295
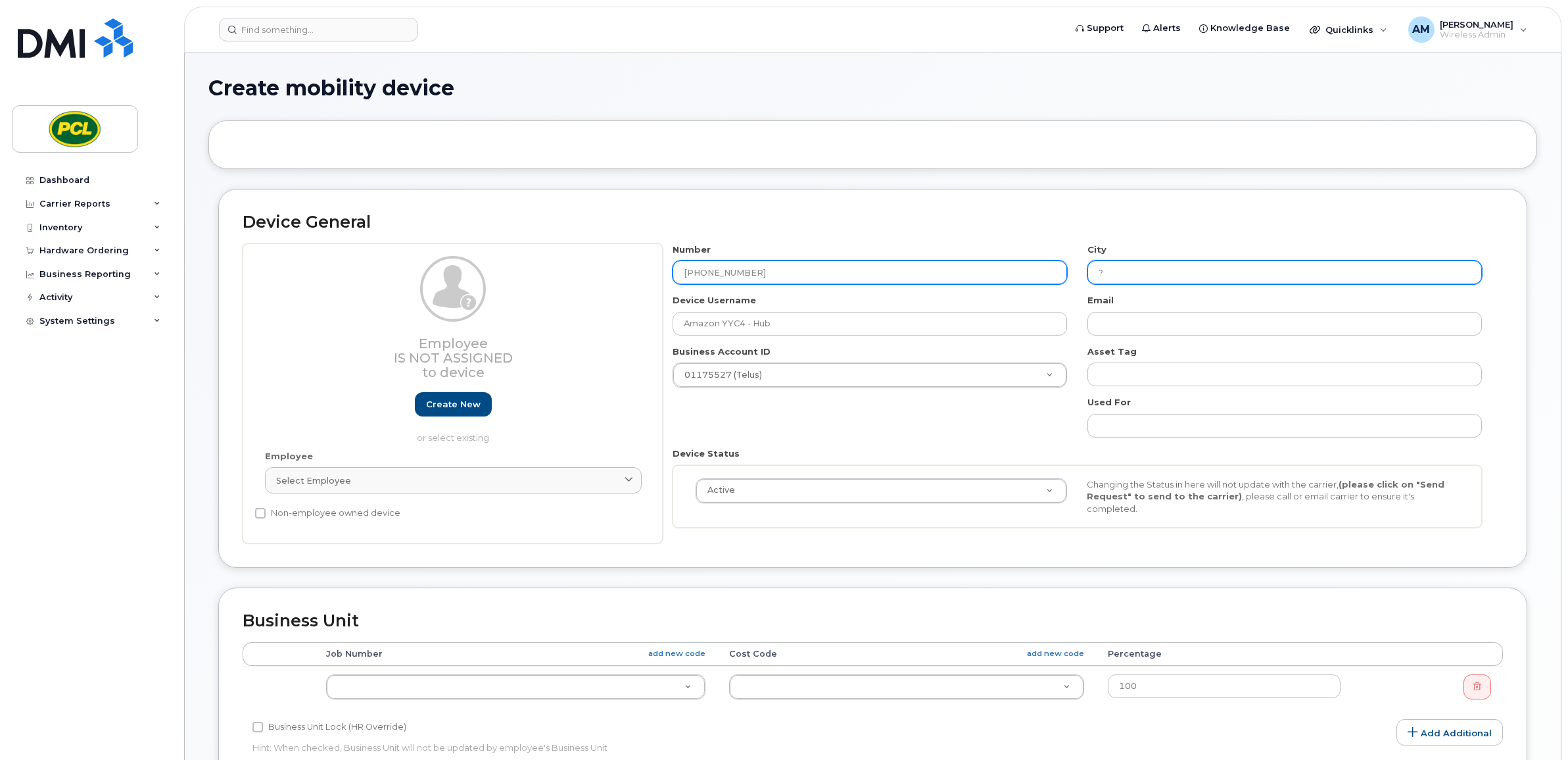
drag, startPoint x: 1146, startPoint y: 273, endPoint x: 1021, endPoint y: 283, distance: 125.4
click at [1024, 282] on div "Number 587-999-9712 City ? Device Username Amazon YYC4 - Hub Email Business Acc…" at bounding box center [1077, 390] width 830 height 295
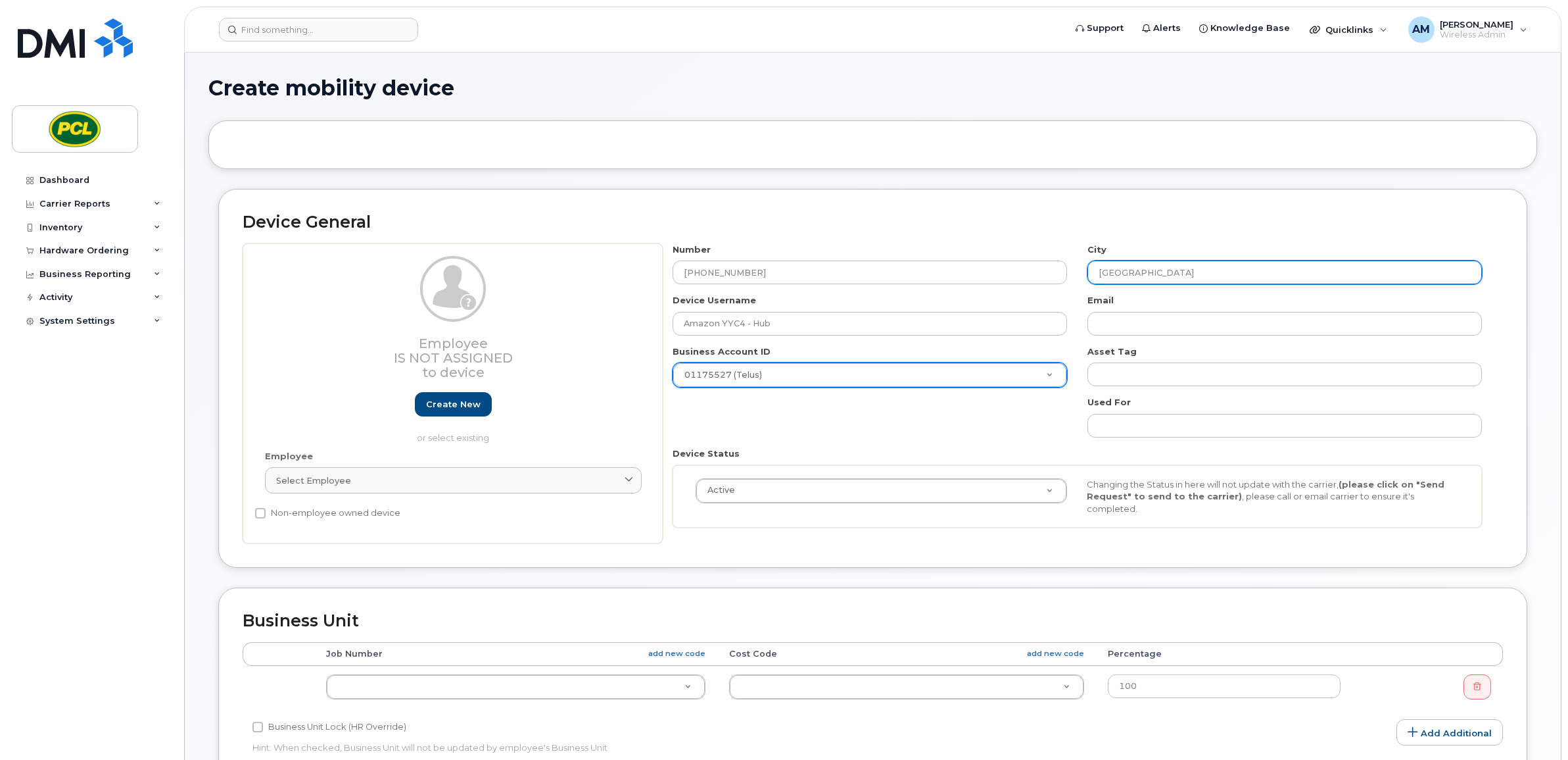
type input "[GEOGRAPHIC_DATA]"
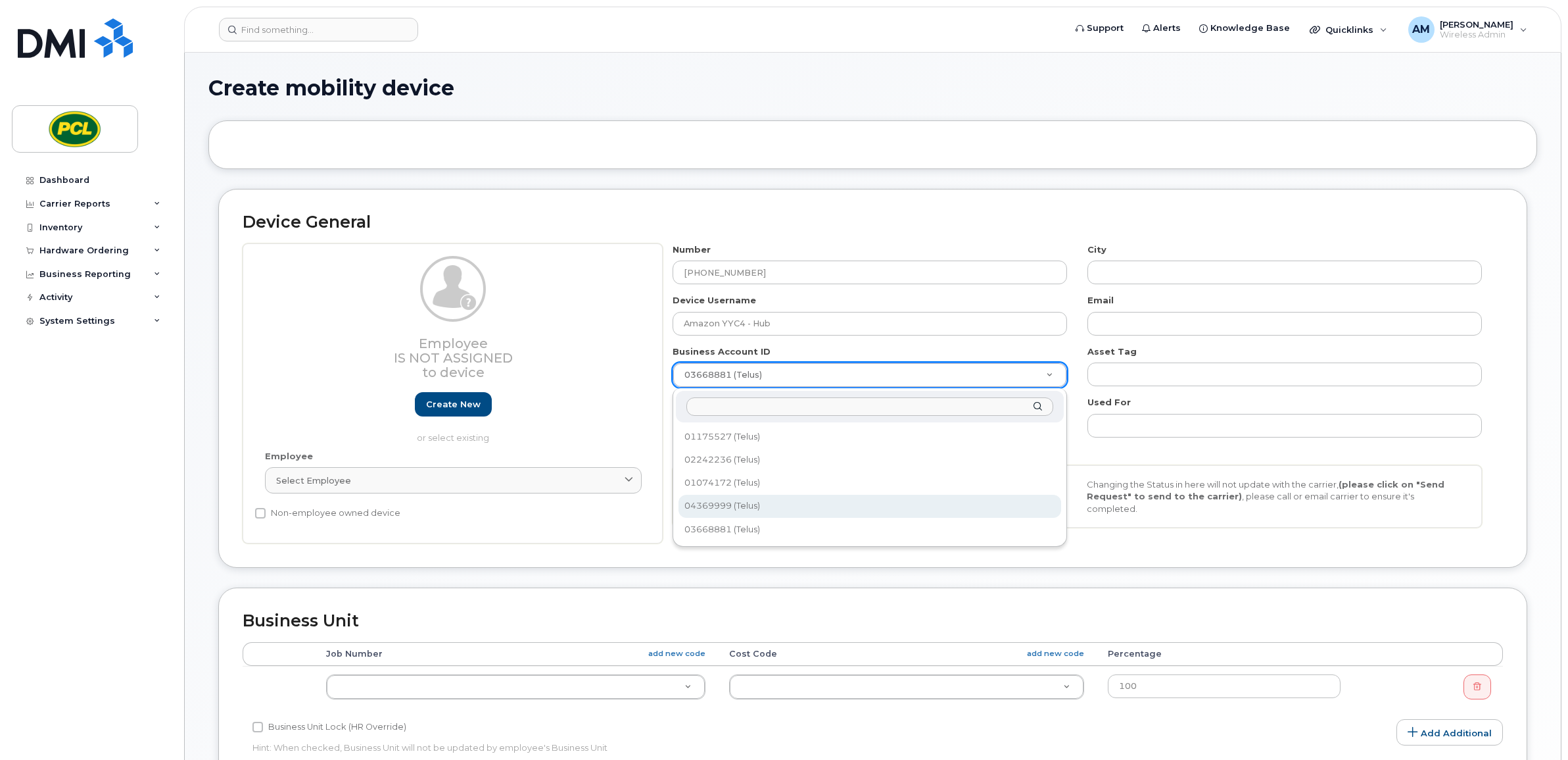
select select "745"
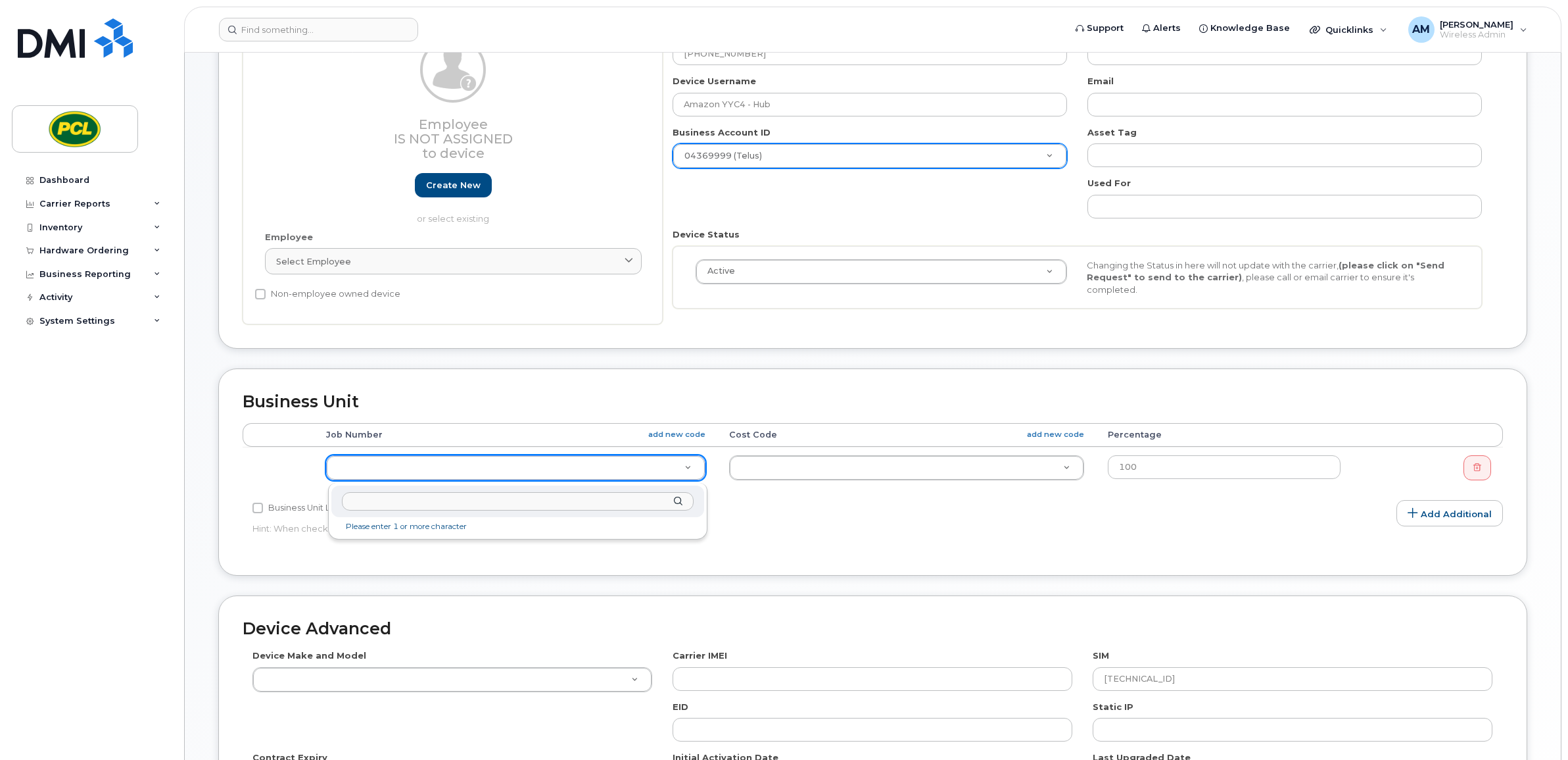
scroll to position [439, 0]
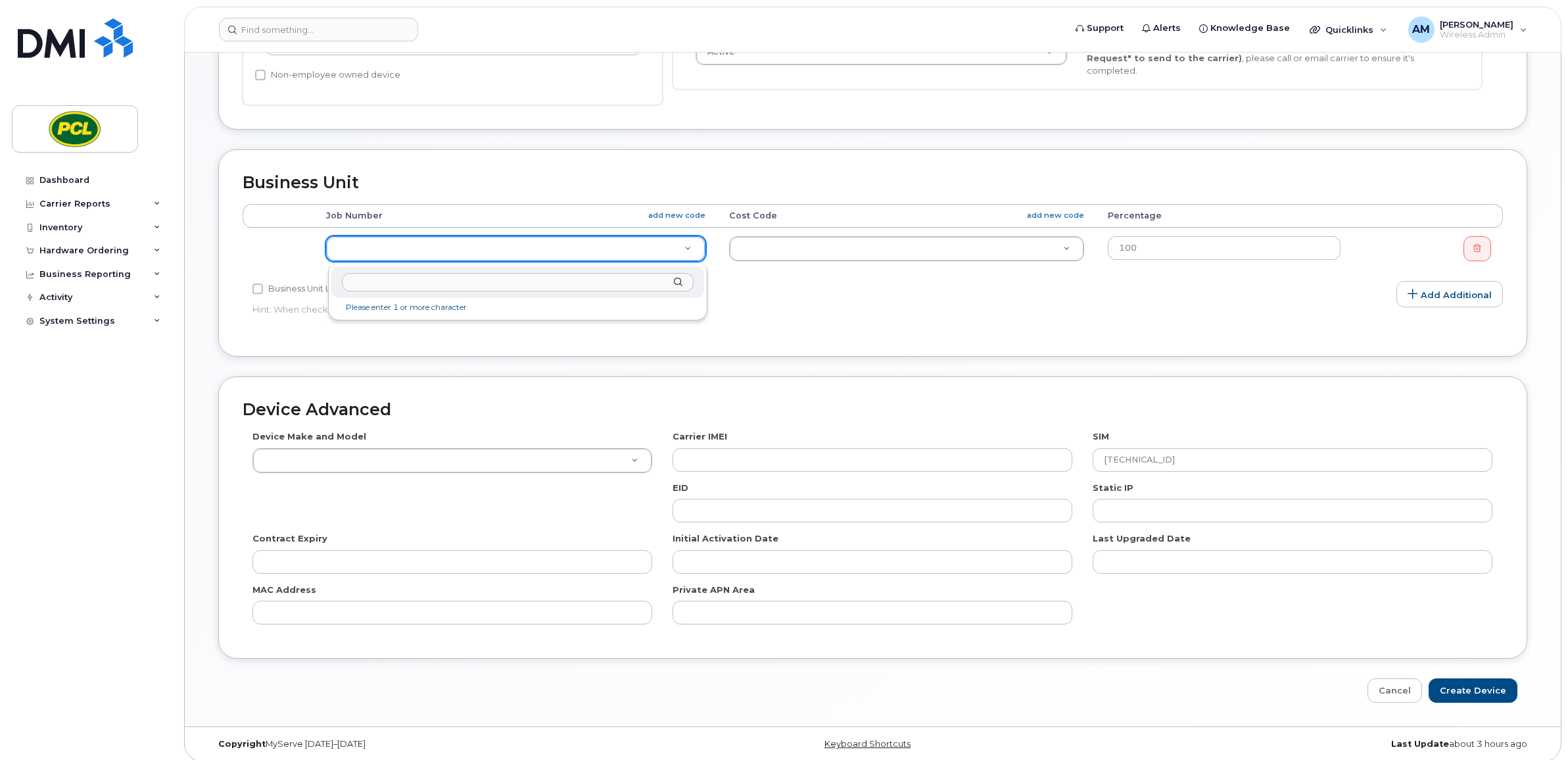
click at [399, 284] on input "text" at bounding box center [518, 282] width 352 height 19
paste input "0435312"
type input "0435312"
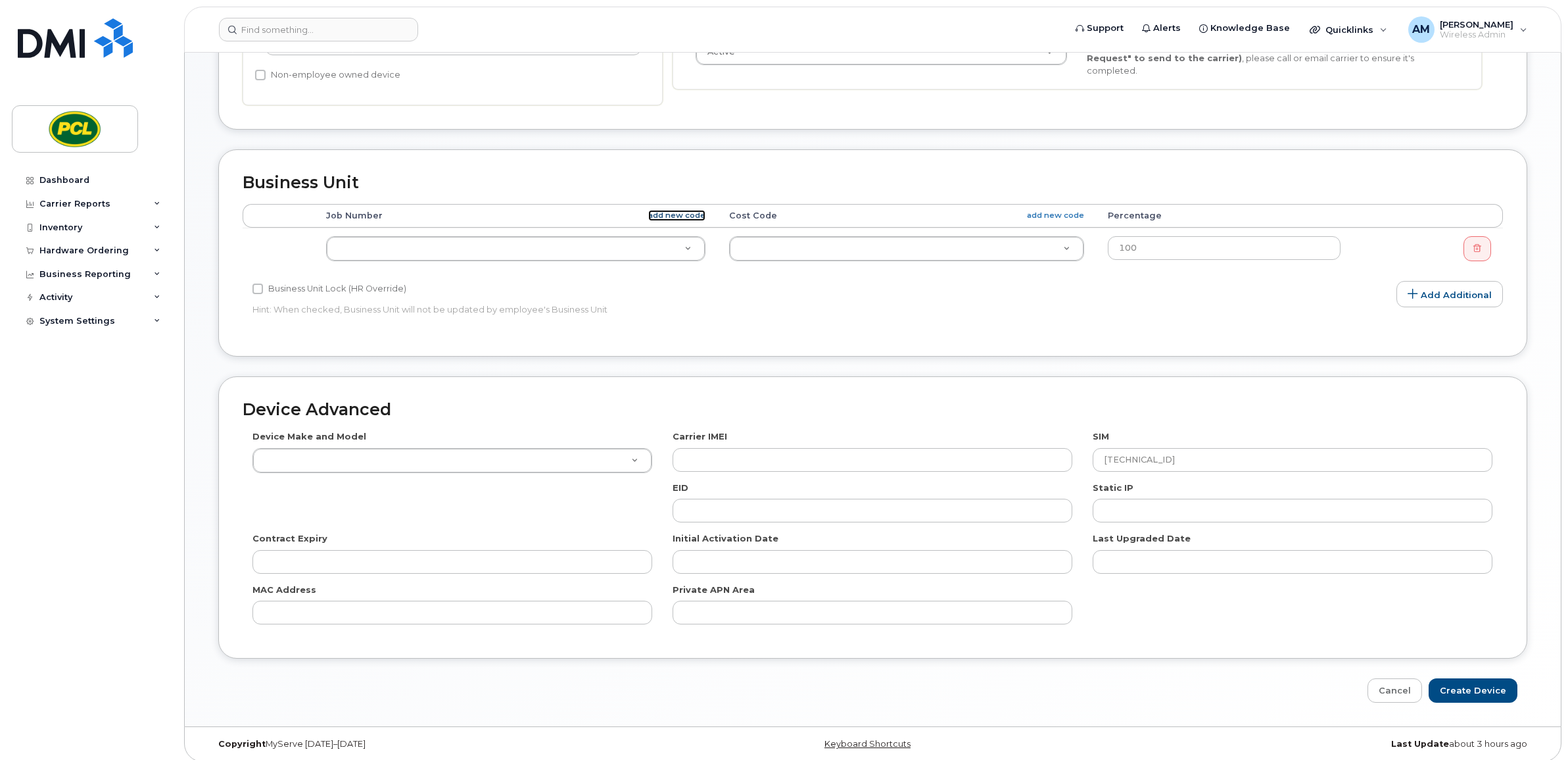
click at [680, 215] on link "add new code" at bounding box center [677, 214] width 58 height 11
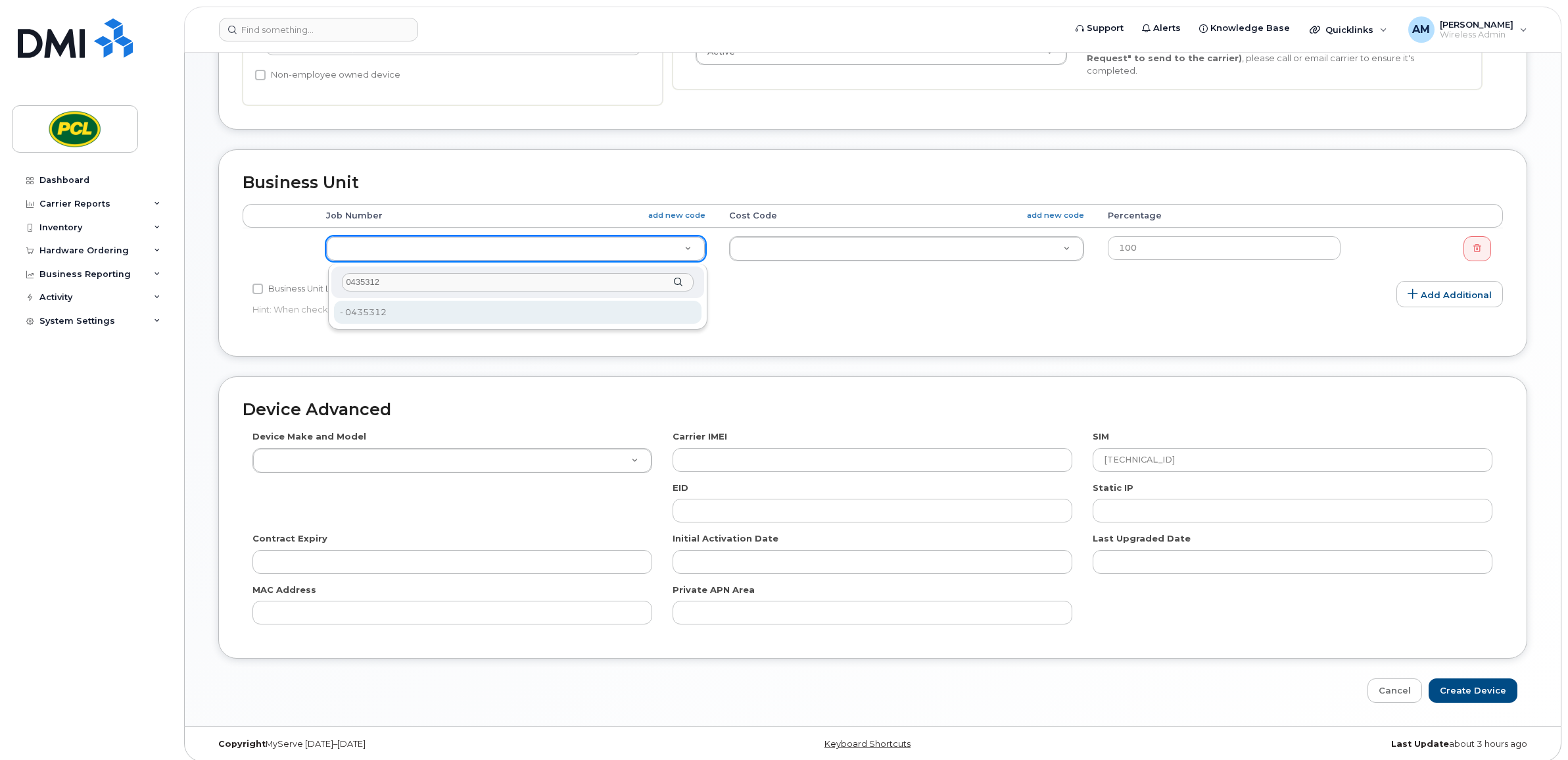
type input "0435312"
type input "2209598"
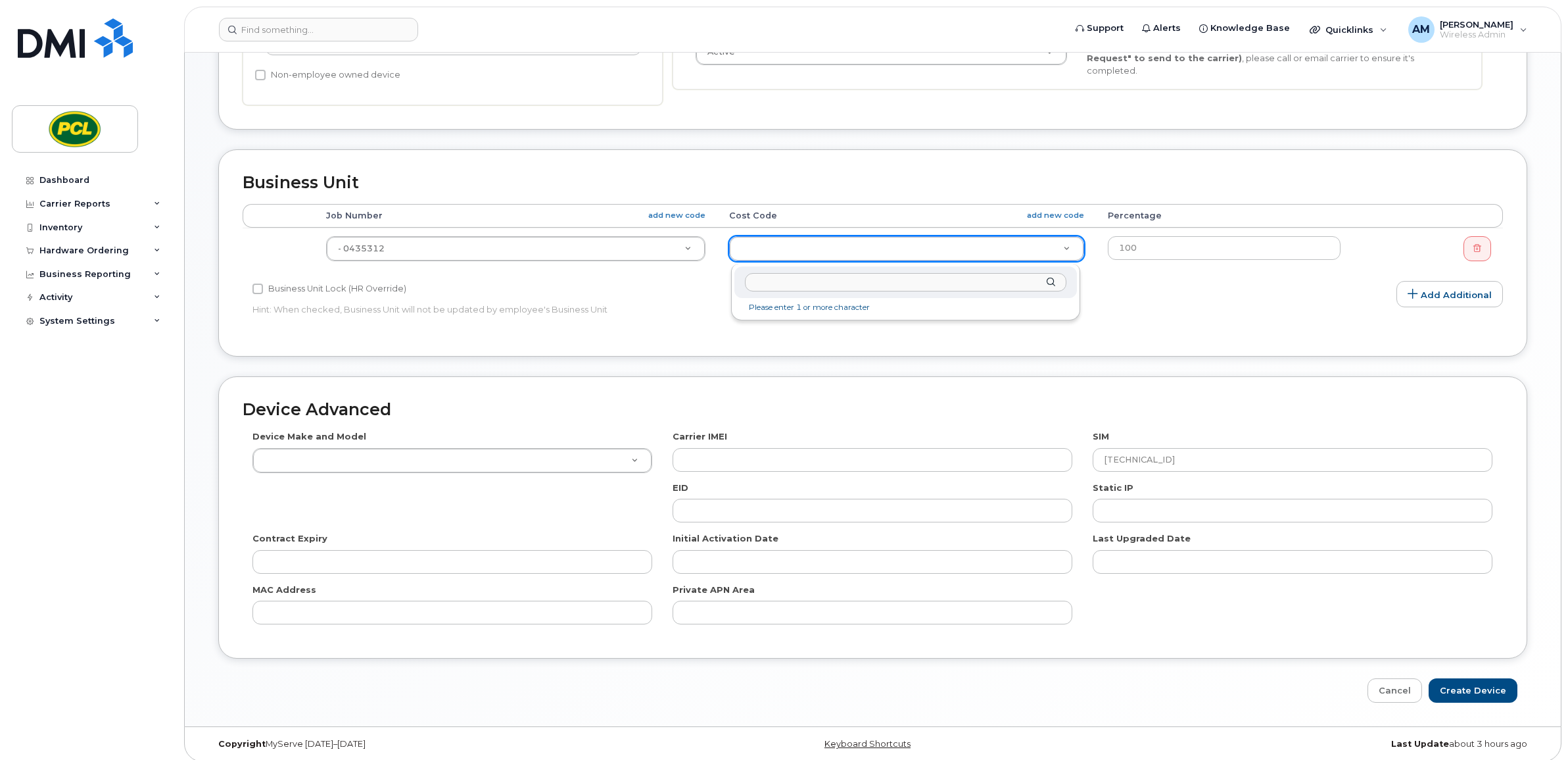
click at [833, 275] on input "text" at bounding box center [905, 282] width 321 height 19
paste input "10013300"
type input "4440.10013300"
type input "6819"
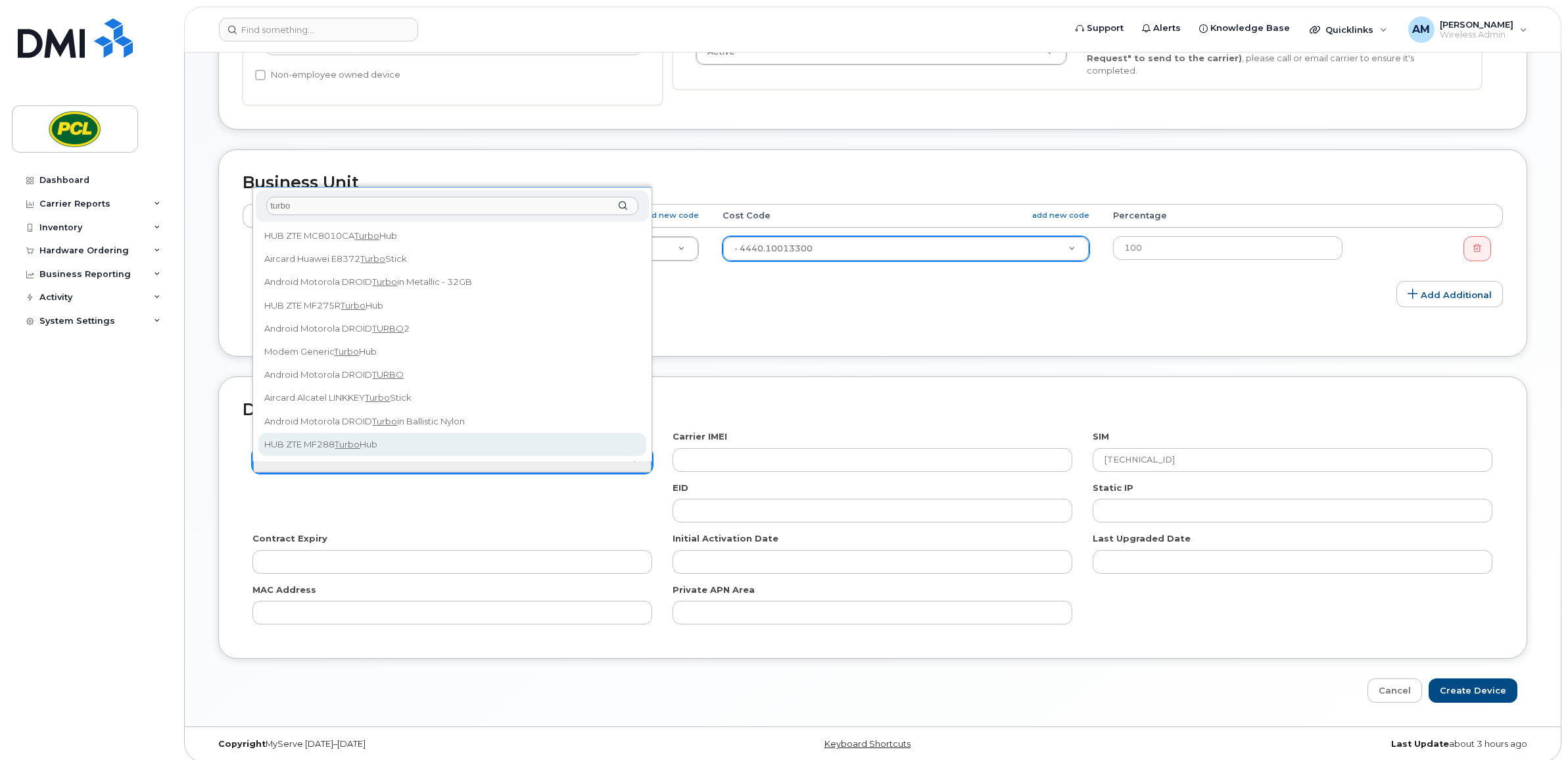
type input "turbo"
select select "1453"
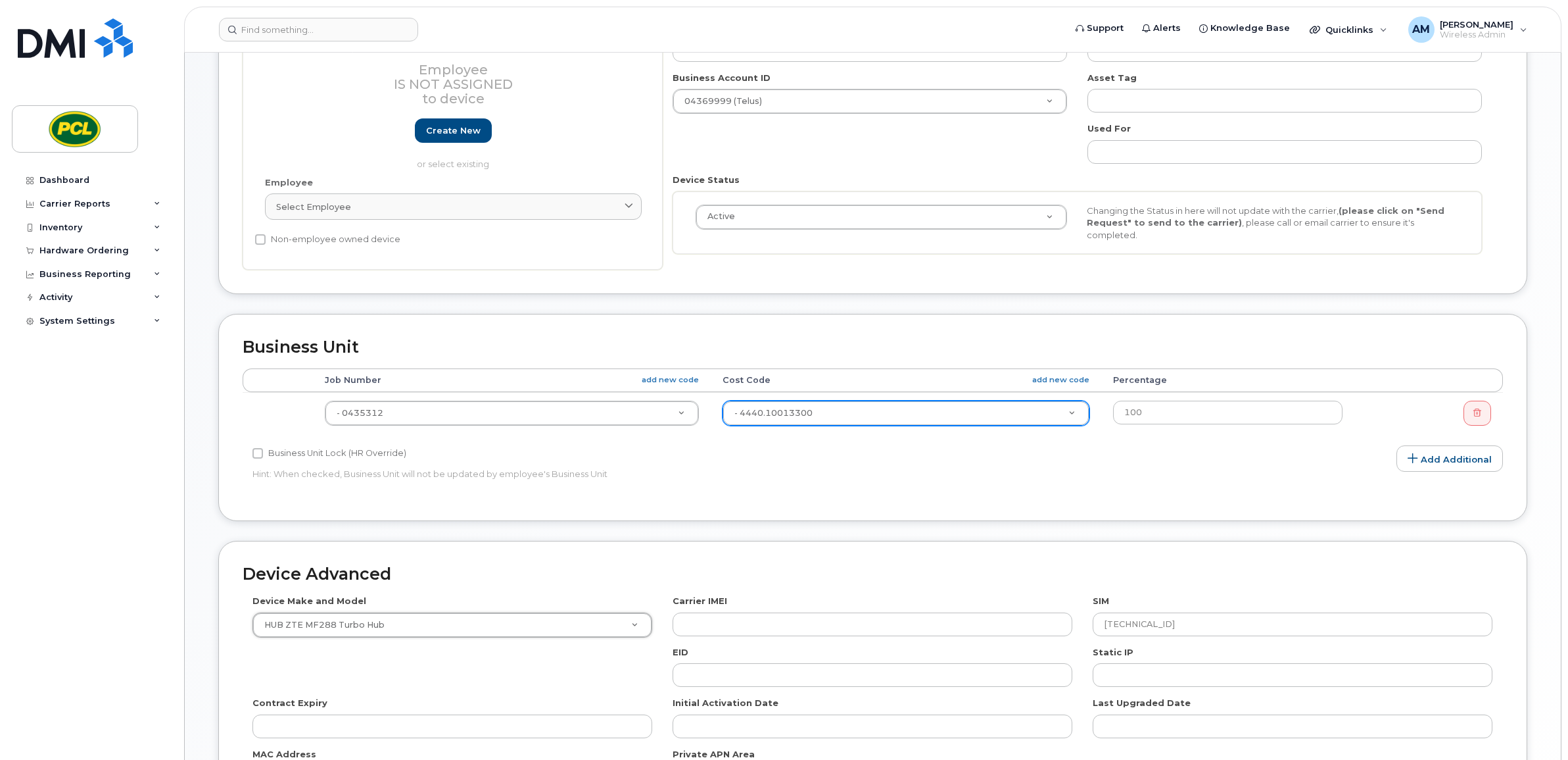
scroll to position [450, 0]
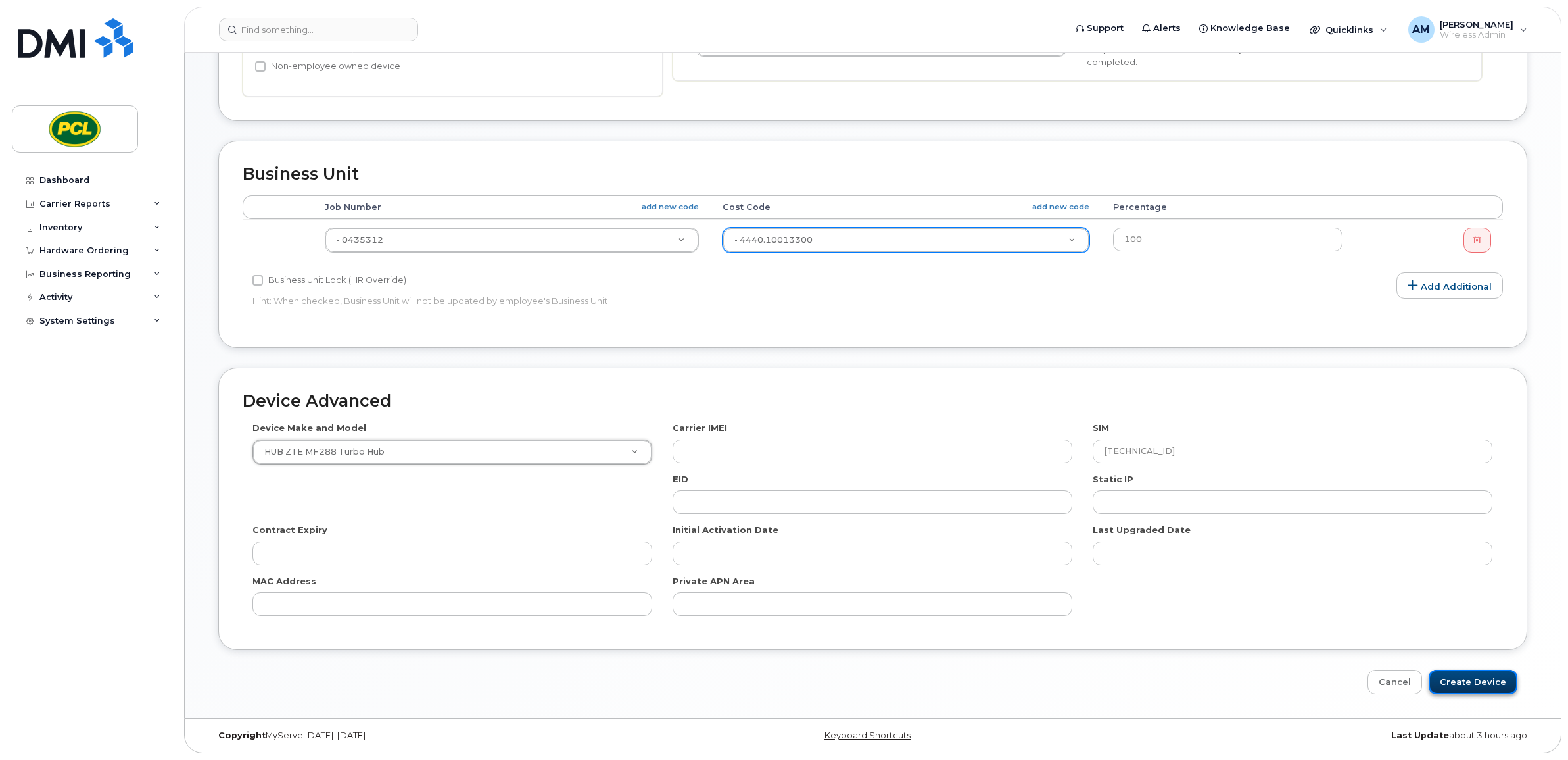
click at [1484, 682] on input "Create Device" at bounding box center [1473, 682] width 88 height 25
type input "Saving..."
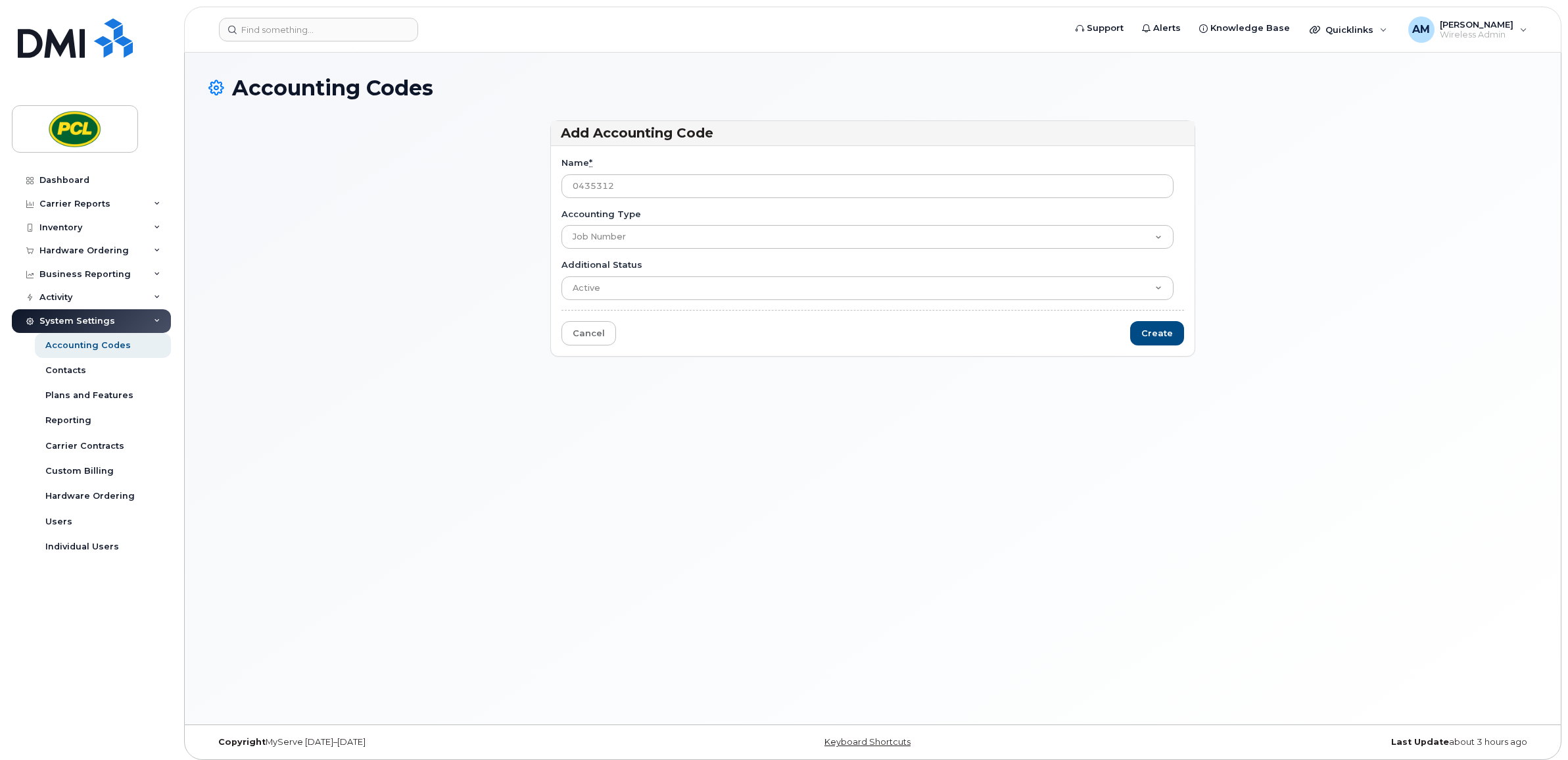
type input "0435312"
click at [896, 380] on div "Accounting Codes Add Accounting Code Name * 0435312 Accounting Type Job Number …" at bounding box center [873, 388] width 1377 height 672
click at [1141, 327] on input "Create" at bounding box center [1157, 333] width 54 height 25
type input "Saving..."
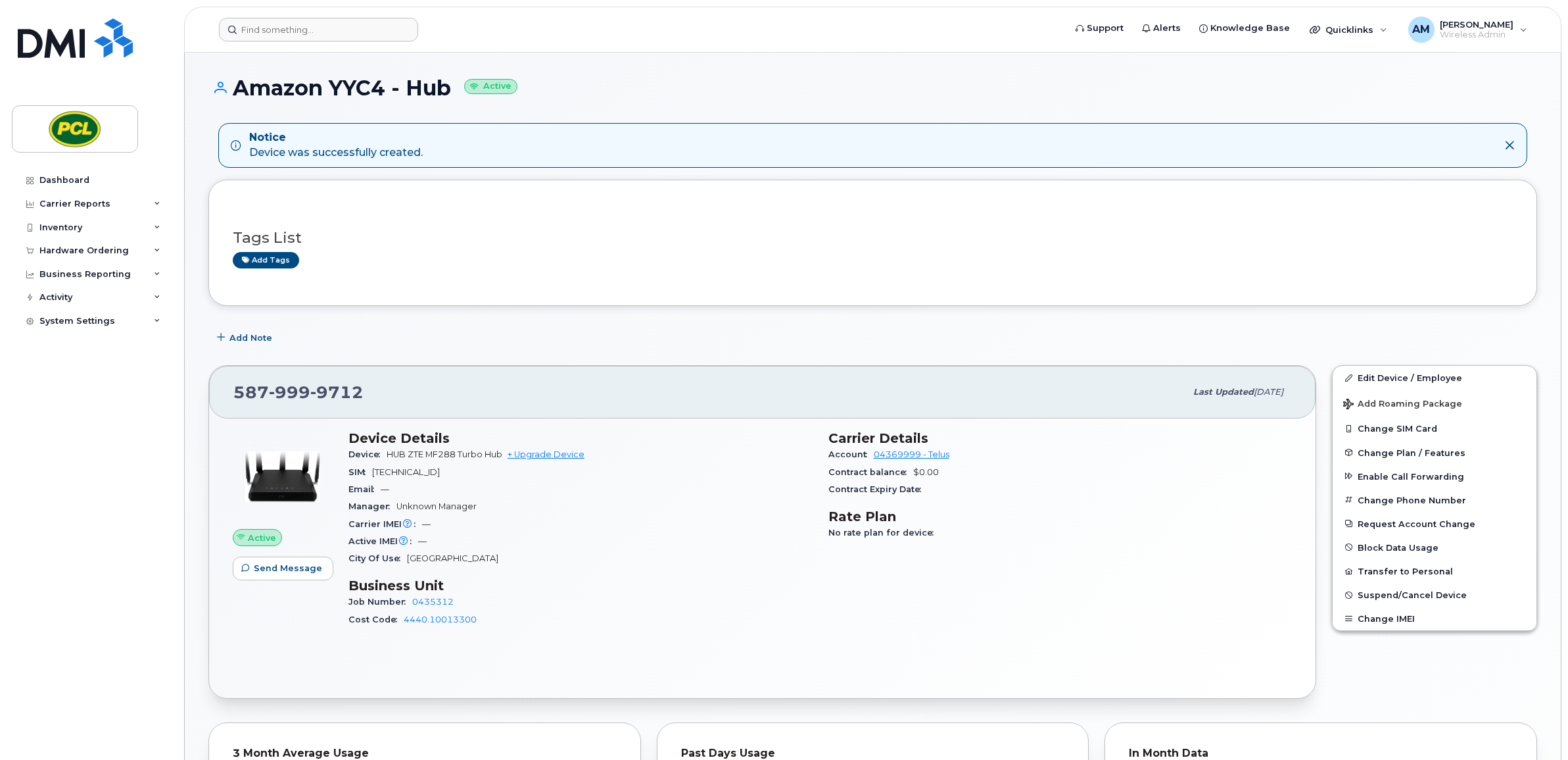
click at [313, 40] on header "Support Alerts Knowledge Base Quicklinks Suspend / Cancel Device Change SIM Car…" at bounding box center [873, 30] width 1378 height 46
click at [316, 31] on input at bounding box center [318, 30] width 199 height 24
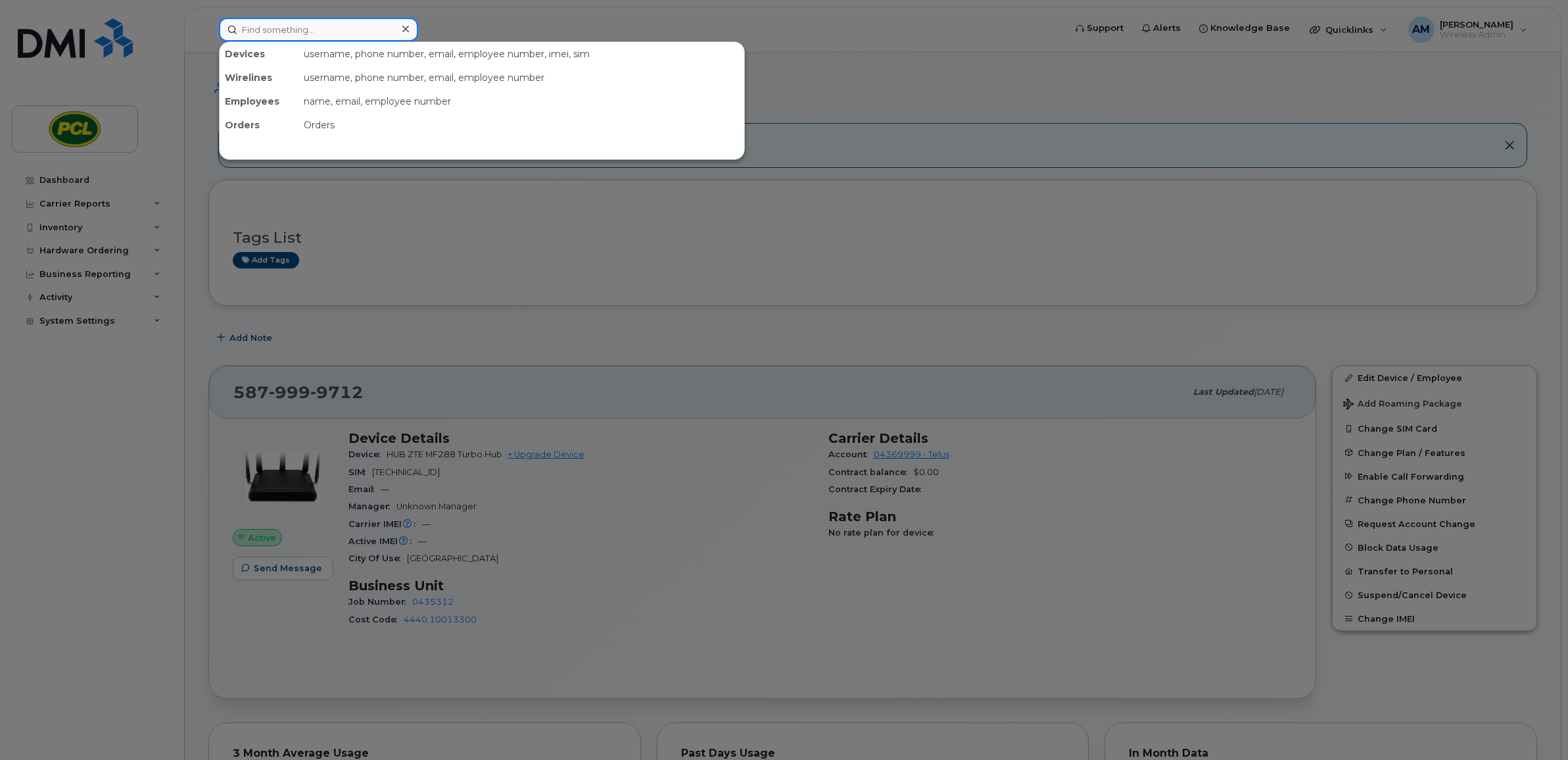
click at [316, 30] on input at bounding box center [318, 30] width 199 height 24
click at [464, 5] on div at bounding box center [784, 380] width 1568 height 760
click at [369, 21] on input at bounding box center [318, 30] width 199 height 24
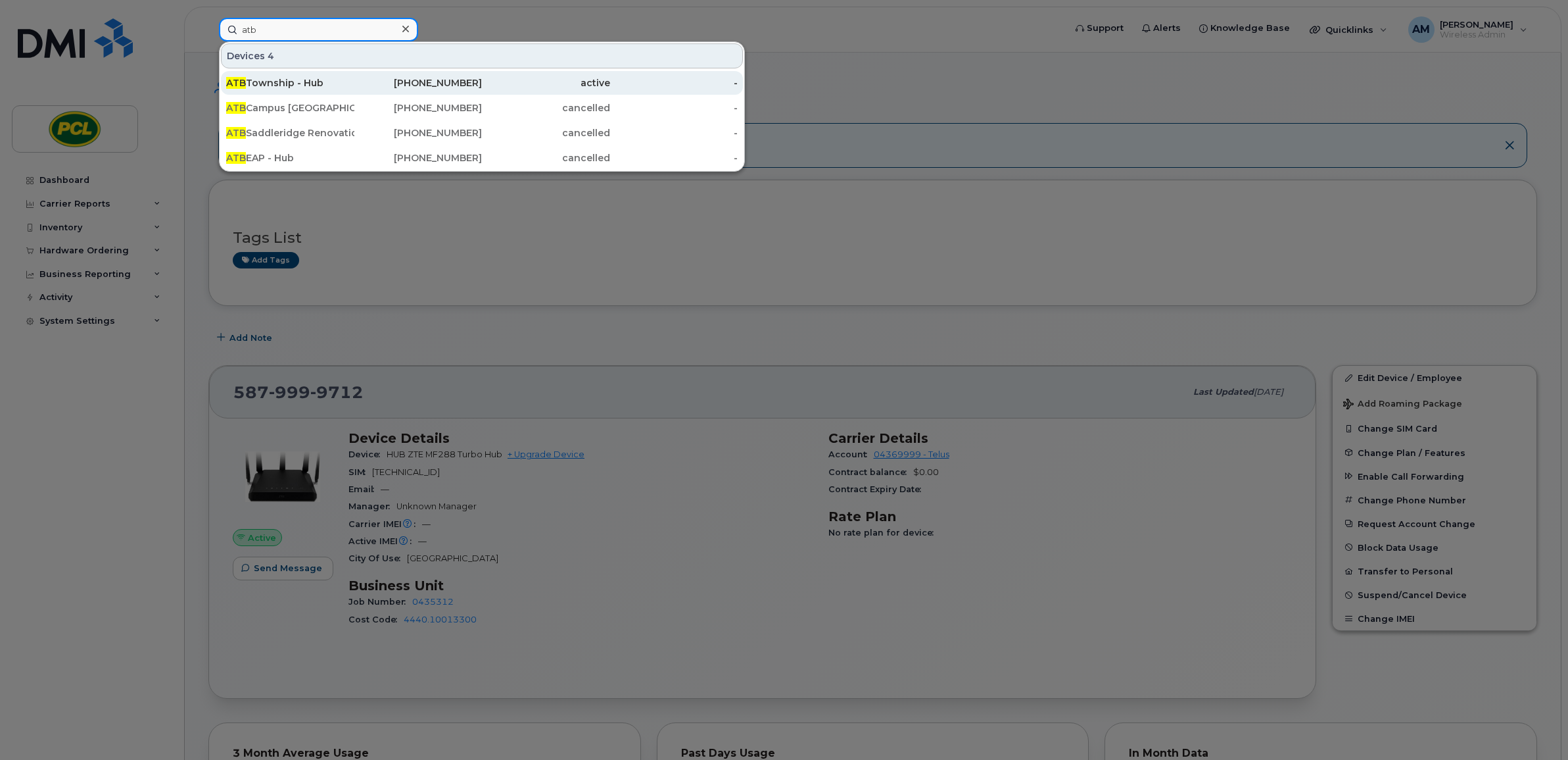
type input "atb"
click at [370, 79] on div "587-999-8971" at bounding box center [418, 82] width 128 height 13
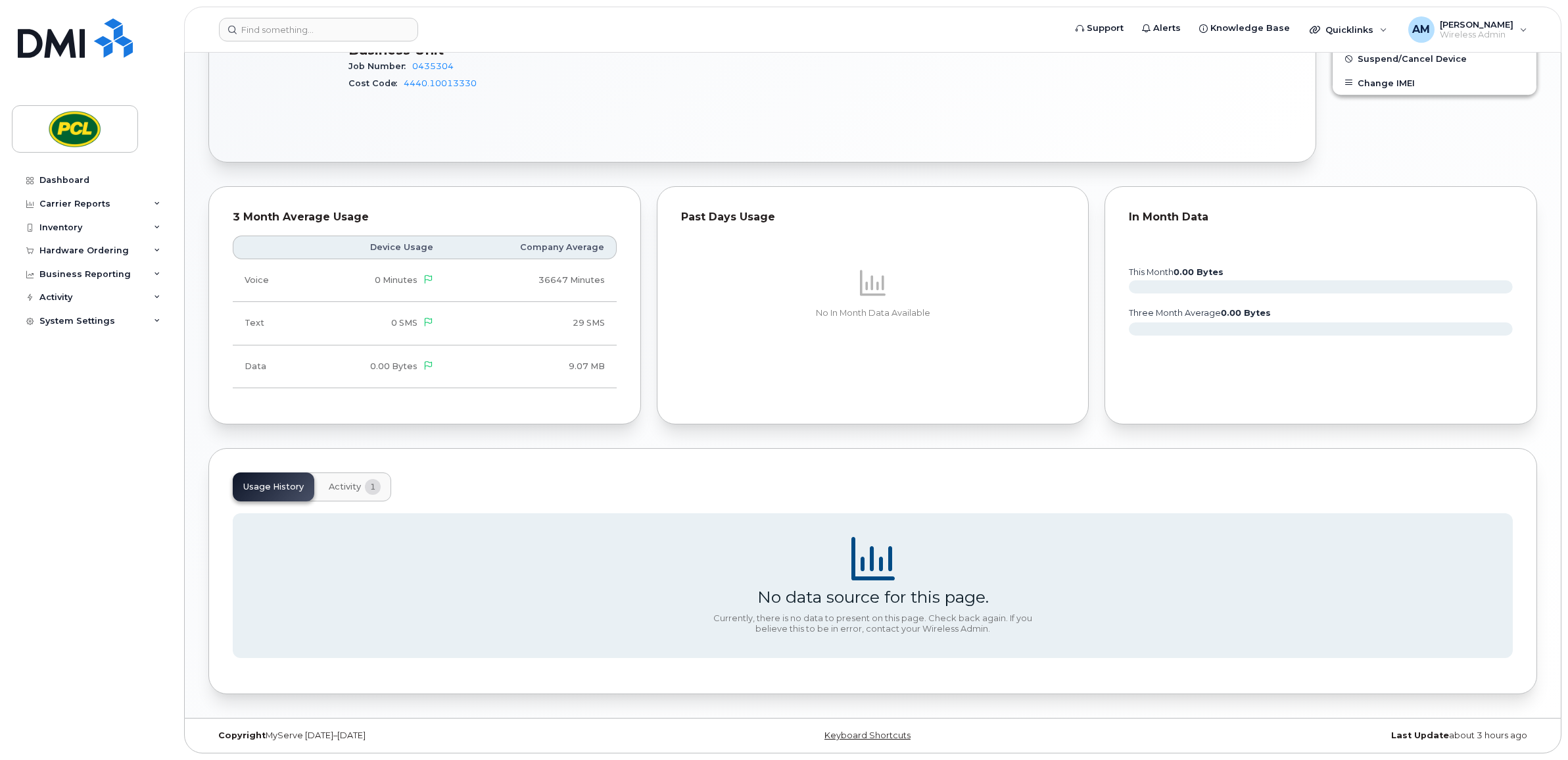
scroll to position [155, 0]
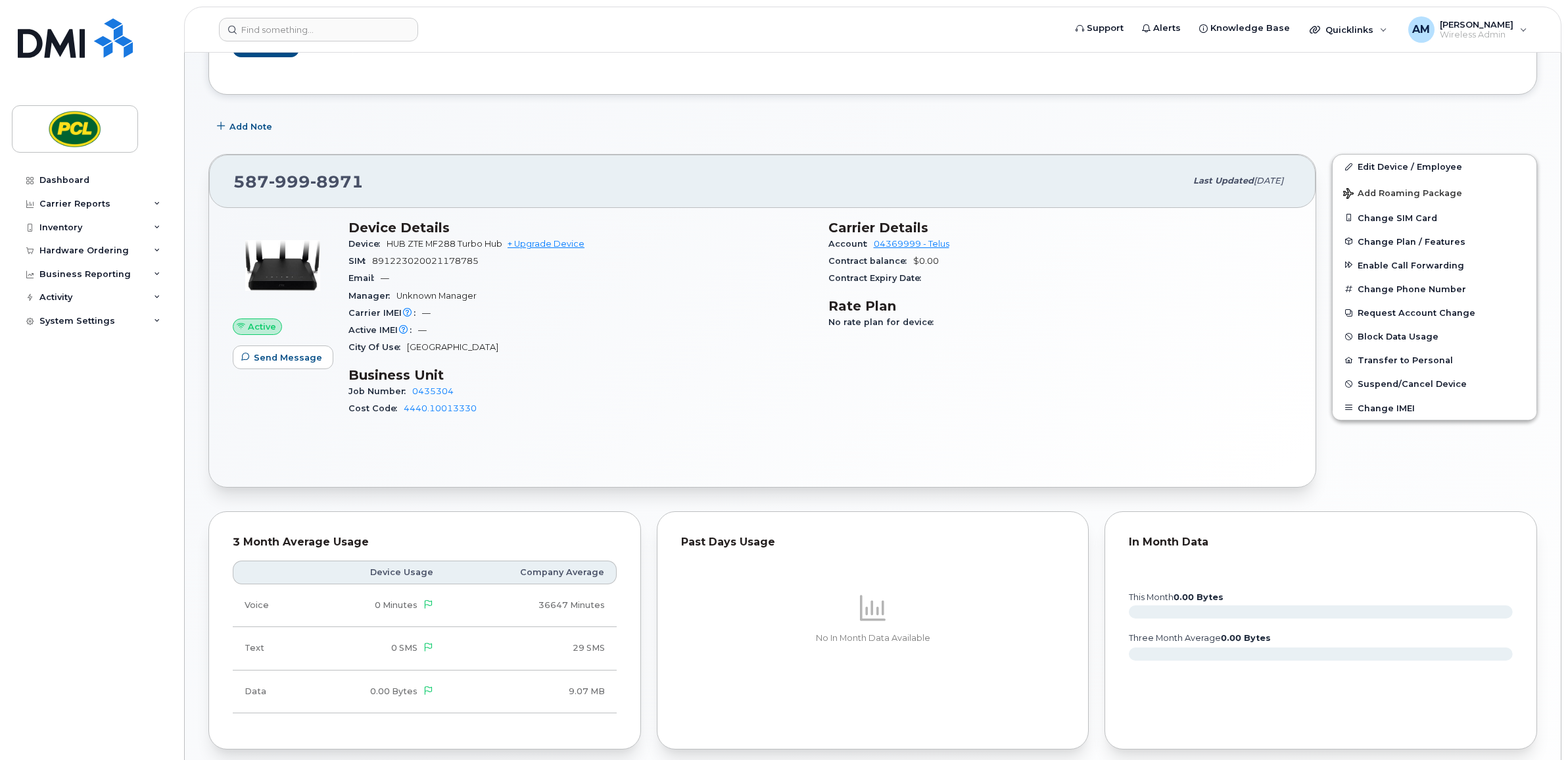
click at [569, 352] on div "City Of Use [GEOGRAPHIC_DATA]" at bounding box center [580, 346] width 464 height 17
click at [465, 263] on span "891223020021178785" at bounding box center [424, 261] width 106 height 10
click at [1382, 215] on button "Change SIM Card" at bounding box center [1435, 218] width 204 height 24
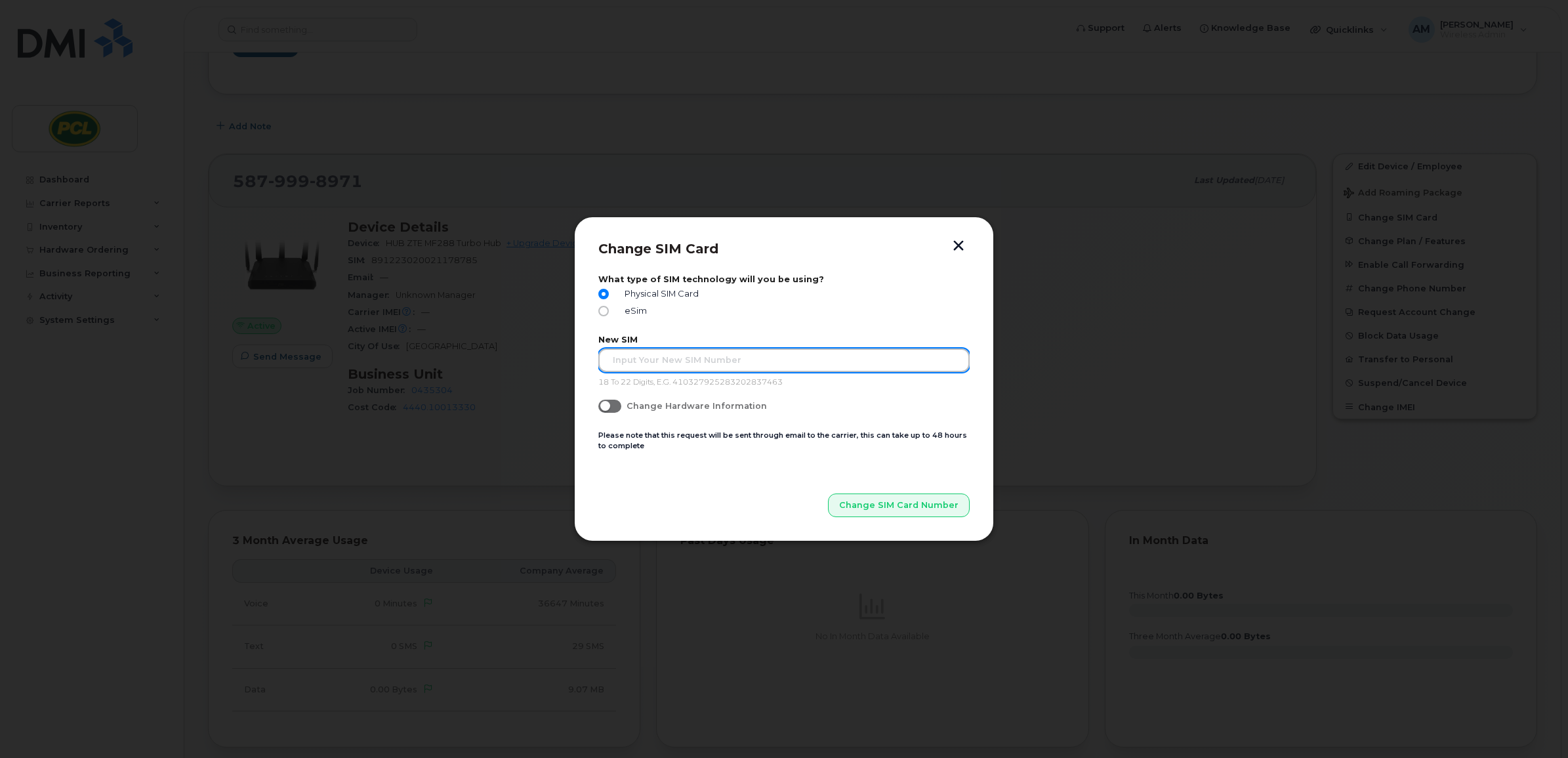
click at [639, 364] on input "text" at bounding box center [784, 360] width 371 height 24
paste input "[TECHNICAL_ID]"
type input "[TECHNICAL_ID]"
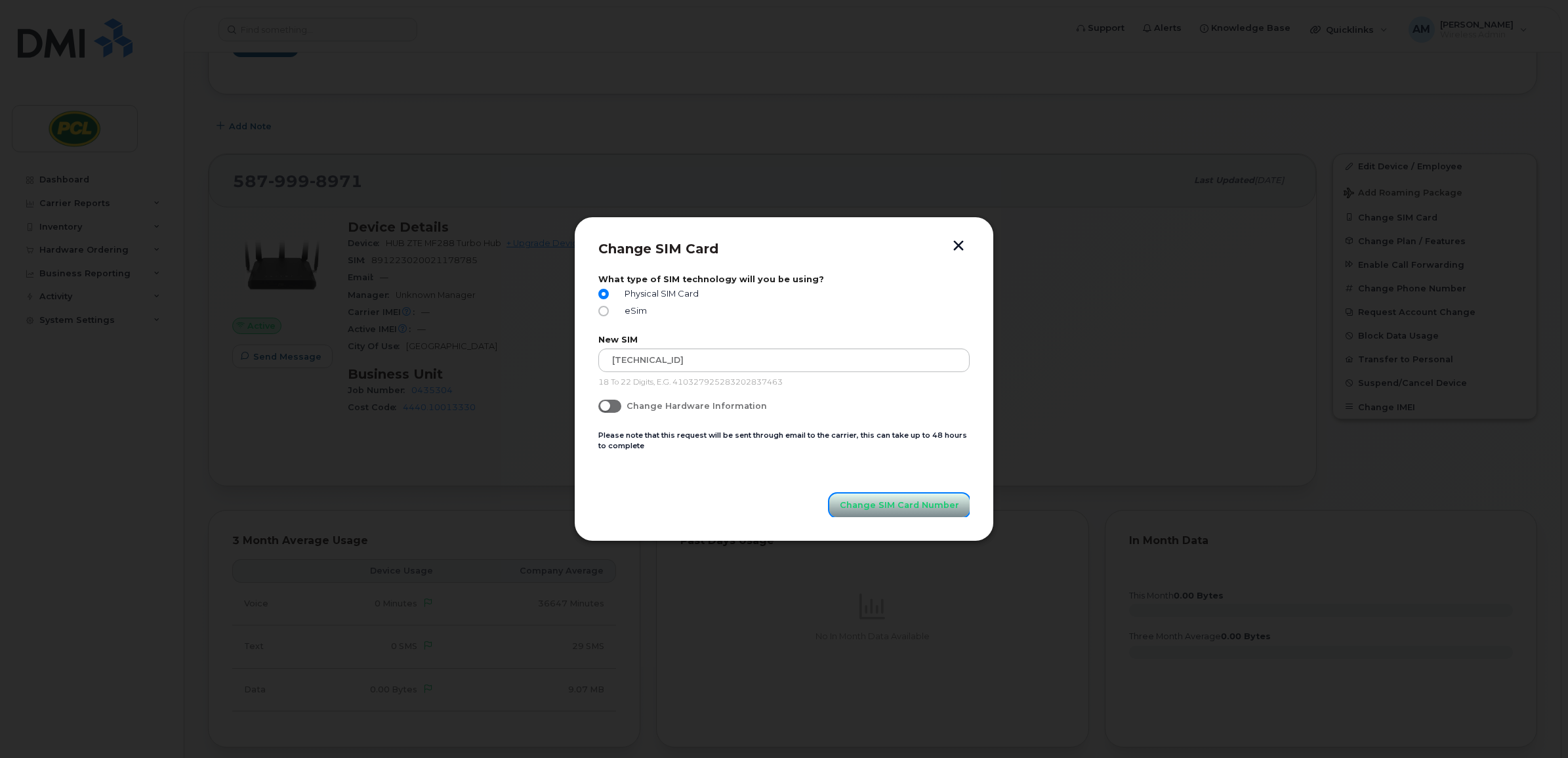
drag, startPoint x: 897, startPoint y: 498, endPoint x: -501, endPoint y: 313, distance: 1410.2
click at [0, 313] on html "Support Alerts Knowledge Base Quicklinks Suspend / Cancel Device Change SIM Car…" at bounding box center [784, 463] width 1568 height 1236
click at [891, 503] on span "Change SIM Card Number" at bounding box center [900, 505] width 120 height 13
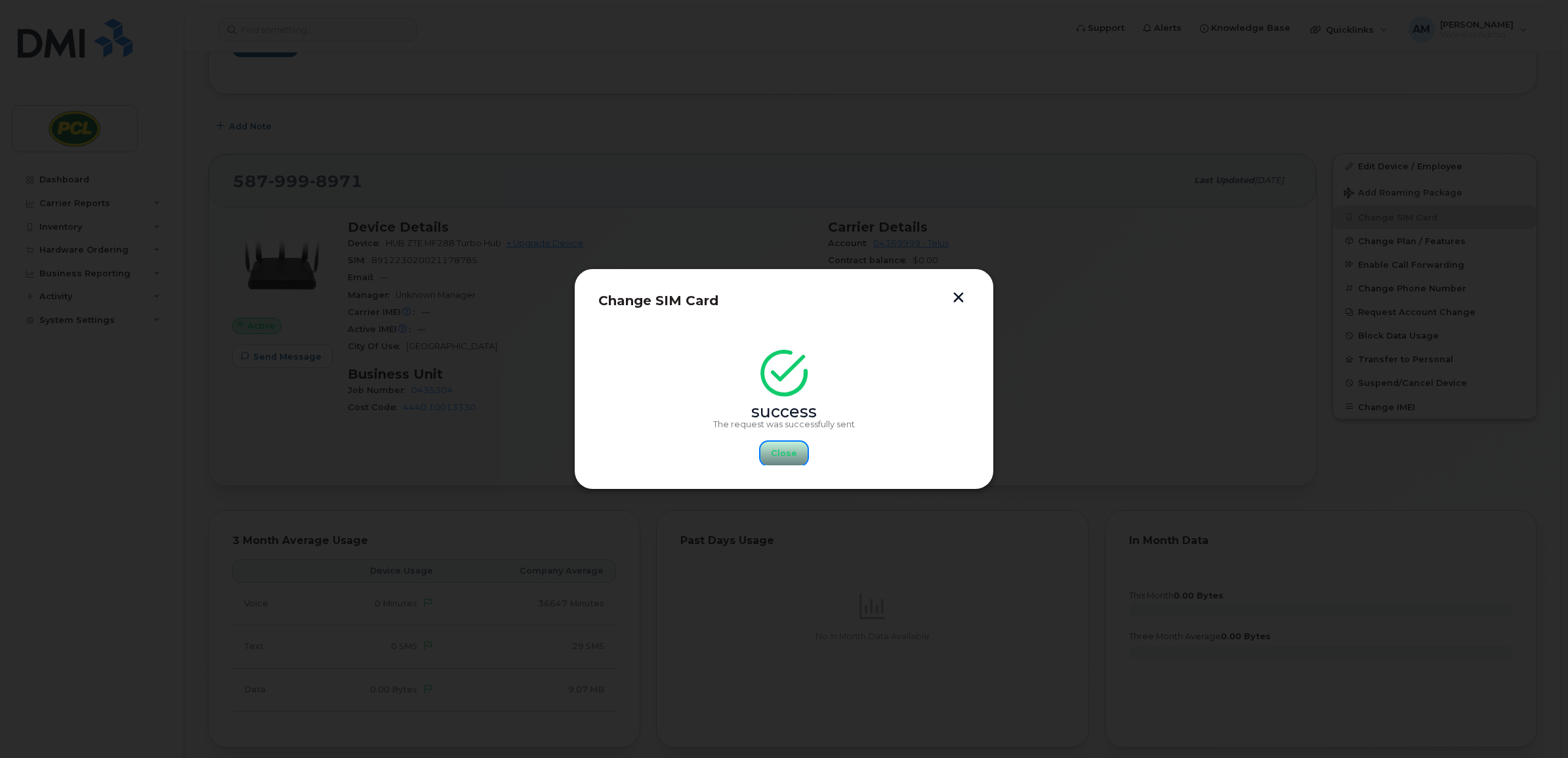
click at [782, 454] on span "Close" at bounding box center [784, 452] width 27 height 13
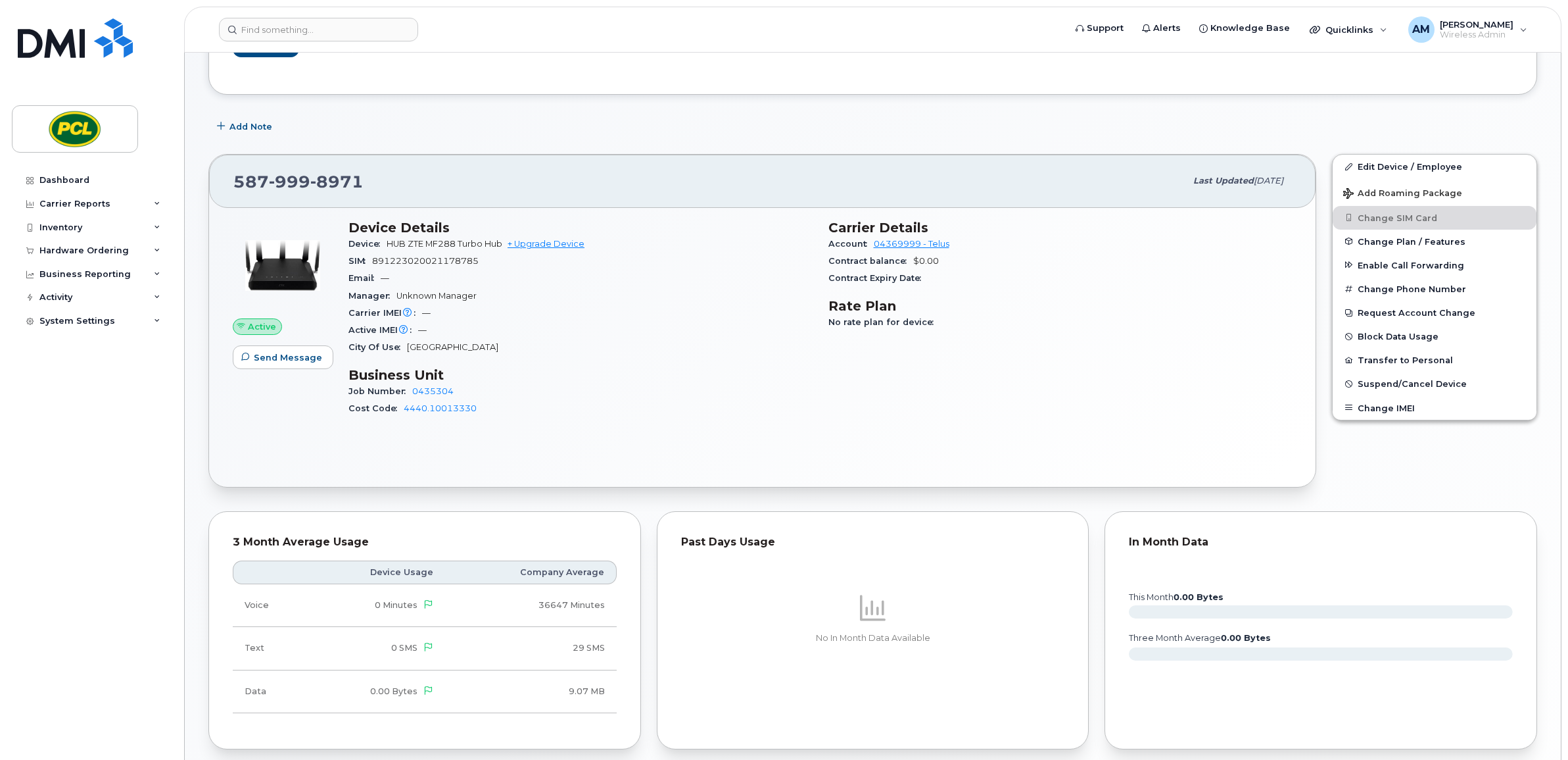
scroll to position [0, 0]
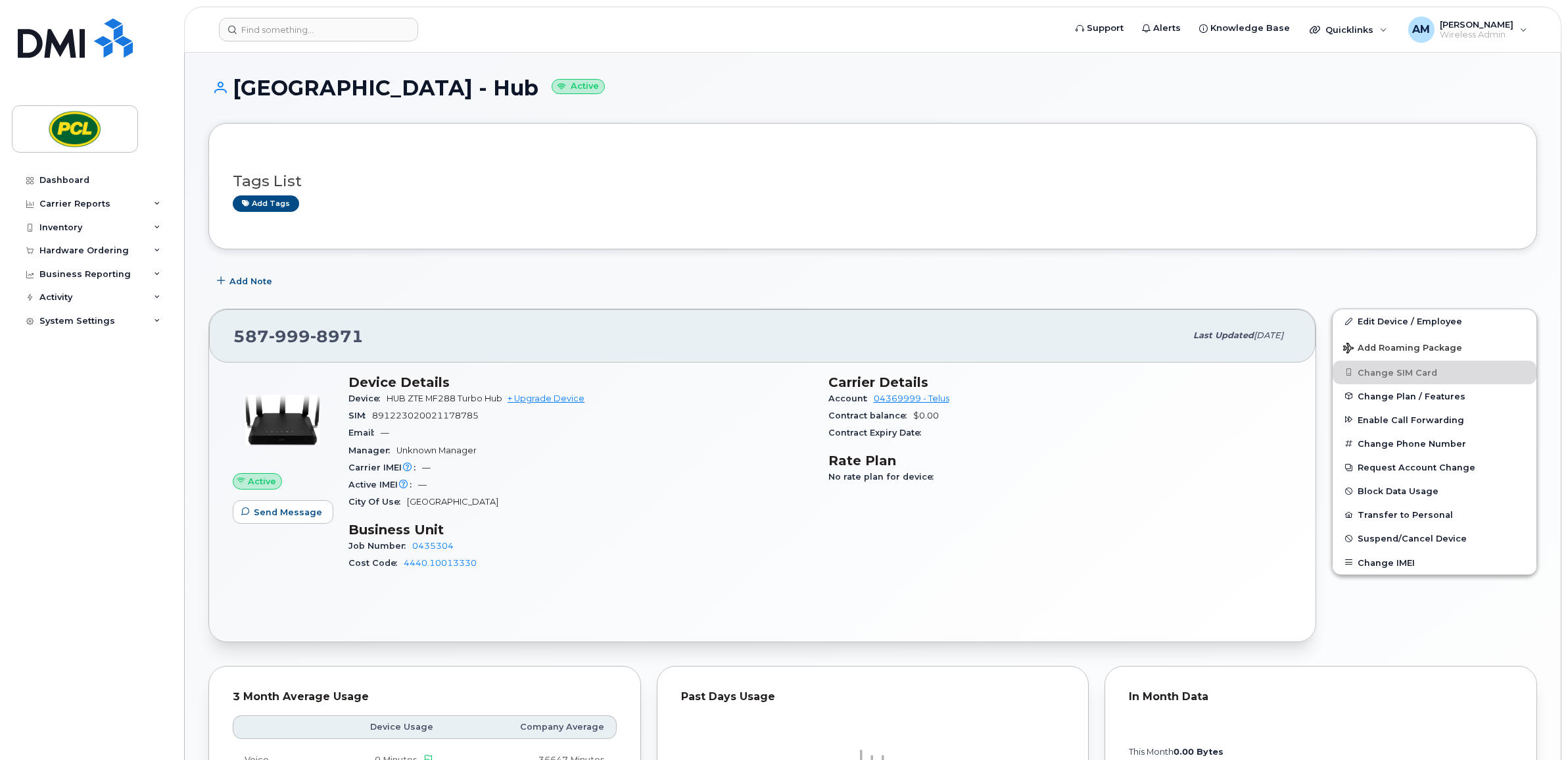
click at [1020, 151] on div "Tags List Add tags" at bounding box center [873, 187] width 1280 height 77
